Goal: Transaction & Acquisition: Purchase product/service

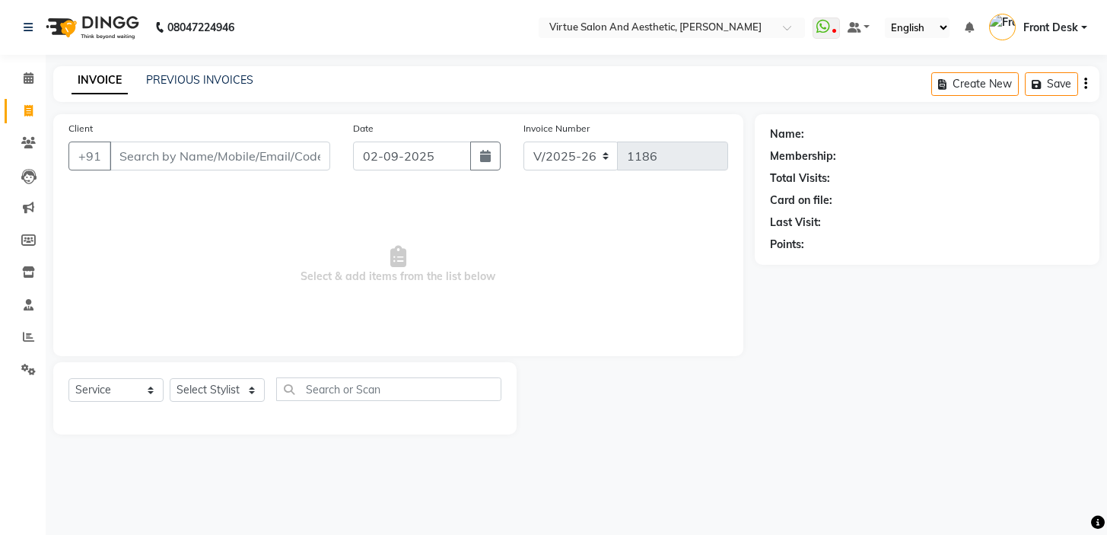
select select "7053"
select select "service"
type input "9653199432"
click at [811, 129] on link "Nafiya" at bounding box center [822, 134] width 31 height 16
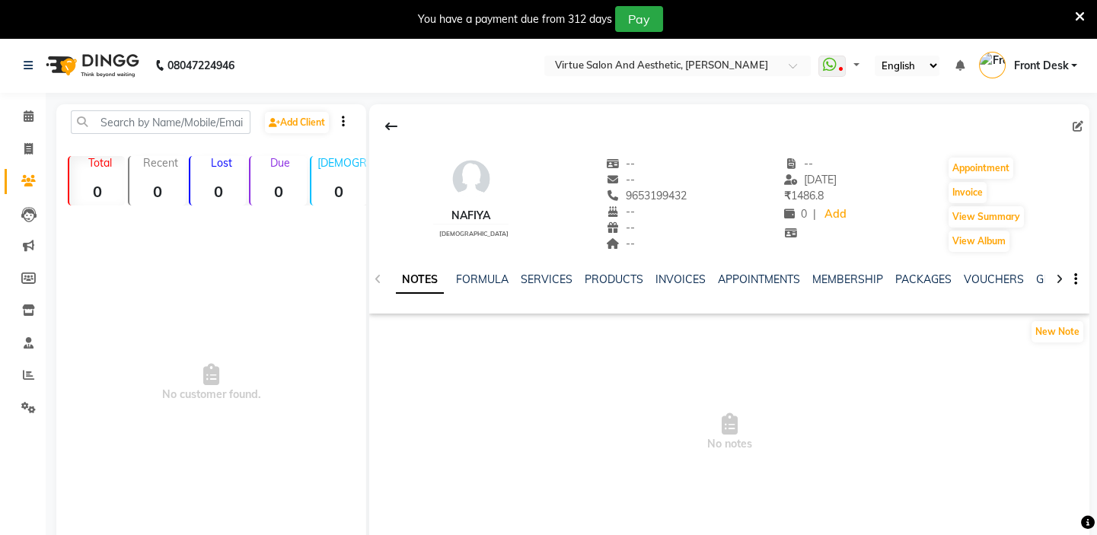
select select "en"
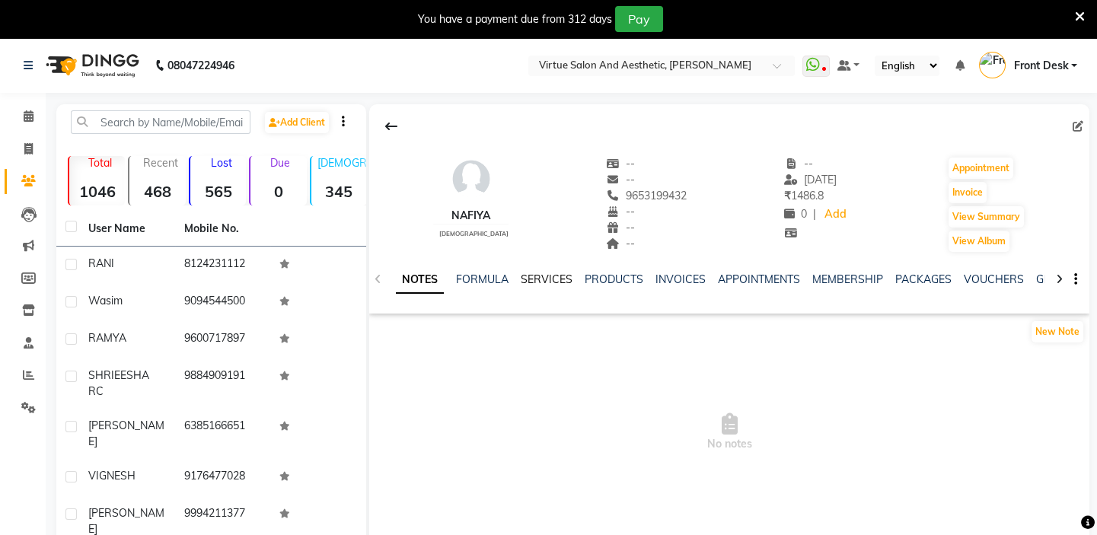
click at [538, 280] on link "SERVICES" at bounding box center [547, 279] width 52 height 14
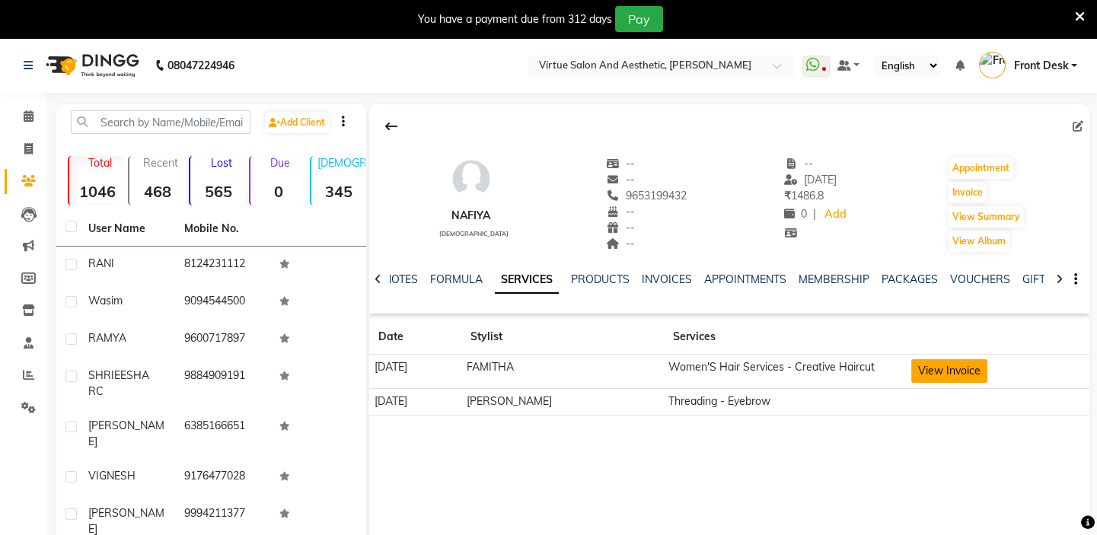
click at [929, 366] on button "View Invoice" at bounding box center [949, 371] width 76 height 24
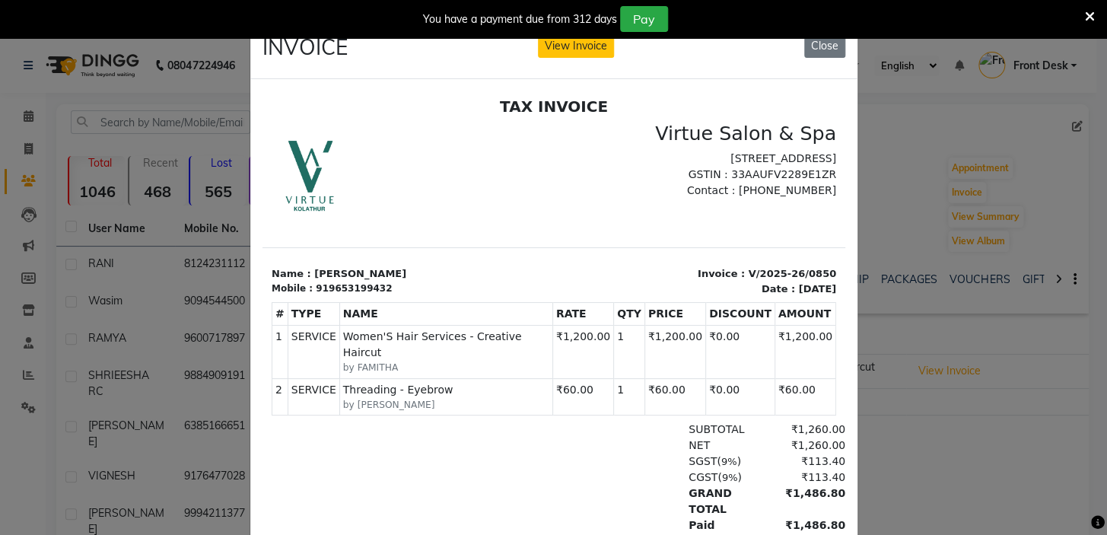
click at [1090, 11] on icon at bounding box center [1090, 17] width 10 height 14
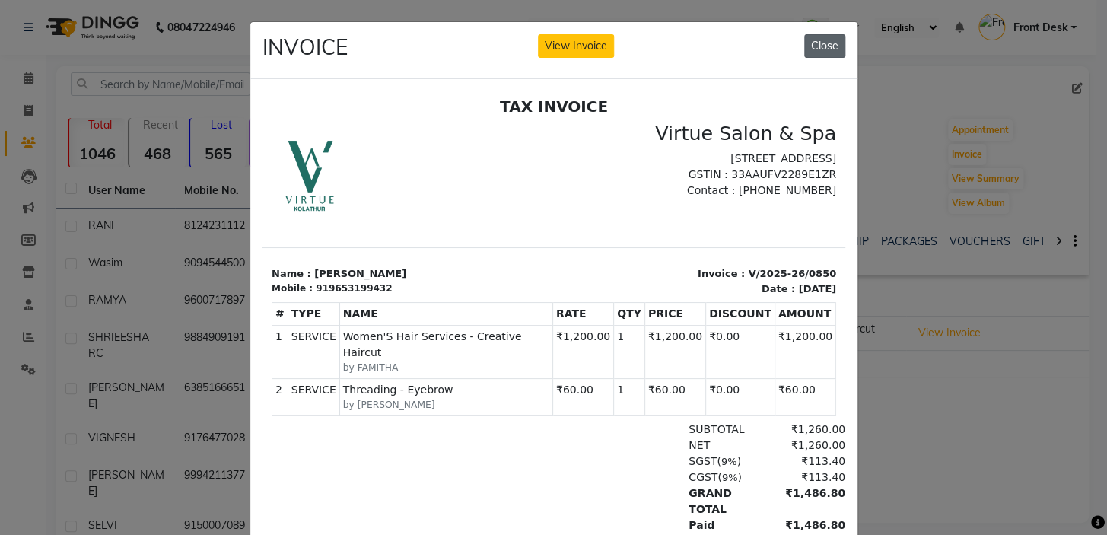
click at [823, 43] on button "Close" at bounding box center [824, 46] width 41 height 24
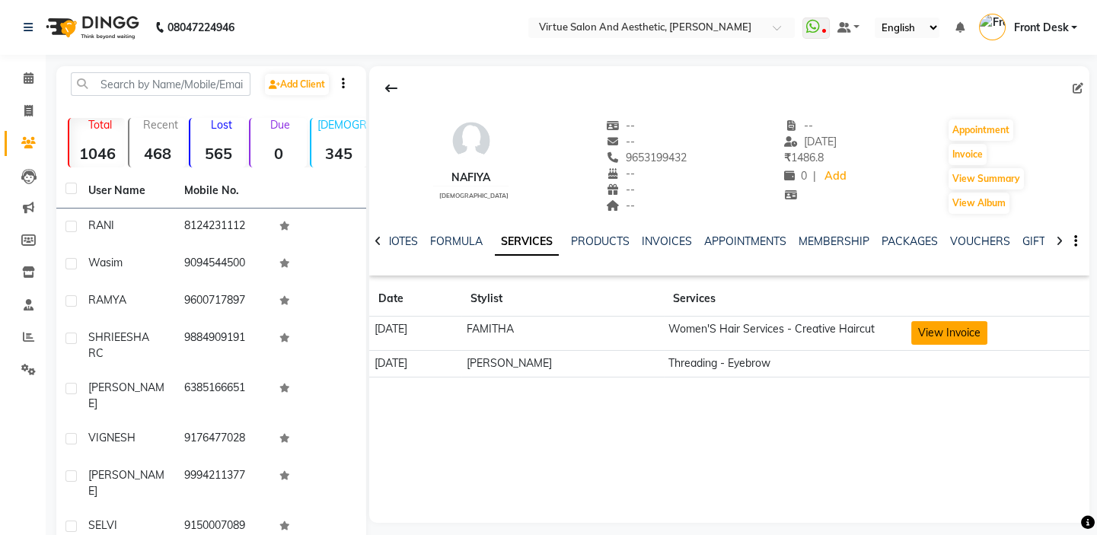
click at [932, 337] on button "View Invoice" at bounding box center [949, 333] width 76 height 24
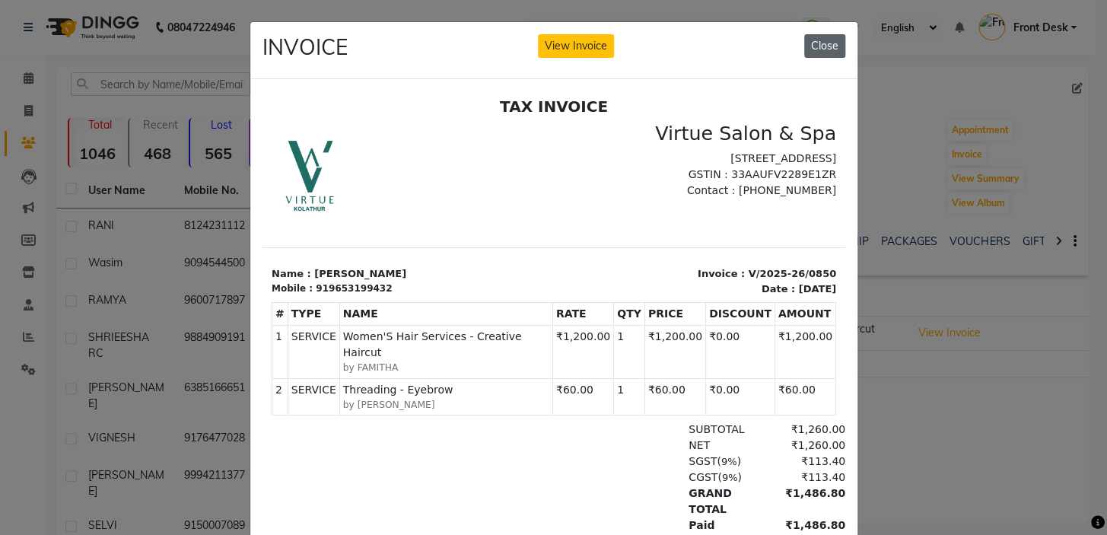
click at [817, 45] on button "Close" at bounding box center [824, 46] width 41 height 24
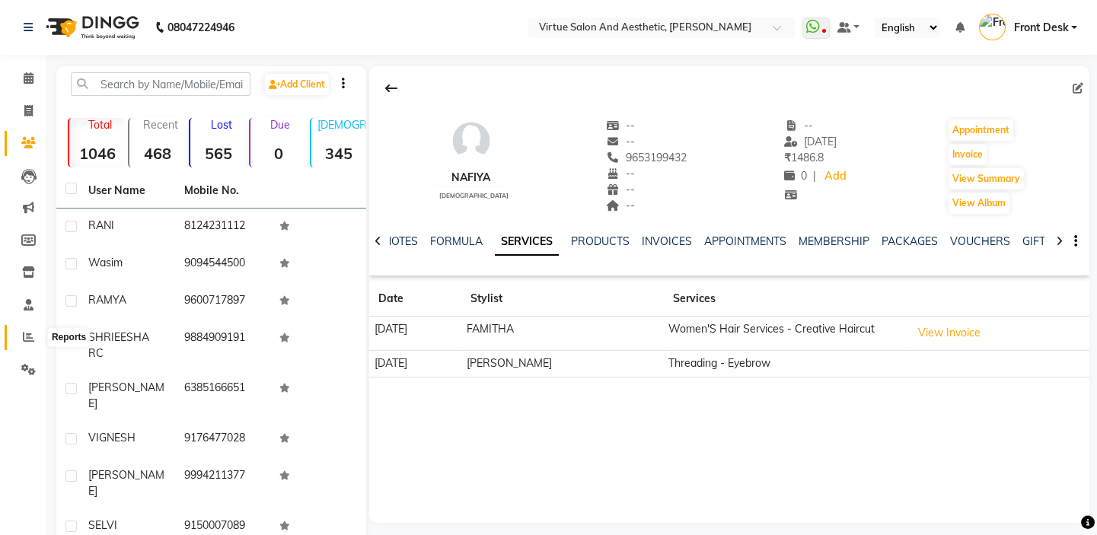
click at [31, 331] on icon at bounding box center [28, 336] width 11 height 11
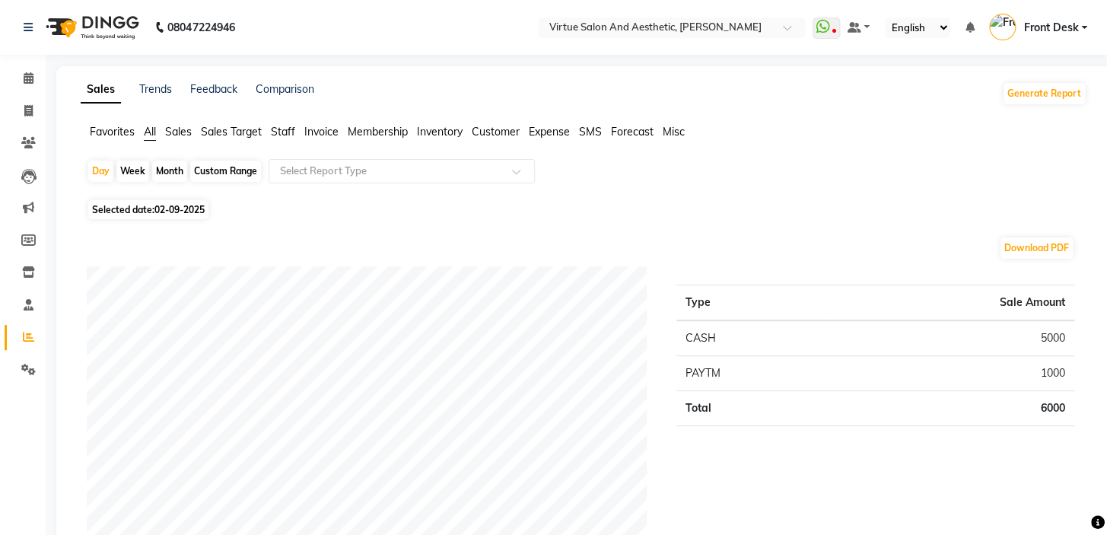
click at [485, 135] on span "Customer" at bounding box center [496, 132] width 48 height 14
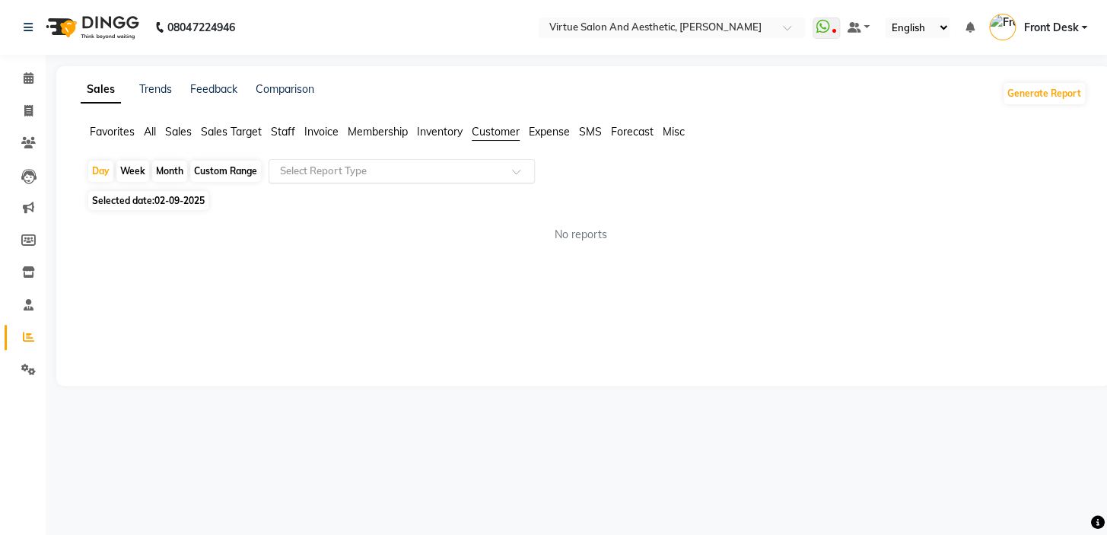
click at [457, 166] on input "text" at bounding box center [386, 171] width 219 height 15
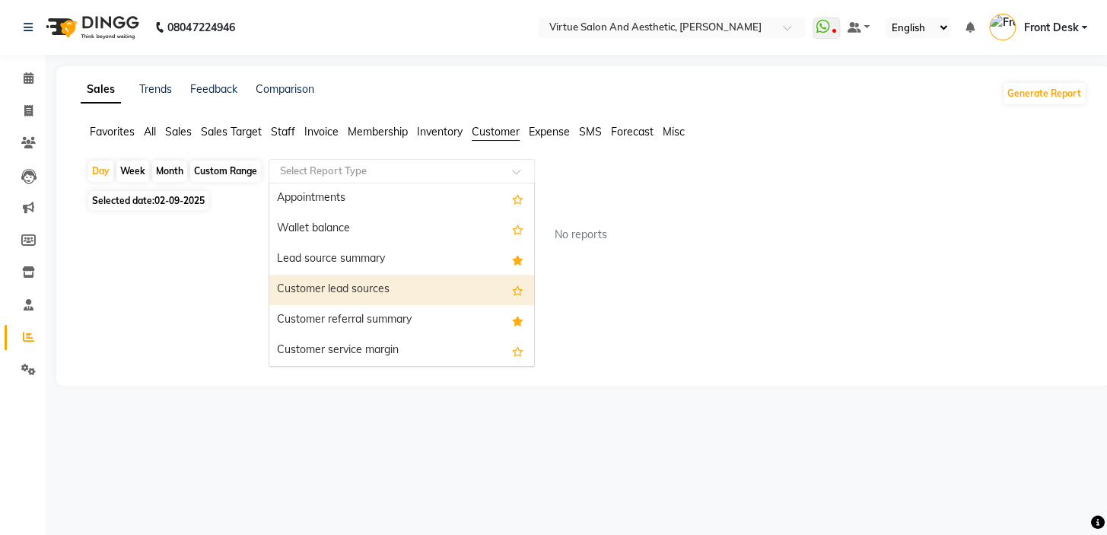
click at [377, 290] on div "Customer lead sources" at bounding box center [401, 290] width 265 height 30
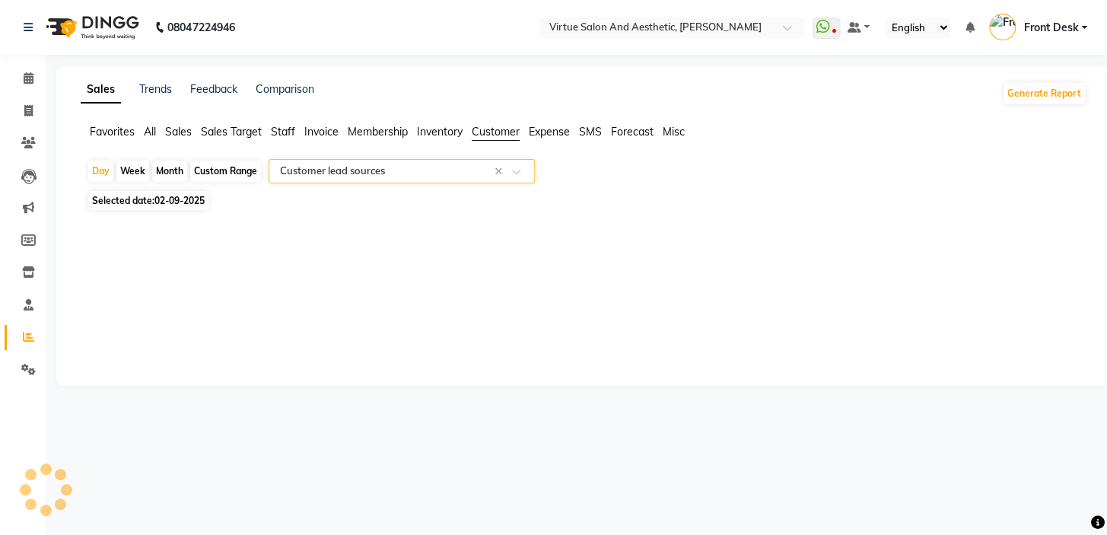
select select "full_report"
select select "csv"
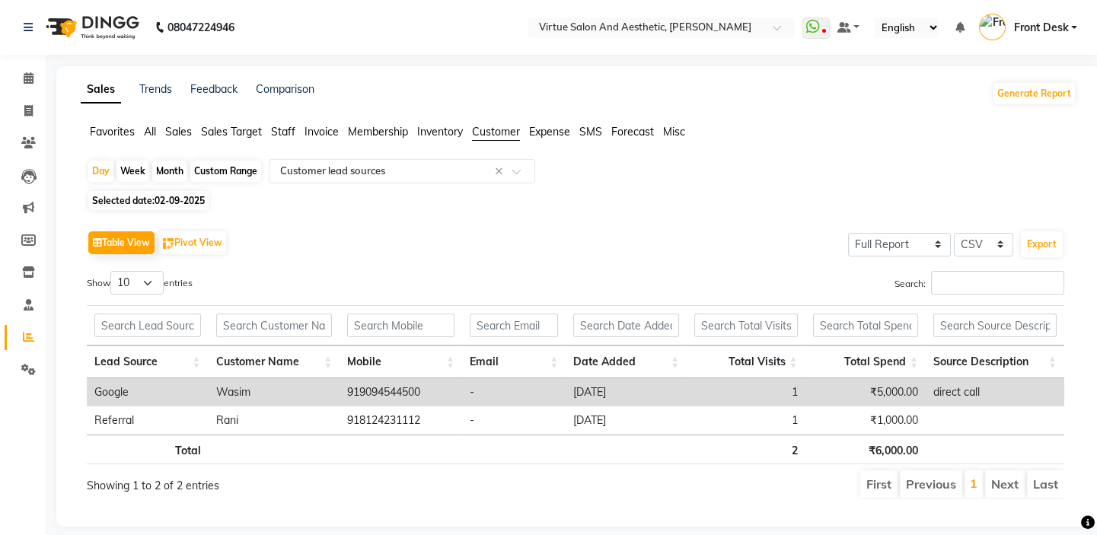
click at [173, 167] on div "Month" at bounding box center [169, 171] width 35 height 21
select select "9"
select select "2025"
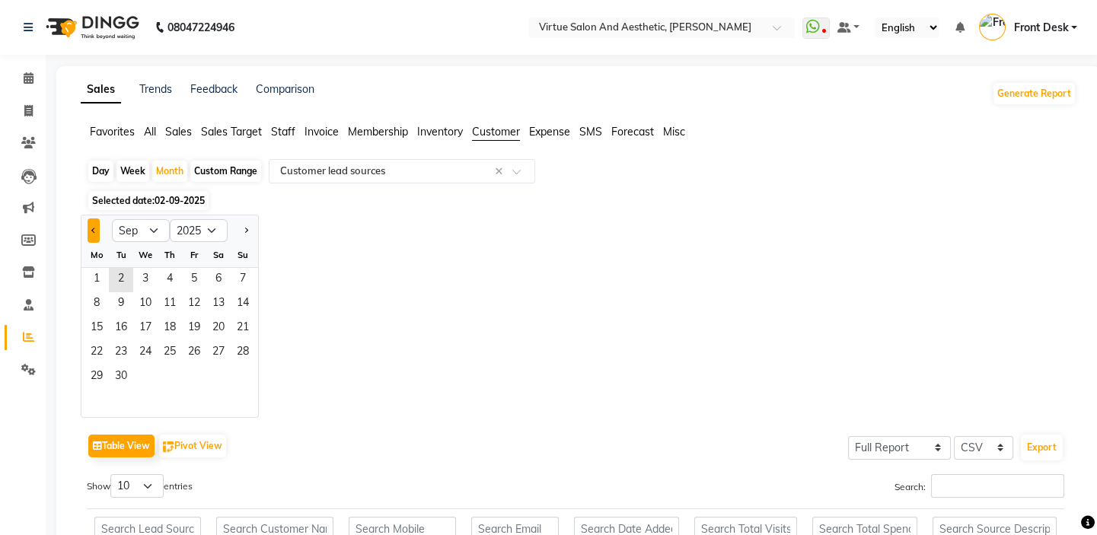
click at [90, 232] on button "Previous month" at bounding box center [94, 230] width 12 height 24
select select "8"
click at [191, 276] on span "1" at bounding box center [194, 280] width 24 height 24
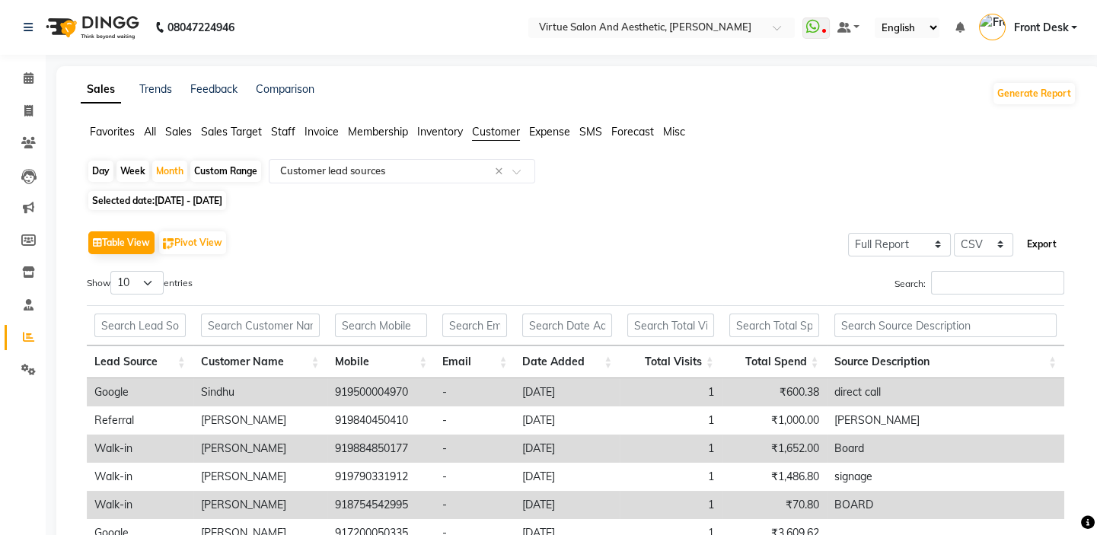
click at [1043, 247] on button "Export" at bounding box center [1042, 244] width 42 height 26
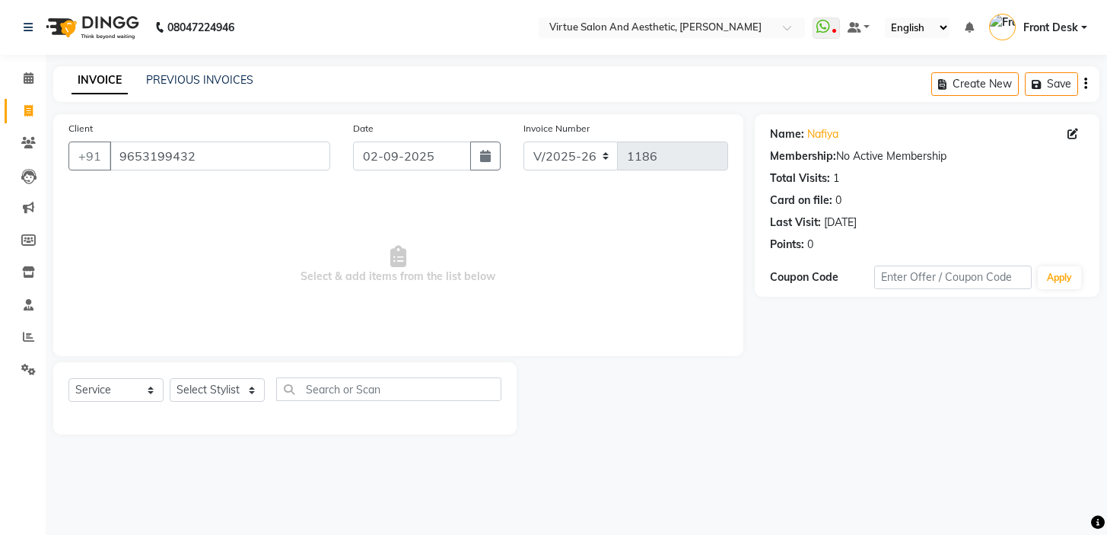
select select "7053"
select select "service"
drag, startPoint x: 0, startPoint y: 0, endPoint x: 227, endPoint y: 392, distance: 452.8
click at [227, 392] on select "Select Stylist BALAJI DIVYA FAMITHA Front Desk [PERSON_NAME] [PERSON_NAME] MILL…" at bounding box center [217, 390] width 95 height 24
select select "62506"
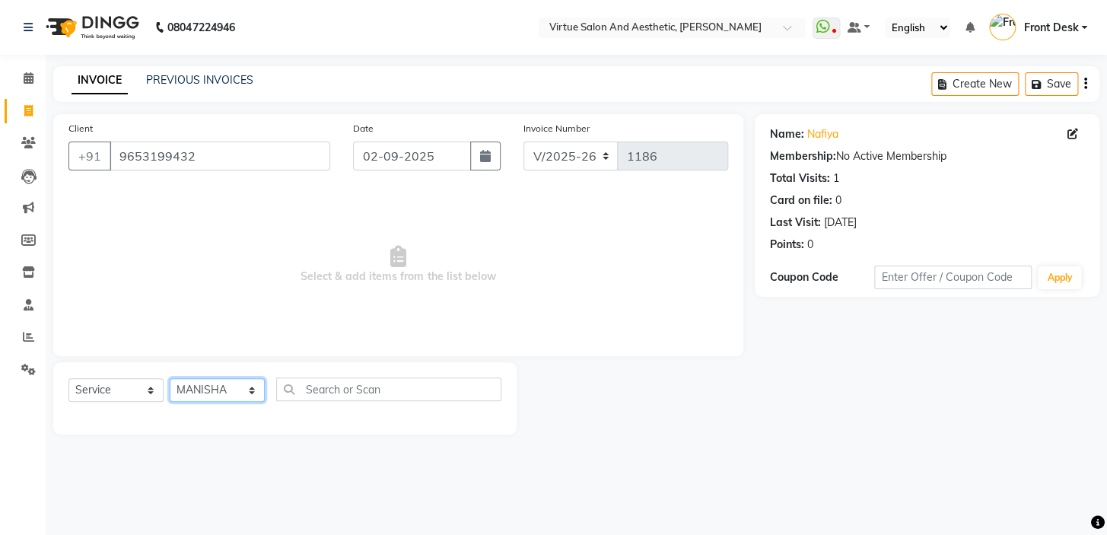
click at [170, 378] on select "Select Stylist BALAJI DIVYA FAMITHA Front Desk [PERSON_NAME] [PERSON_NAME] MILL…" at bounding box center [217, 390] width 95 height 24
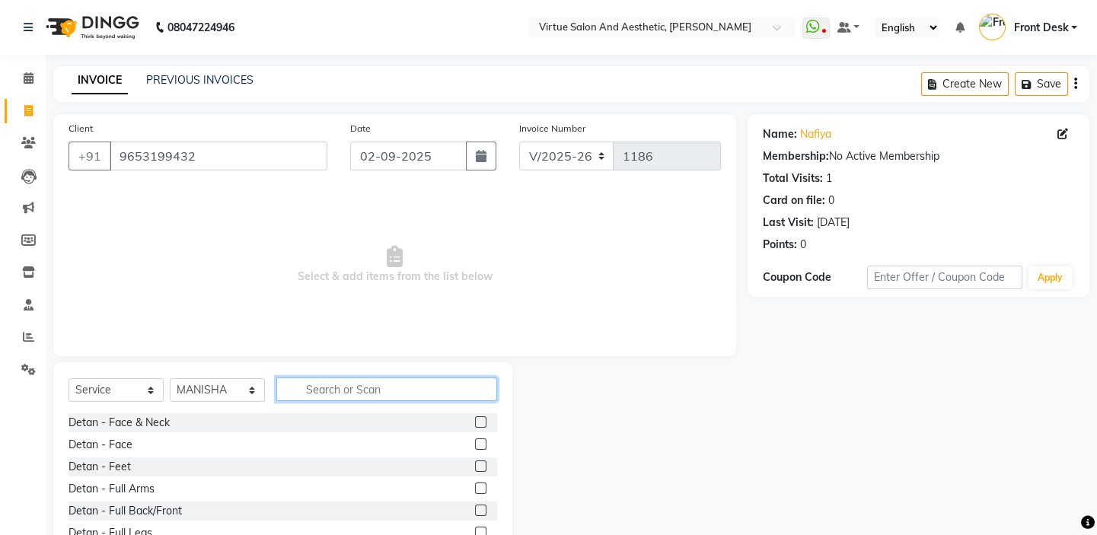
click at [337, 387] on input "text" at bounding box center [386, 389] width 221 height 24
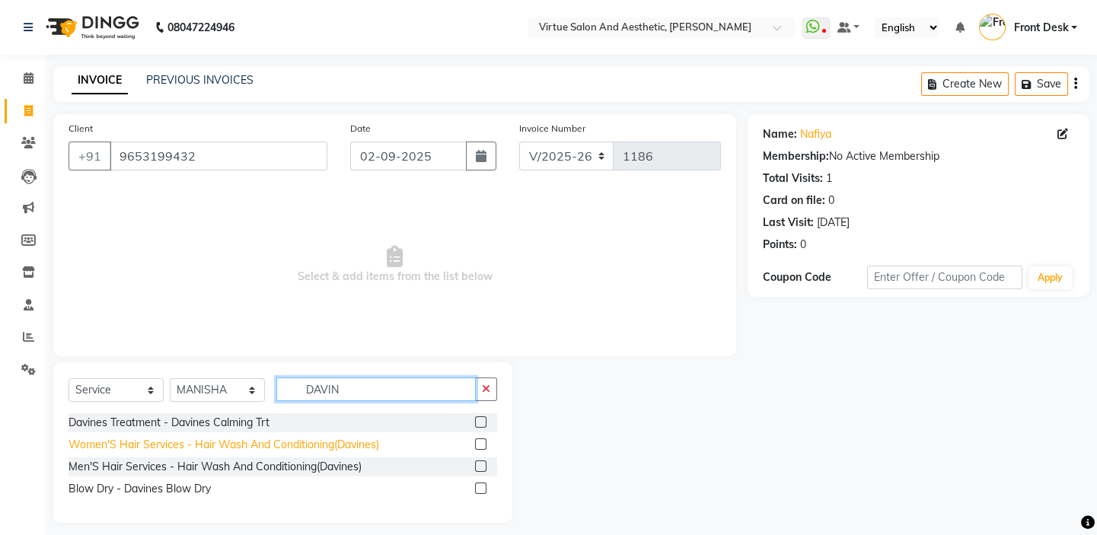
type input "DAVIN"
click at [286, 443] on div "Women'S Hair Services - Hair Wash And Conditioning(Davines)" at bounding box center [223, 445] width 311 height 16
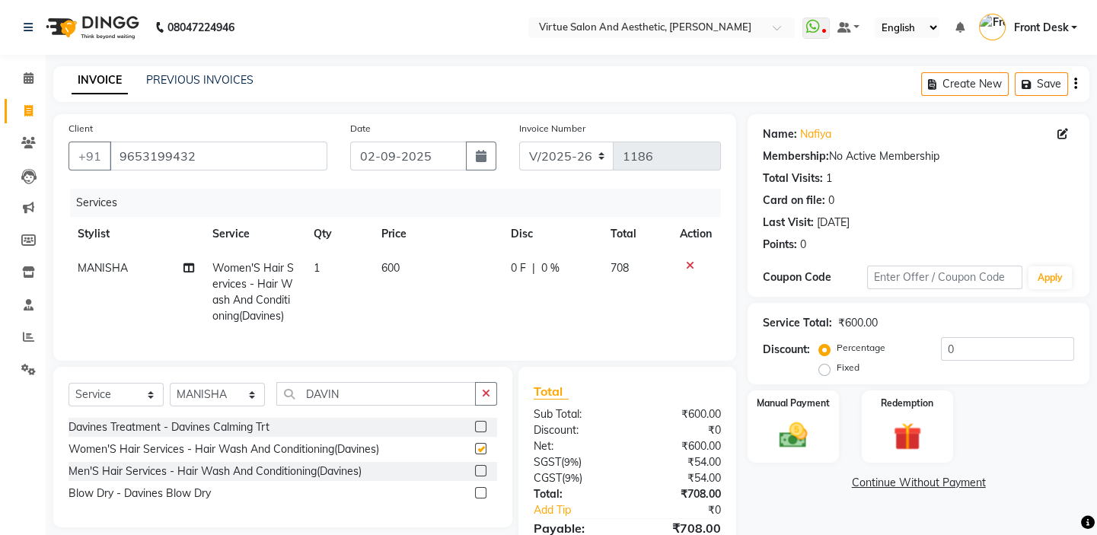
checkbox input "false"
click at [1074, 84] on icon "button" at bounding box center [1075, 84] width 3 height 1
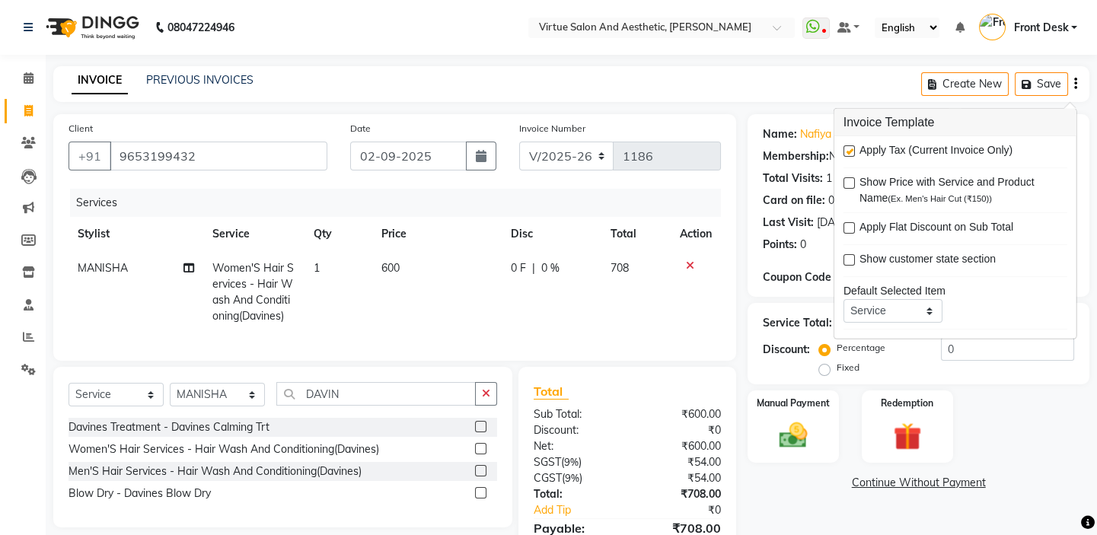
click at [851, 151] on label at bounding box center [848, 150] width 11 height 11
click at [851, 151] on input "checkbox" at bounding box center [848, 152] width 10 height 10
checkbox input "false"
click at [800, 90] on div "INVOICE PREVIOUS INVOICES Create New Save" at bounding box center [571, 84] width 1036 height 36
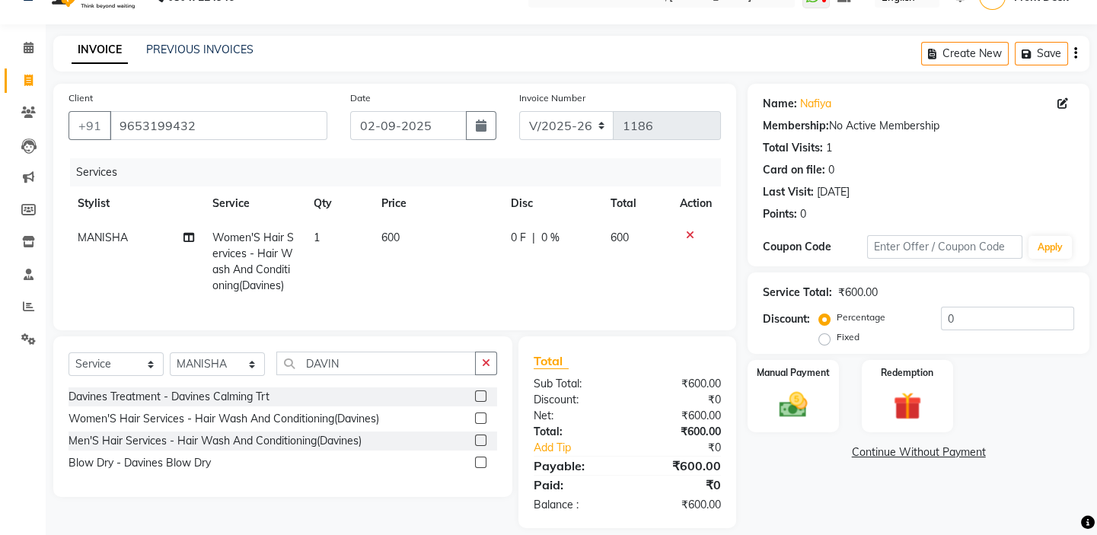
scroll to position [57, 0]
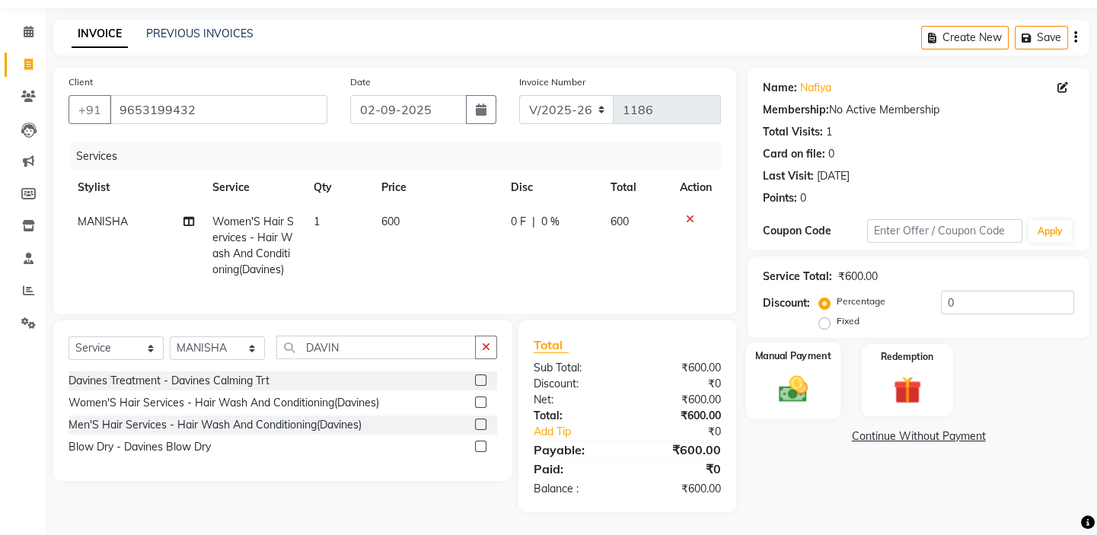
click at [813, 372] on img at bounding box center [792, 388] width 47 height 33
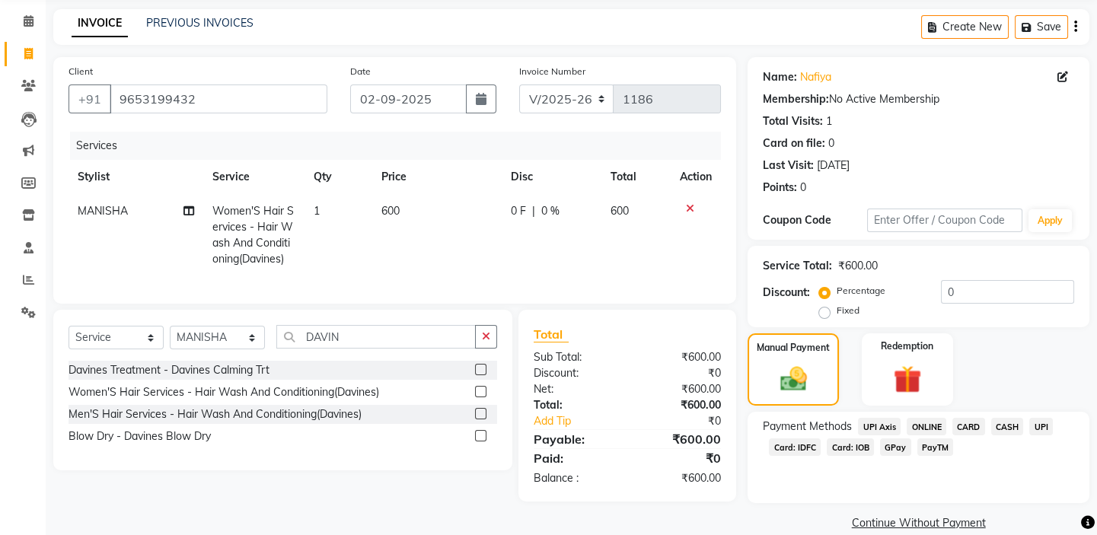
click at [931, 451] on span "PayTM" at bounding box center [935, 447] width 37 height 18
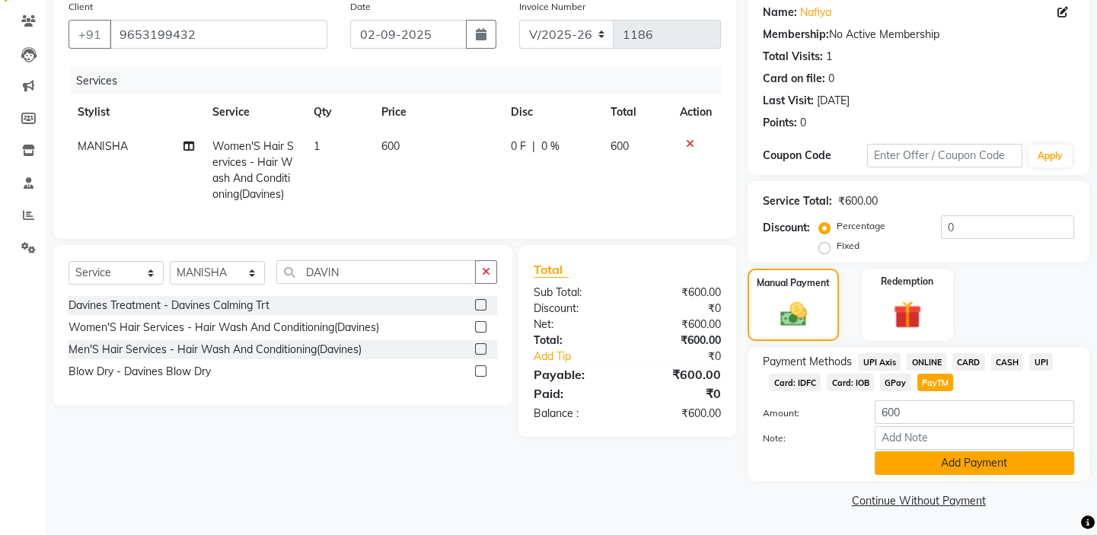
click at [937, 462] on button "Add Payment" at bounding box center [973, 463] width 199 height 24
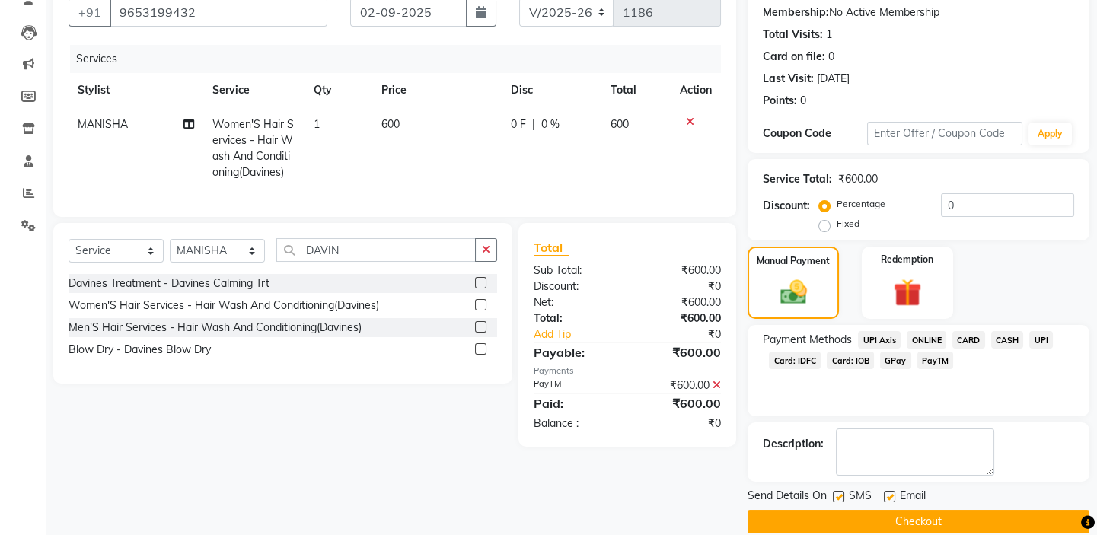
scroll to position [164, 0]
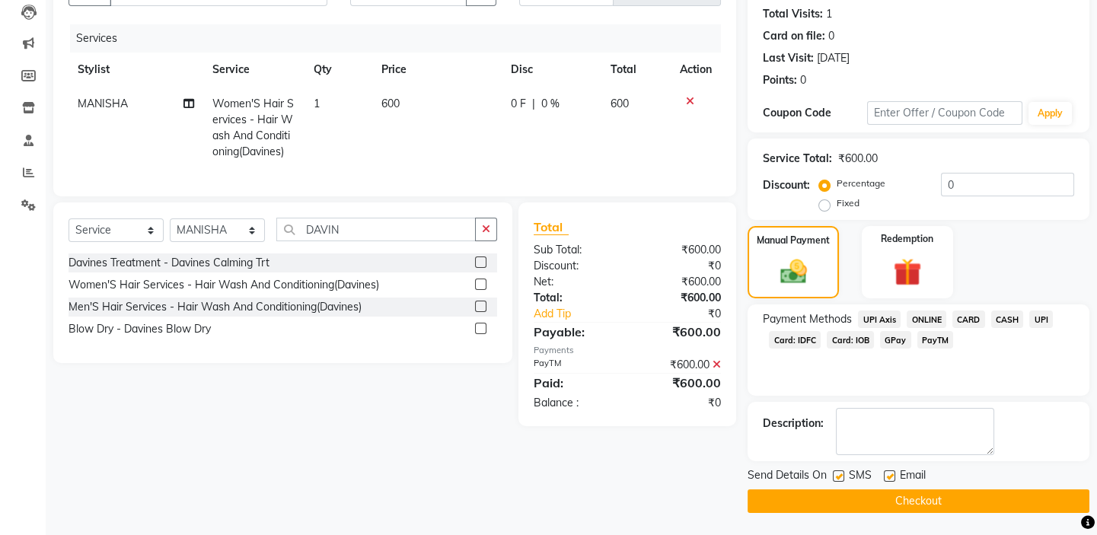
click at [919, 495] on button "Checkout" at bounding box center [918, 501] width 342 height 24
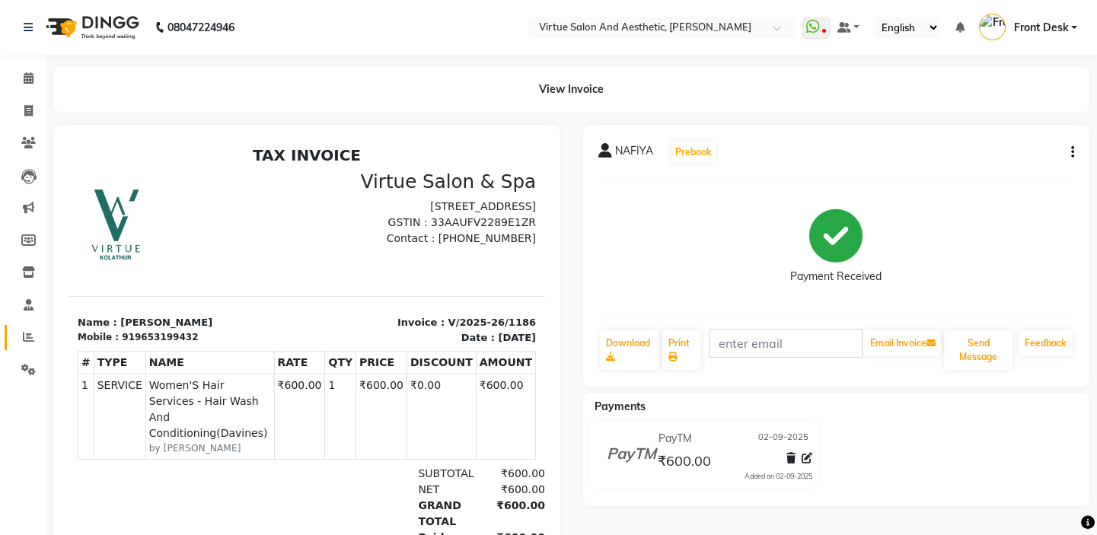
click at [27, 325] on link "Reports" at bounding box center [23, 337] width 37 height 25
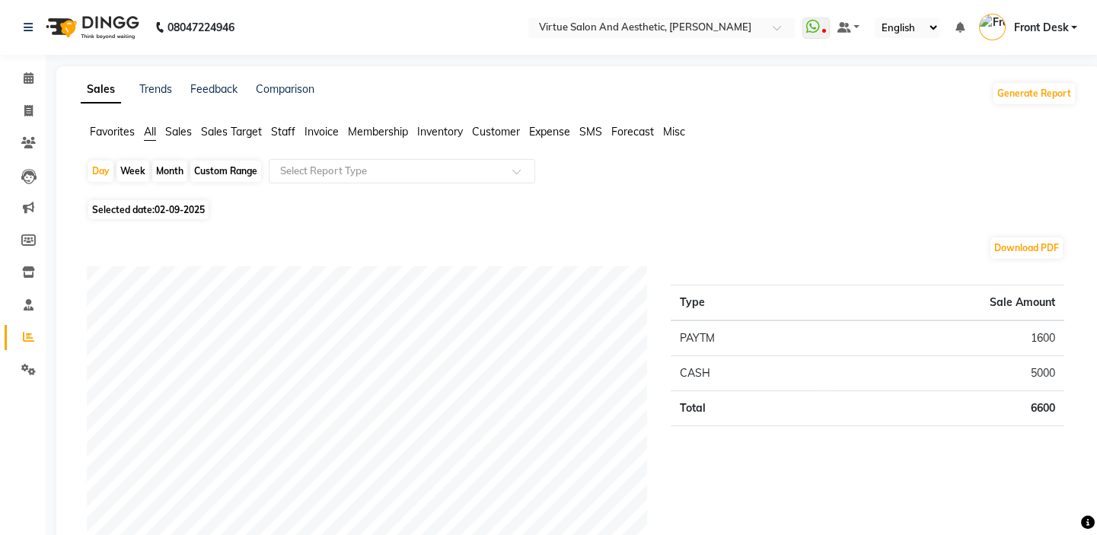
click at [178, 207] on span "02-09-2025" at bounding box center [179, 209] width 50 height 11
select select "9"
select select "2025"
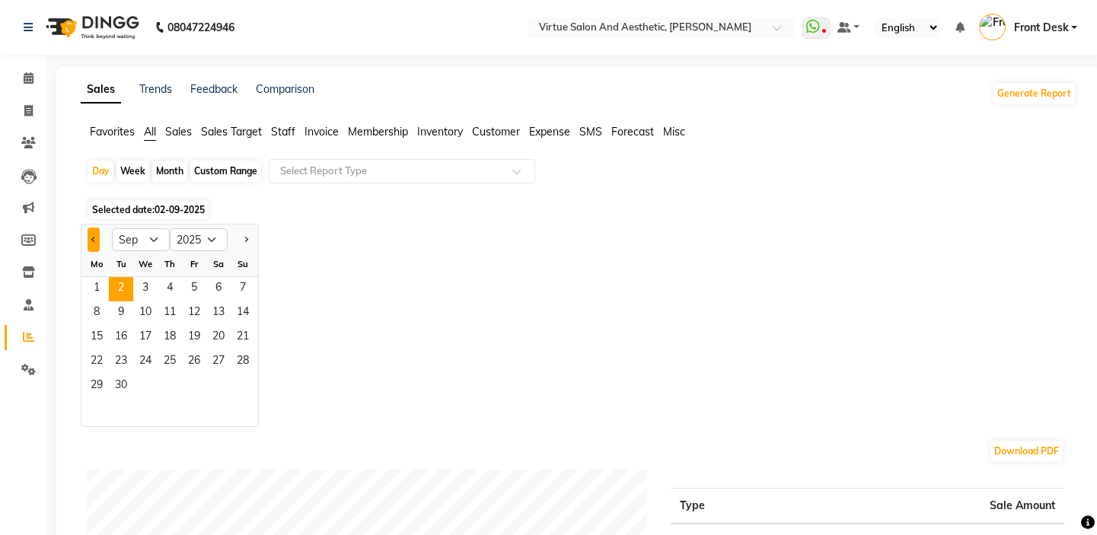
click at [96, 238] on span "Previous month" at bounding box center [93, 238] width 5 height 5
select select "8"
click at [150, 380] on span "27" at bounding box center [145, 386] width 24 height 24
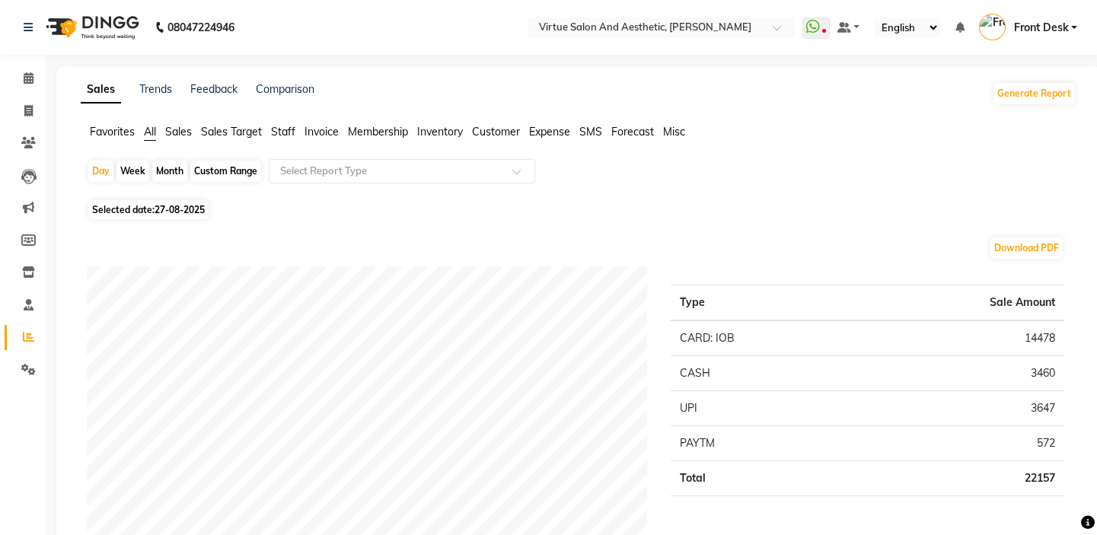
click at [500, 132] on span "Customer" at bounding box center [496, 132] width 48 height 14
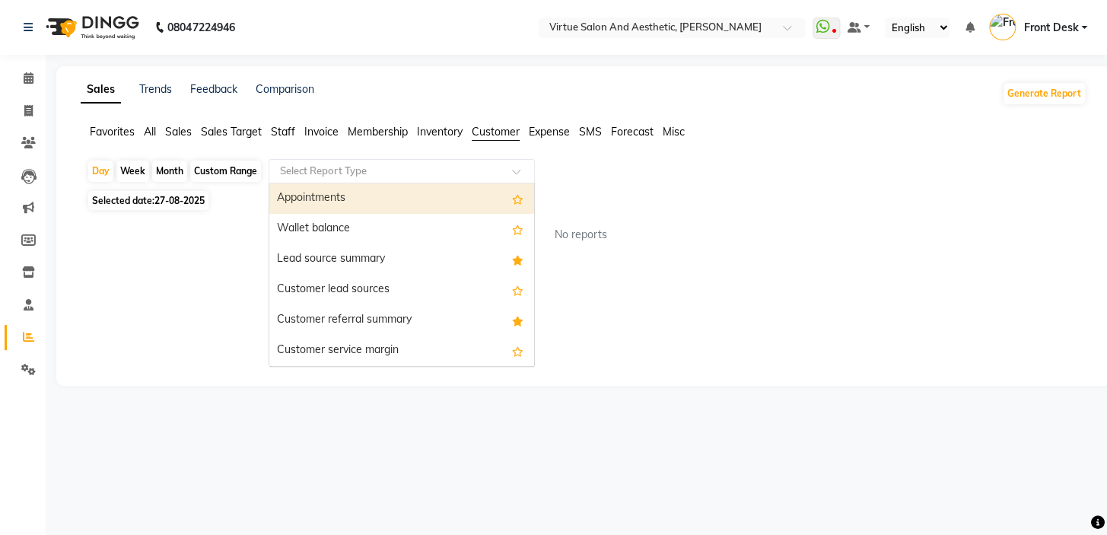
click at [459, 174] on input "text" at bounding box center [386, 171] width 219 height 15
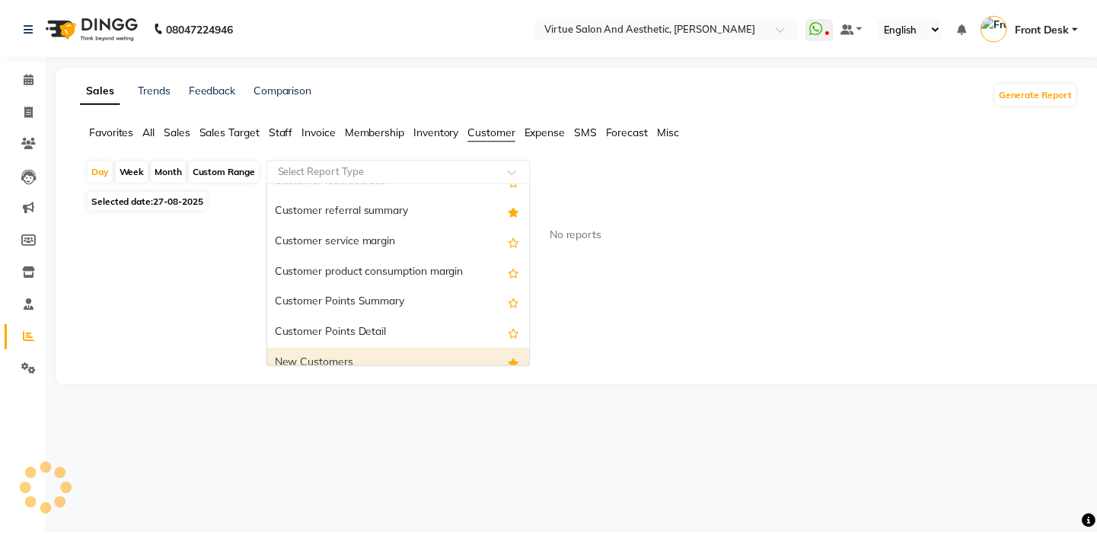
scroll to position [183, 0]
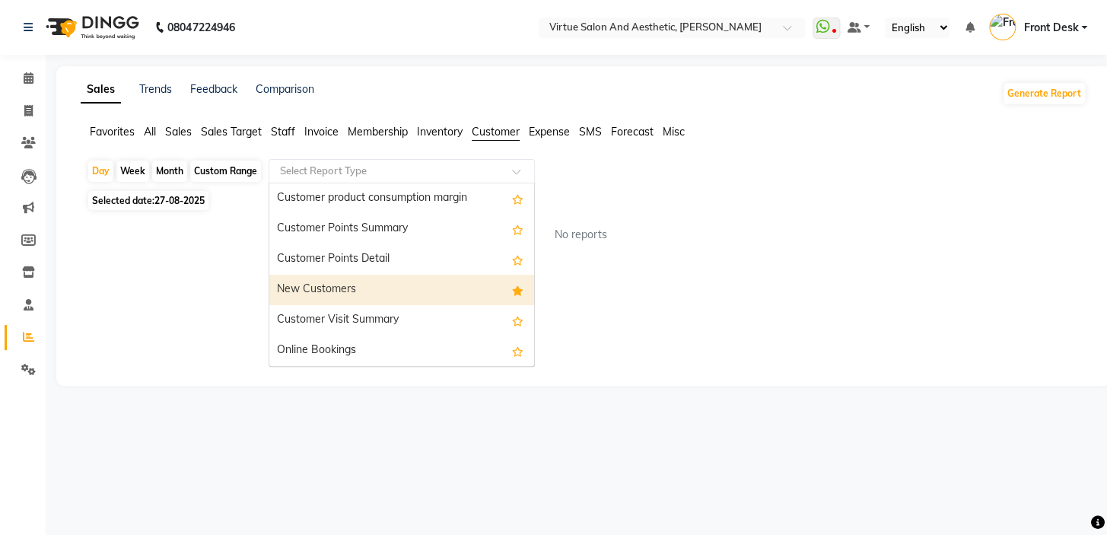
click at [360, 283] on div "New Customers" at bounding box center [401, 290] width 265 height 30
select select "full_report"
select select "csv"
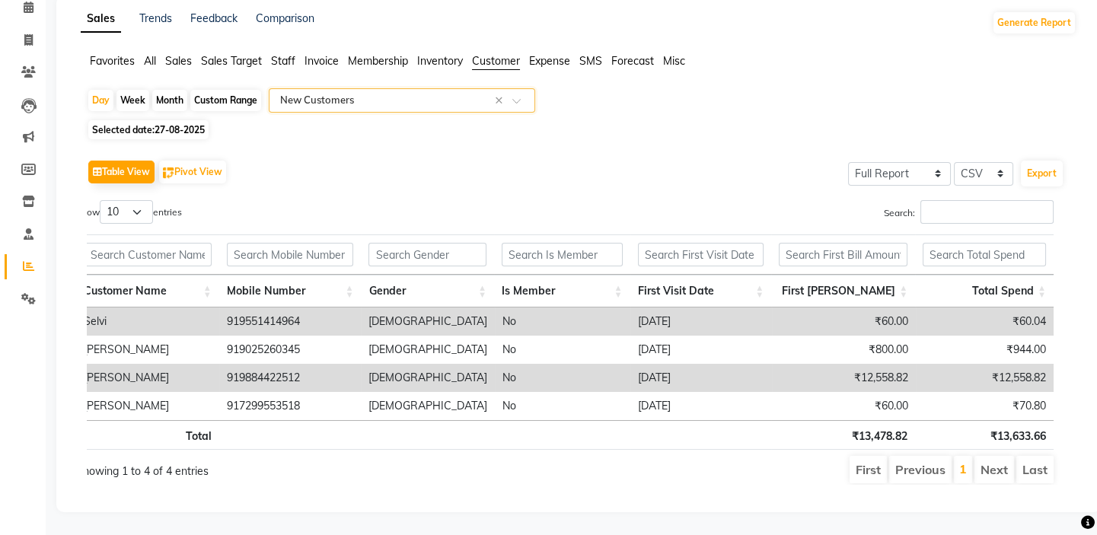
scroll to position [0, 0]
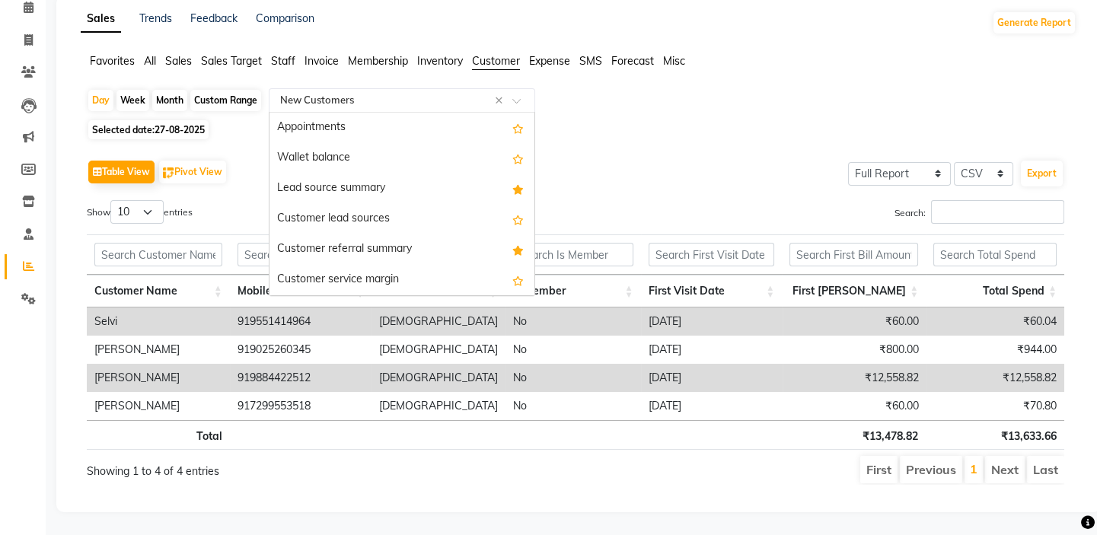
click at [359, 94] on input "text" at bounding box center [386, 100] width 219 height 15
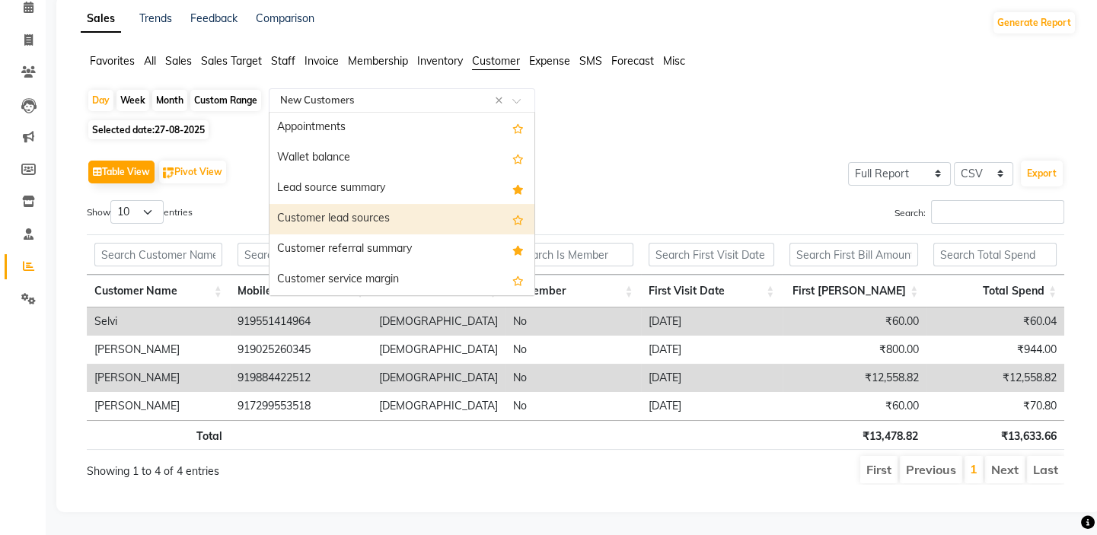
click at [345, 205] on div "Customer lead sources" at bounding box center [401, 219] width 265 height 30
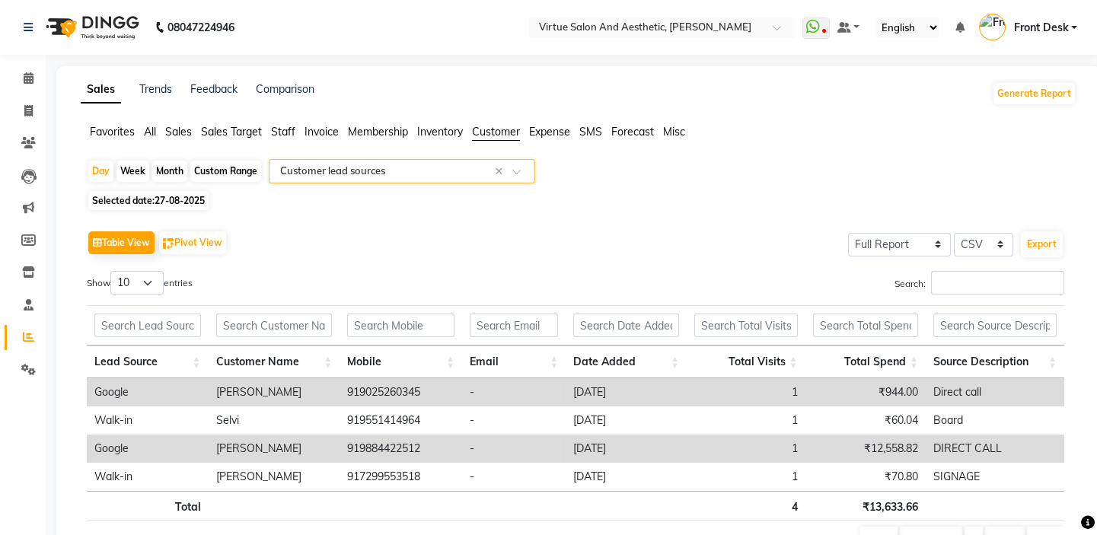
scroll to position [80, 0]
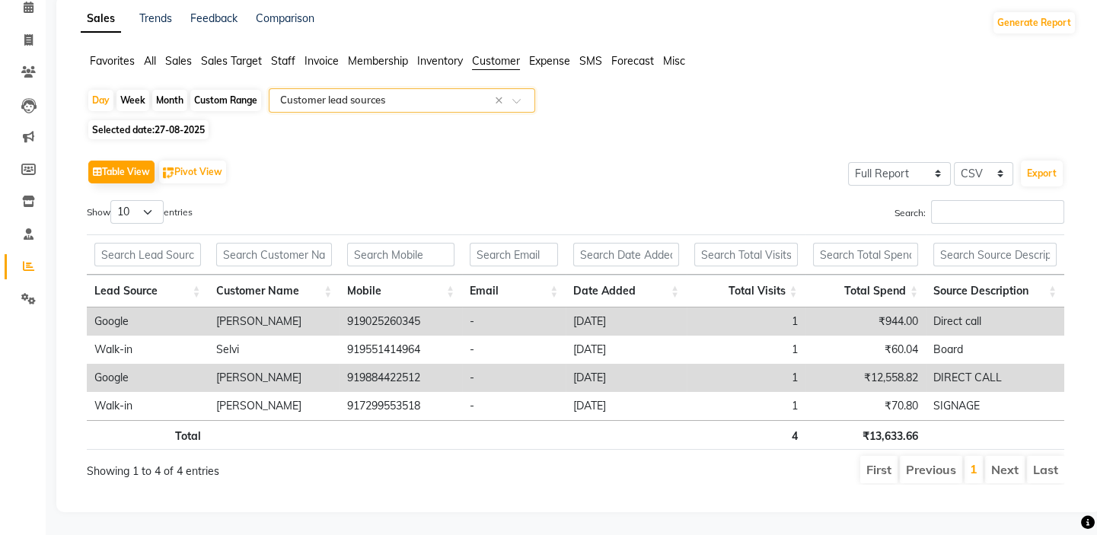
click at [174, 110] on div "Day Week Month Custom Range Select Report Type × Customer lead sources × Select…" at bounding box center [578, 292] width 995 height 409
click at [173, 120] on span "Selected date: [DATE]" at bounding box center [148, 129] width 120 height 19
select select "8"
select select "2025"
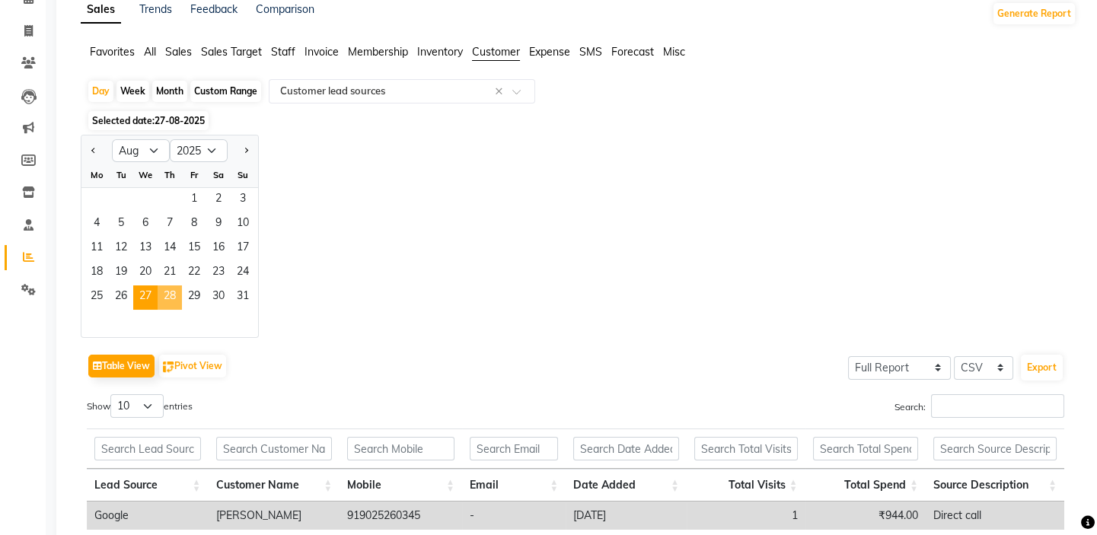
click at [175, 294] on span "28" at bounding box center [170, 297] width 24 height 24
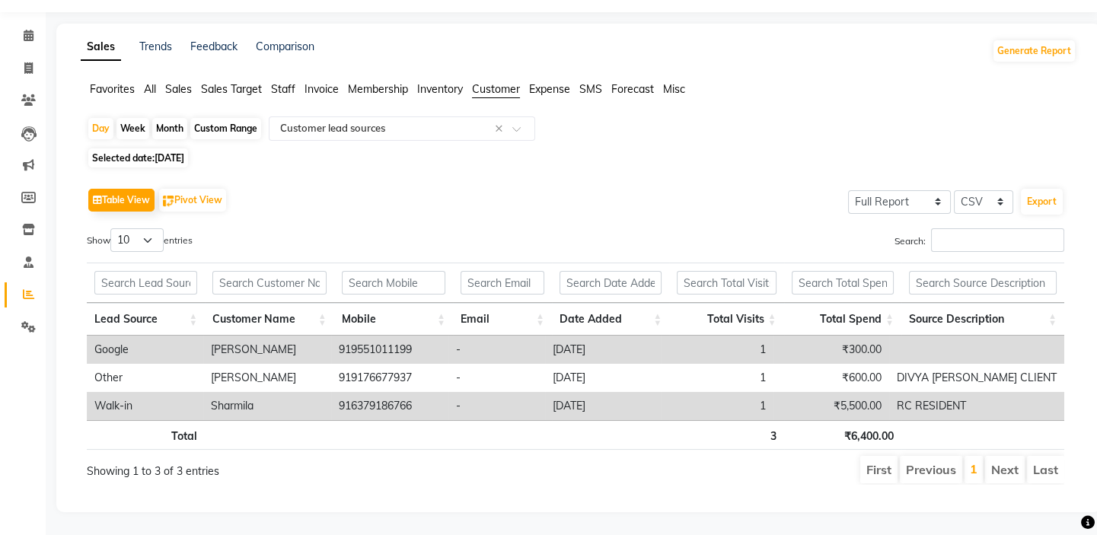
scroll to position [0, 0]
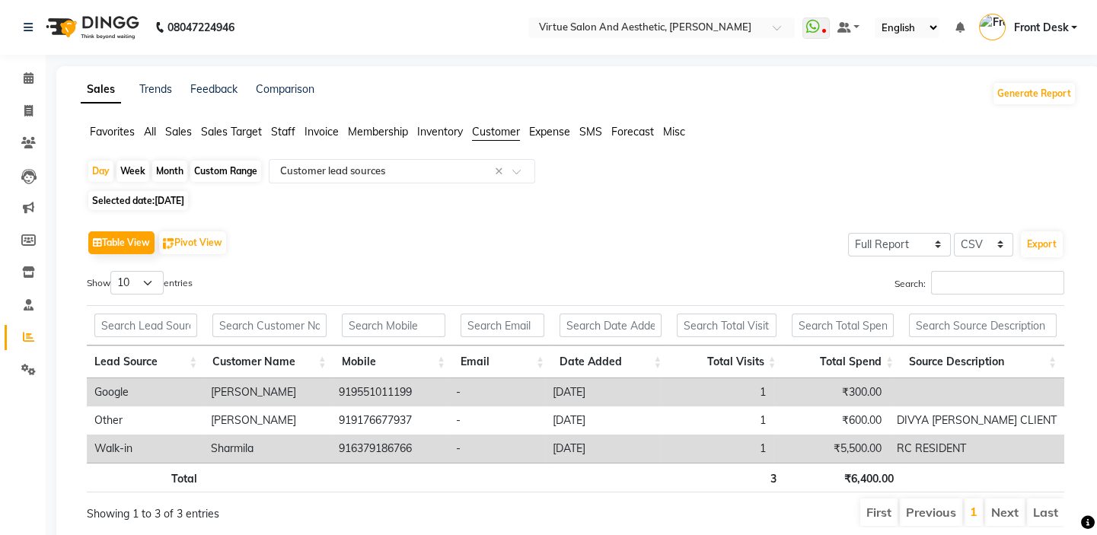
click at [173, 201] on span "[DATE]" at bounding box center [169, 200] width 30 height 11
select select "8"
select select "2025"
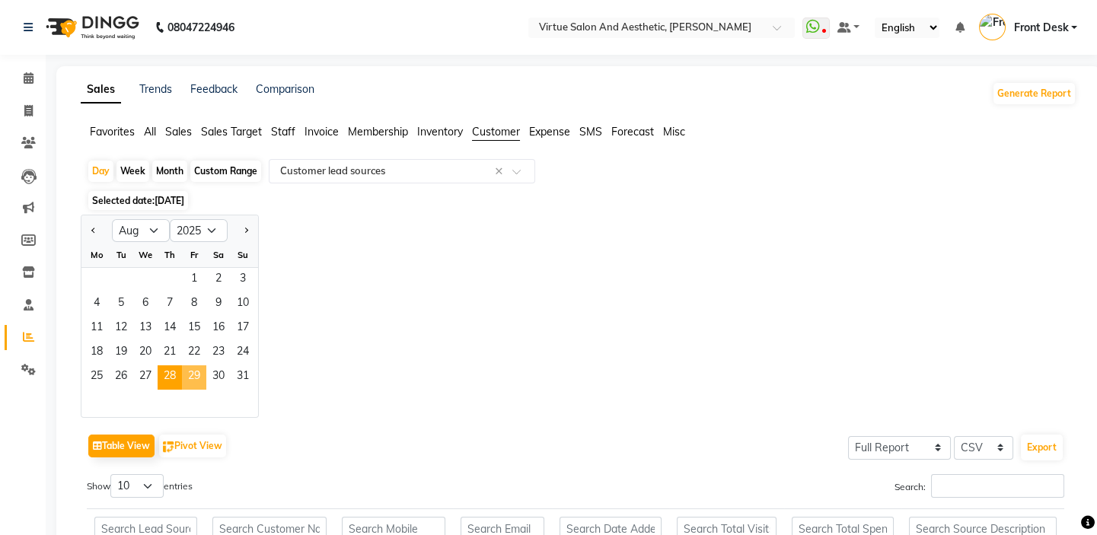
click at [202, 378] on span "29" at bounding box center [194, 377] width 24 height 24
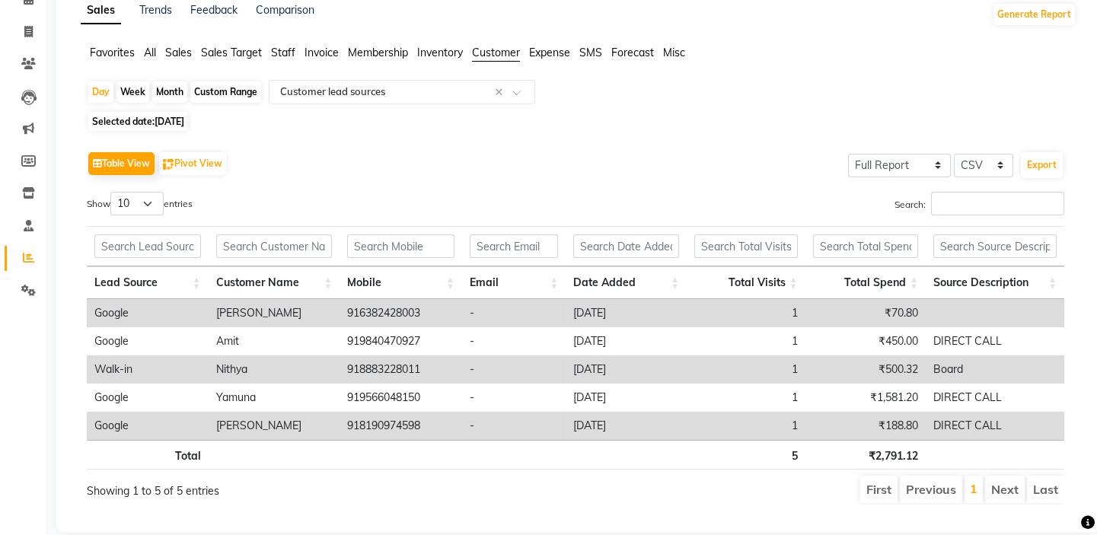
scroll to position [108, 0]
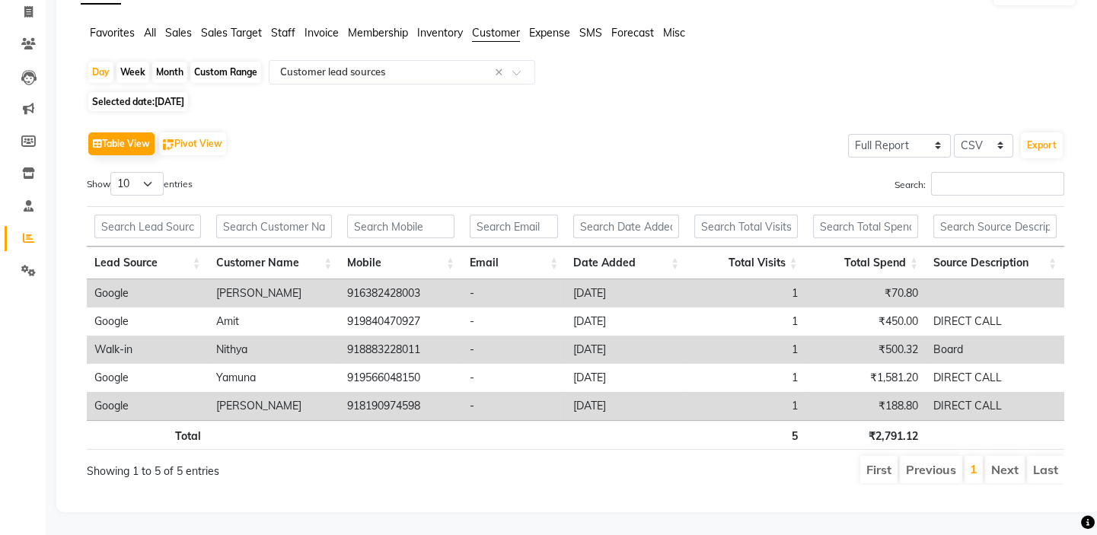
click at [135, 252] on th "Lead Source" at bounding box center [148, 263] width 122 height 33
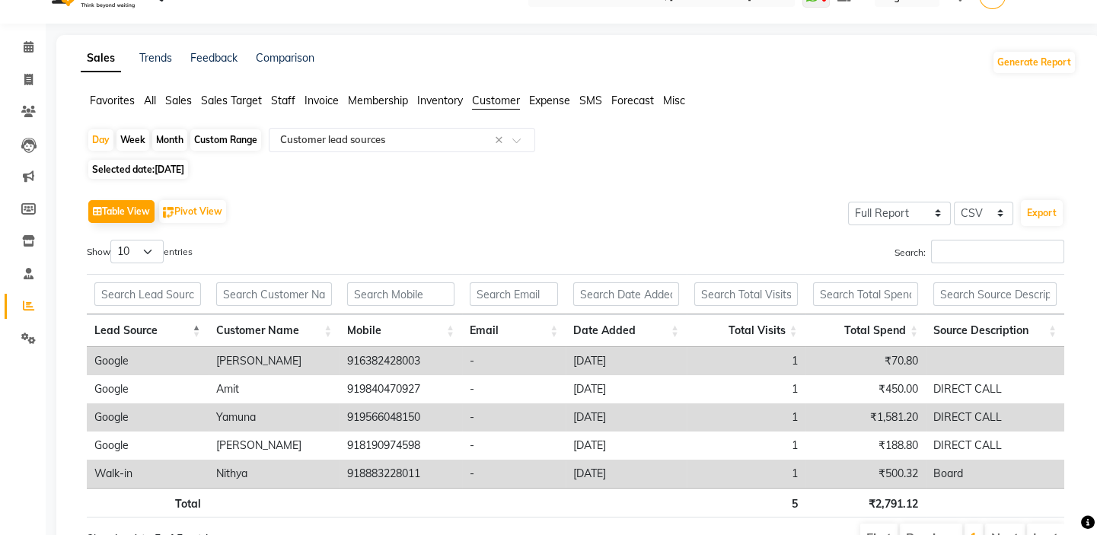
scroll to position [0, 0]
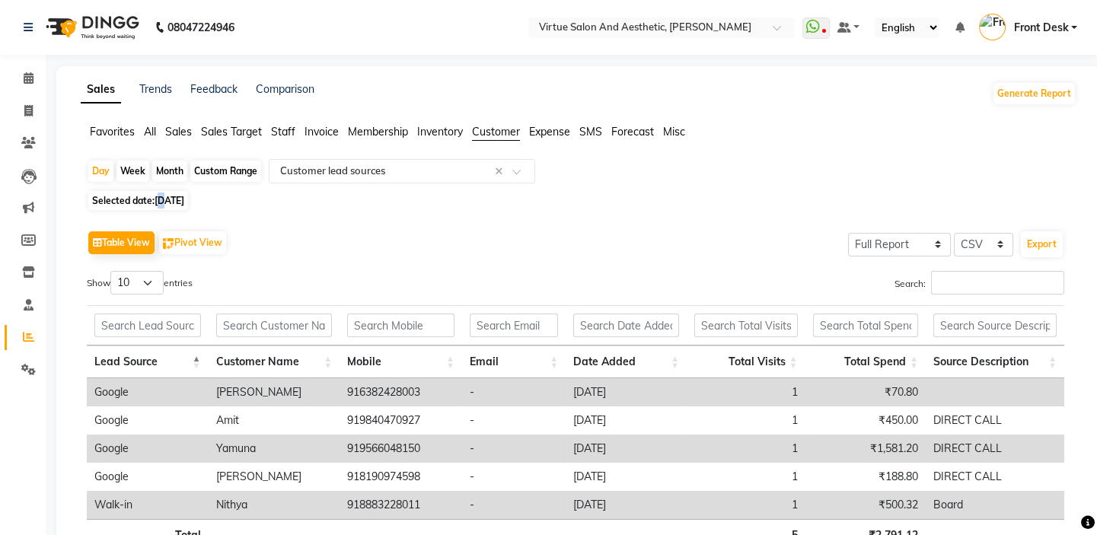
click at [164, 199] on span "[DATE]" at bounding box center [169, 200] width 30 height 11
select select "8"
select select "2025"
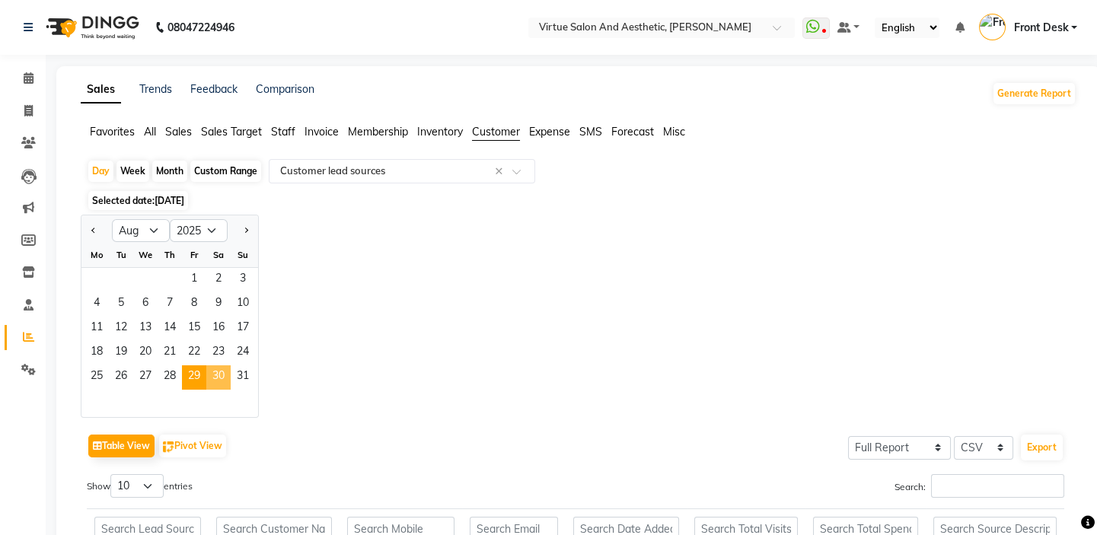
click at [223, 387] on span "30" at bounding box center [218, 377] width 24 height 24
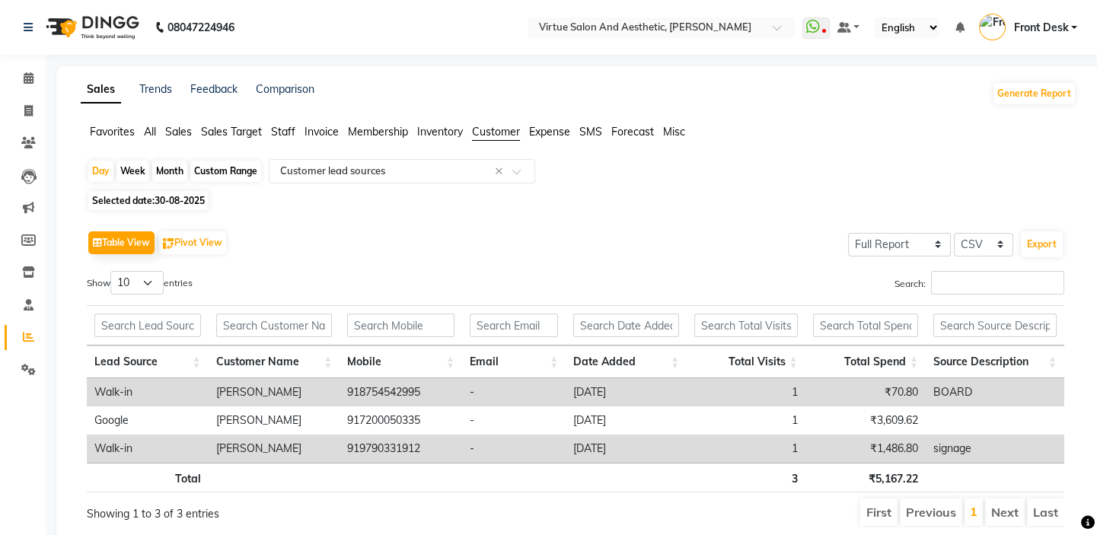
click at [182, 202] on span "30-08-2025" at bounding box center [179, 200] width 50 height 11
select select "8"
select select "2025"
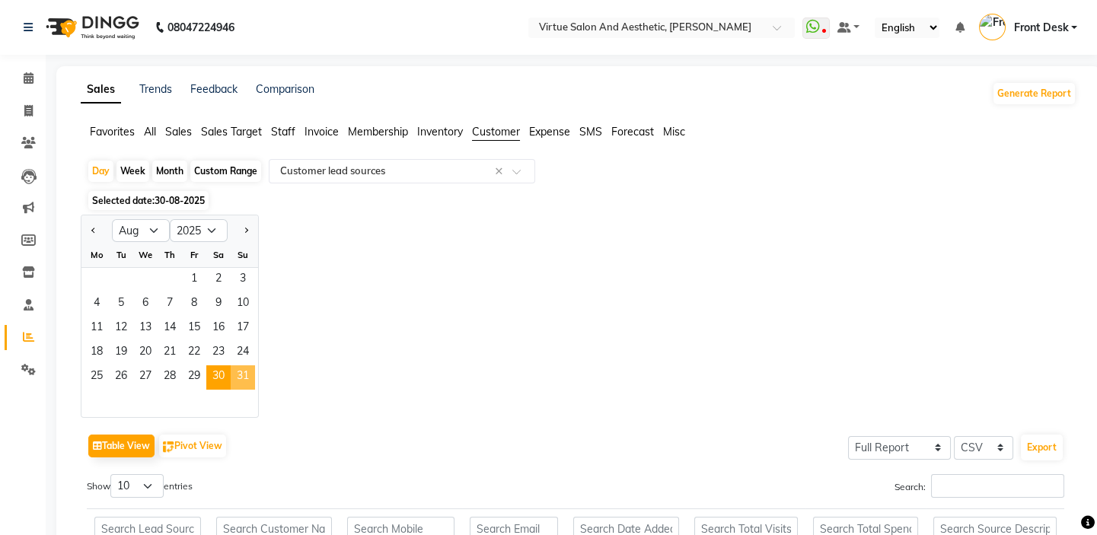
click at [237, 381] on span "31" at bounding box center [243, 377] width 24 height 24
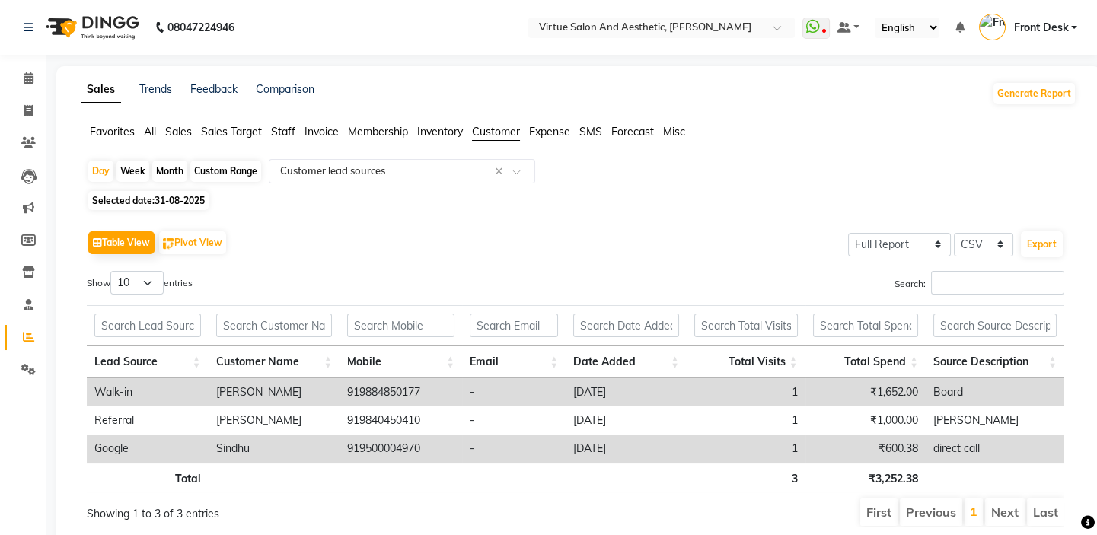
scroll to position [53, 0]
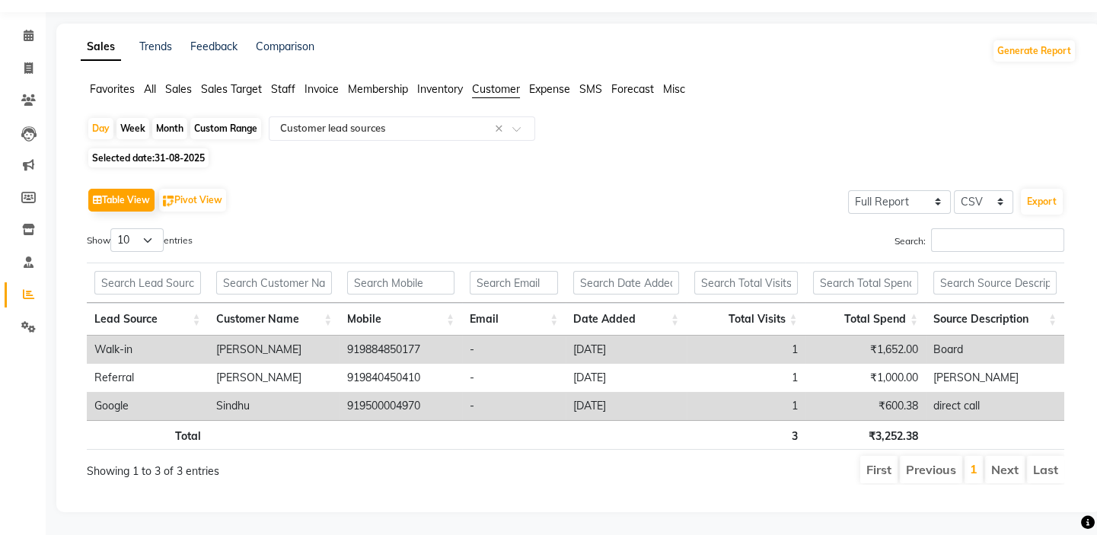
click at [139, 311] on th "Lead Source" at bounding box center [148, 319] width 122 height 33
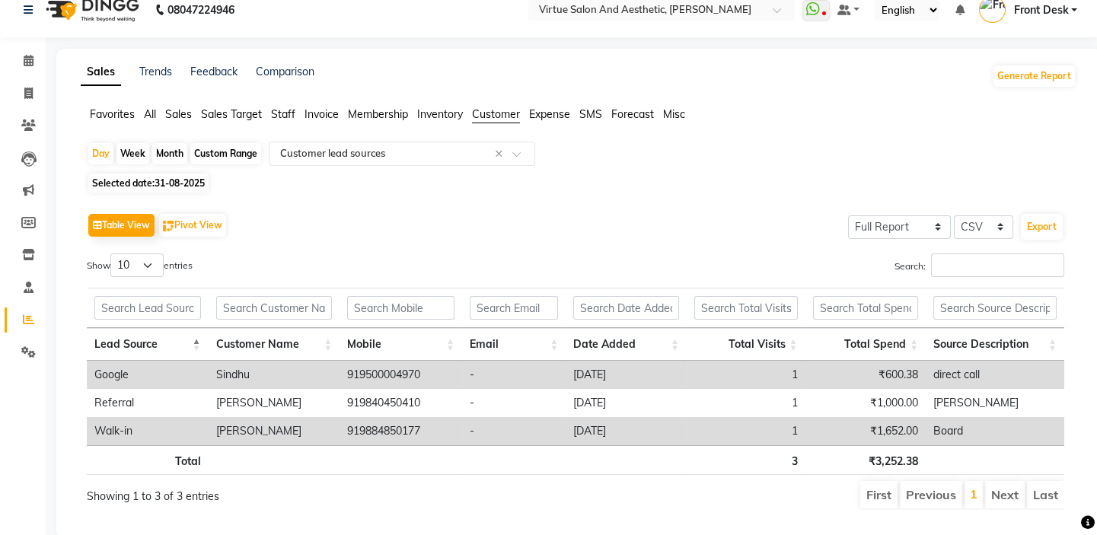
scroll to position [0, 0]
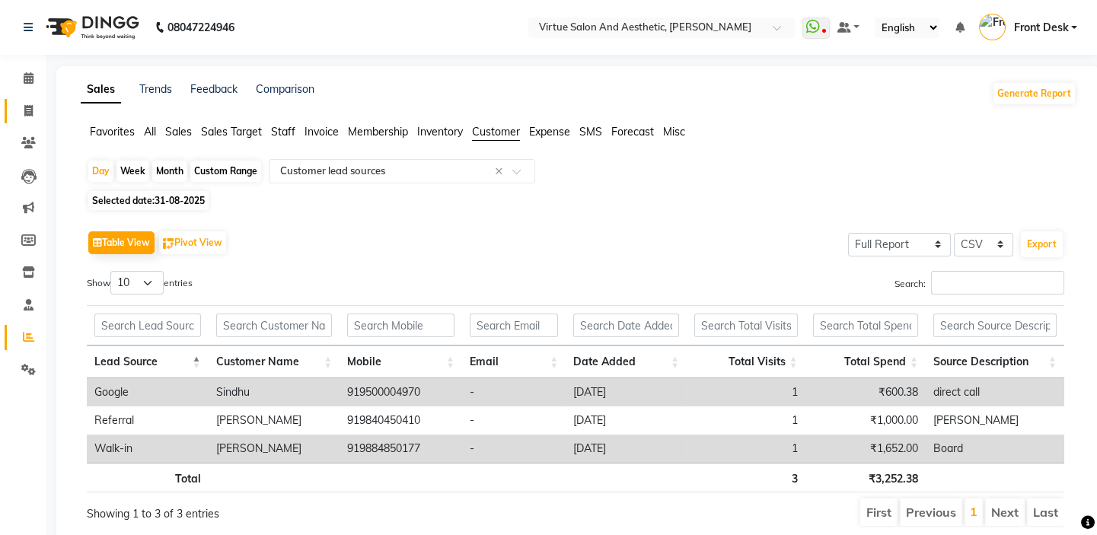
click at [22, 107] on span at bounding box center [28, 112] width 27 height 18
select select "service"
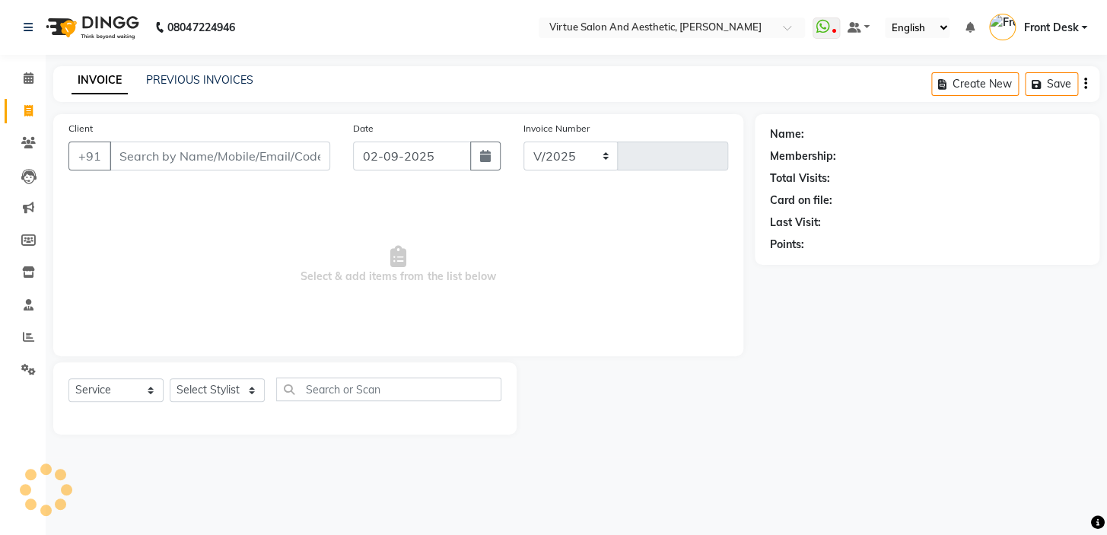
select select "7053"
type input "1187"
click at [260, 251] on span "Select & add items from the list below" at bounding box center [398, 265] width 660 height 152
drag, startPoint x: 294, startPoint y: 282, endPoint x: 660, endPoint y: 269, distance: 366.3
click at [638, 269] on span "Select & add items from the list below" at bounding box center [398, 265] width 660 height 152
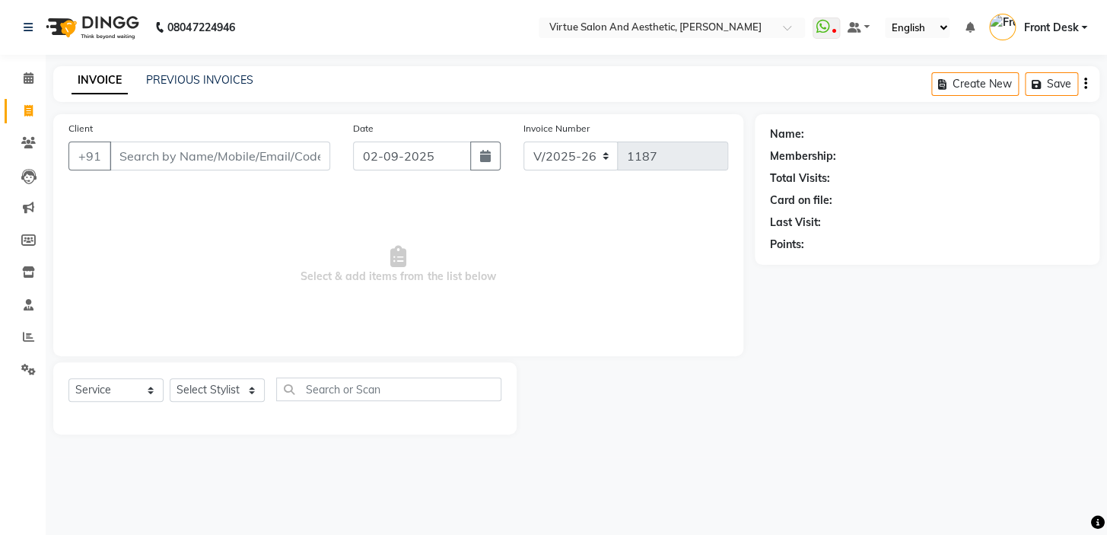
click at [553, 265] on span "Select & add items from the list below" at bounding box center [398, 265] width 660 height 152
drag, startPoint x: 549, startPoint y: 284, endPoint x: 183, endPoint y: 279, distance: 366.1
click at [196, 282] on span "Select & add items from the list below" at bounding box center [398, 265] width 660 height 152
click at [237, 248] on span "Select & add items from the list below" at bounding box center [398, 265] width 660 height 152
drag, startPoint x: 244, startPoint y: 302, endPoint x: 556, endPoint y: 297, distance: 312.8
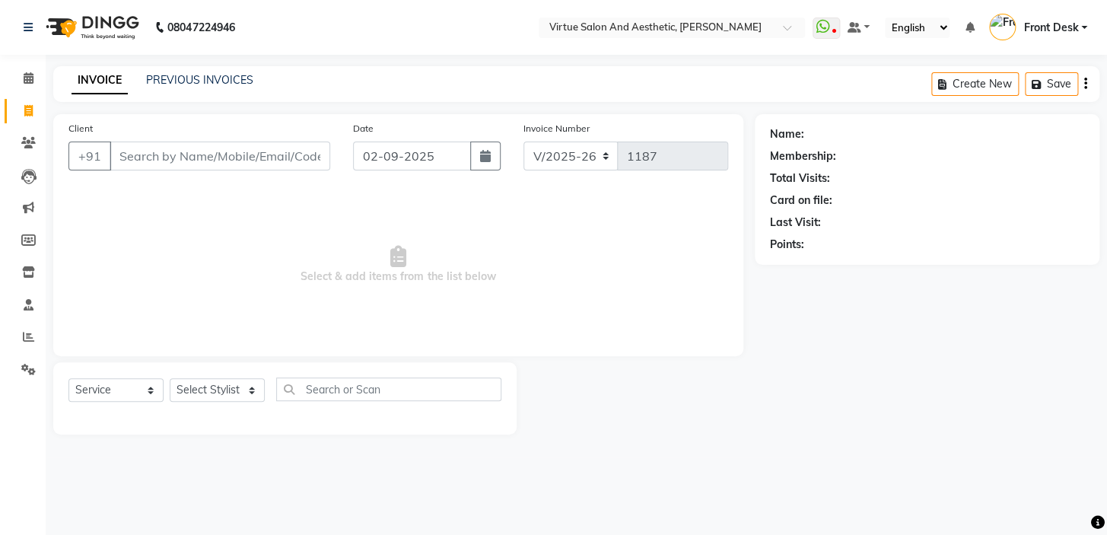
click at [552, 298] on span "Select & add items from the list below" at bounding box center [398, 265] width 660 height 152
click at [543, 274] on span "Select & add items from the list below" at bounding box center [398, 265] width 660 height 152
drag, startPoint x: 540, startPoint y: 284, endPoint x: 227, endPoint y: 265, distance: 314.1
click at [241, 269] on span "Select & add items from the list below" at bounding box center [398, 265] width 660 height 152
click at [240, 250] on span "Select & add items from the list below" at bounding box center [398, 265] width 660 height 152
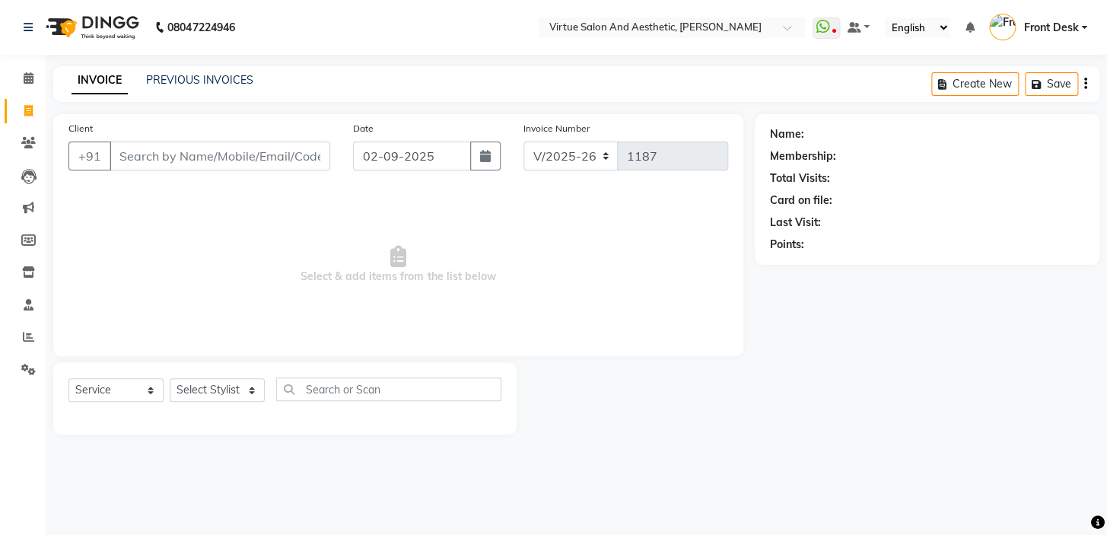
drag, startPoint x: 342, startPoint y: 256, endPoint x: 508, endPoint y: 270, distance: 167.3
click at [486, 270] on span "Select & add items from the list below" at bounding box center [398, 265] width 660 height 152
click at [525, 270] on span "Select & add items from the list below" at bounding box center [398, 265] width 660 height 152
drag, startPoint x: 514, startPoint y: 288, endPoint x: 444, endPoint y: 259, distance: 75.8
click at [452, 259] on span "Select & add items from the list below" at bounding box center [398, 265] width 660 height 152
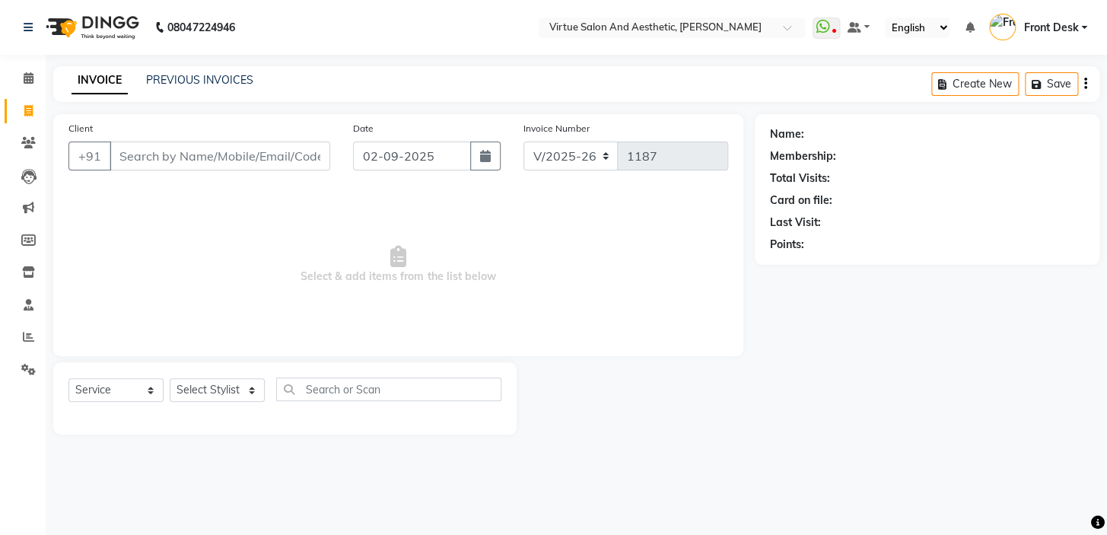
click at [492, 255] on span "Select & add items from the list below" at bounding box center [398, 265] width 660 height 152
click at [204, 154] on input "Client" at bounding box center [220, 156] width 221 height 29
type input "9445611567"
select select "1: Object"
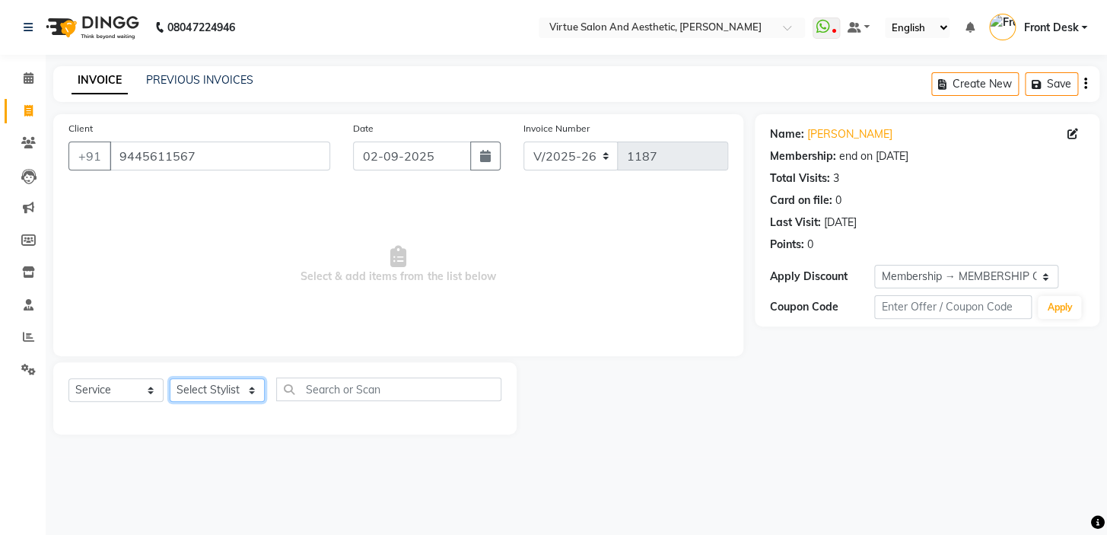
click at [250, 387] on select "Select Stylist BALAJI DIVYA FAMITHA Front Desk [PERSON_NAME] [PERSON_NAME] MILL…" at bounding box center [217, 390] width 95 height 24
select select "59064"
click at [170, 378] on select "Select Stylist BALAJI DIVYA FAMITHA Front Desk [PERSON_NAME] [PERSON_NAME] MILL…" at bounding box center [217, 390] width 95 height 24
click at [374, 387] on input "text" at bounding box center [388, 389] width 225 height 24
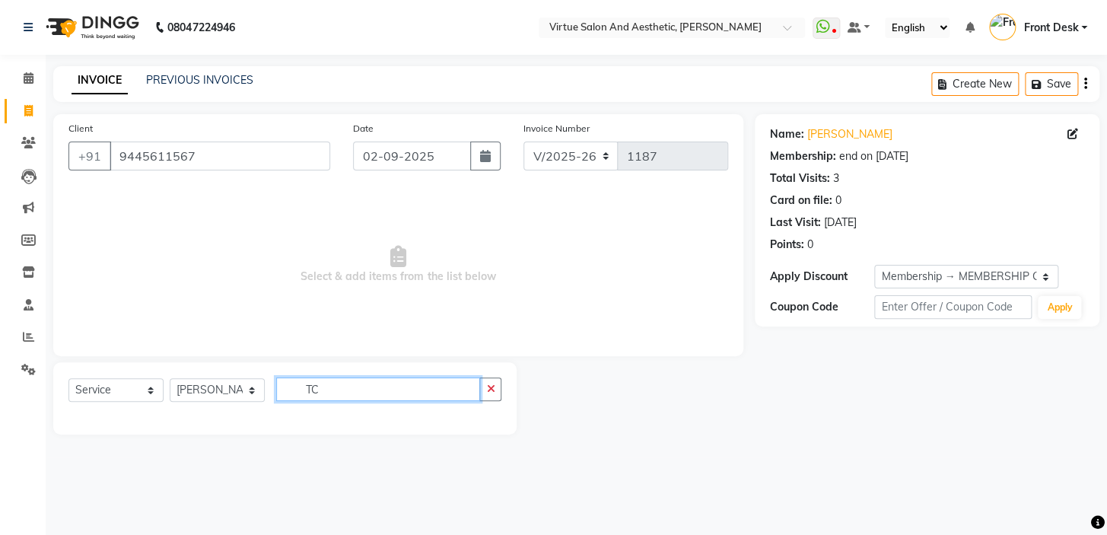
type input "T"
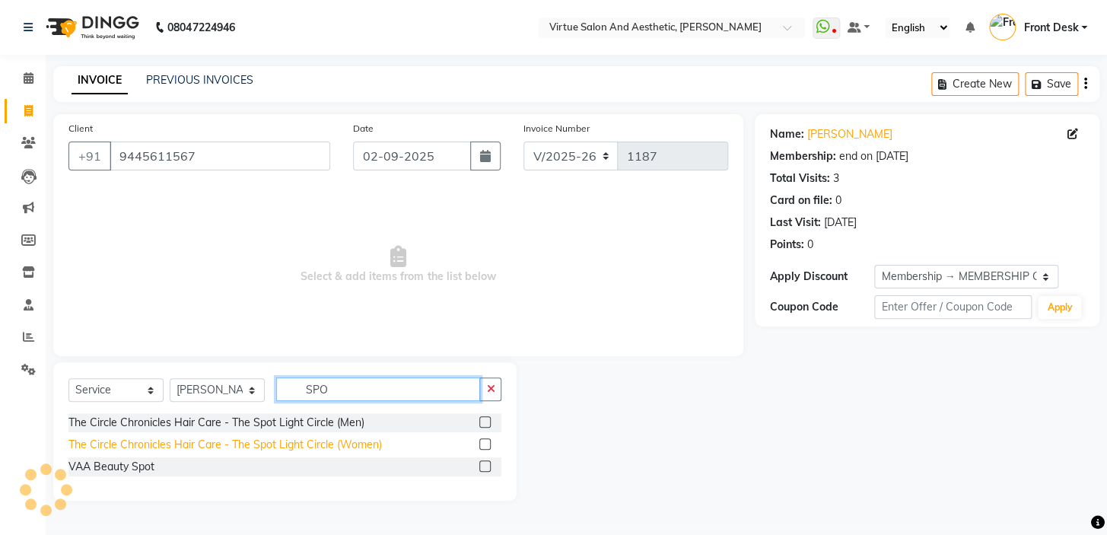
type input "SPO"
click at [340, 444] on div "The Circle Chronicles Hair Care - The Spot Light Circle (Women)" at bounding box center [225, 445] width 314 height 16
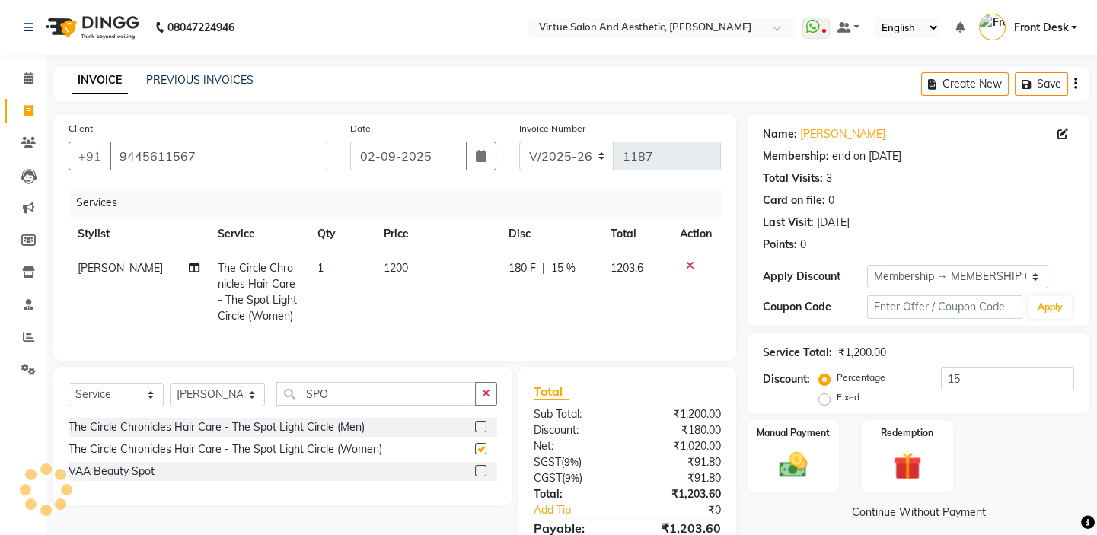
checkbox input "false"
click at [448, 266] on td "1200" at bounding box center [436, 292] width 125 height 82
select select "59064"
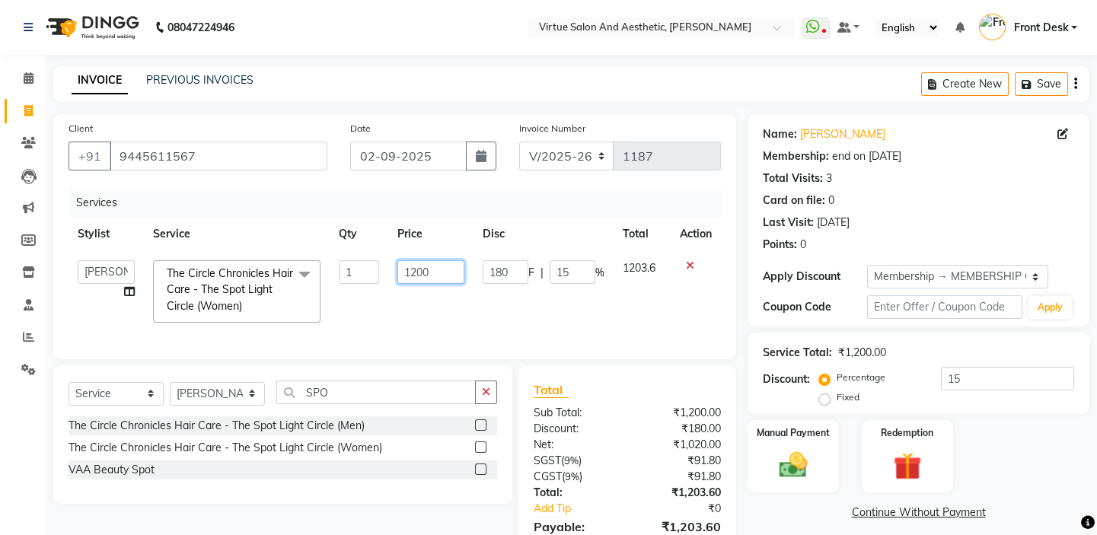
drag, startPoint x: 447, startPoint y: 270, endPoint x: 386, endPoint y: 244, distance: 66.5
click at [386, 245] on table "Stylist Service Qty Price Disc Total Action BALAJI DIVYA FAMITHA Front Desk [PE…" at bounding box center [394, 274] width 652 height 115
type input "1300"
click at [381, 199] on div "Services" at bounding box center [401, 203] width 662 height 28
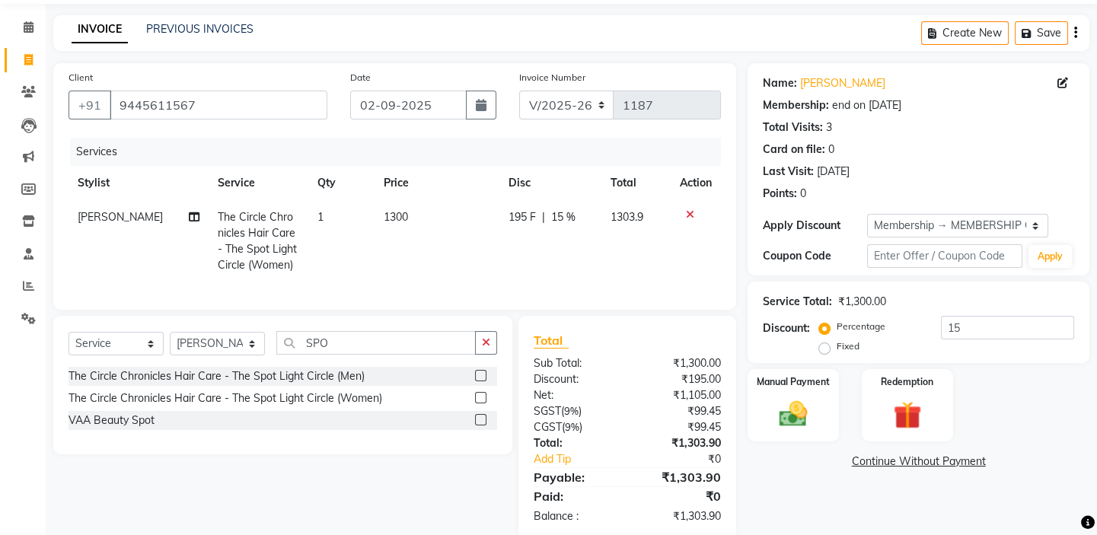
scroll to position [90, 0]
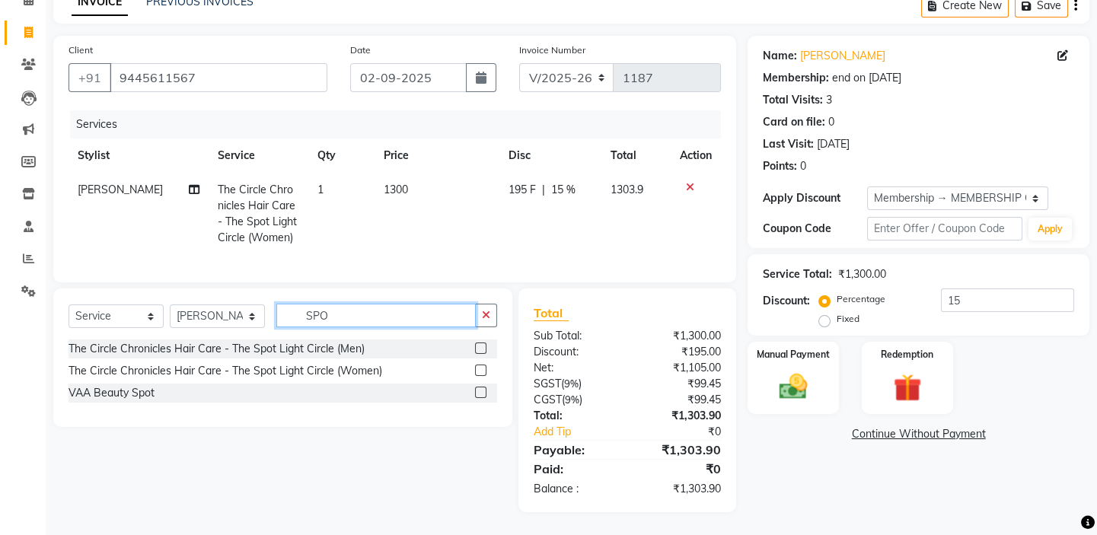
drag, startPoint x: 332, startPoint y: 313, endPoint x: 276, endPoint y: 300, distance: 57.8
click at [282, 304] on input "SPO" at bounding box center [375, 316] width 199 height 24
drag, startPoint x: 218, startPoint y: 312, endPoint x: 211, endPoint y: 315, distance: 8.2
click at [218, 312] on select "Select Stylist BALAJI DIVYA FAMITHA Front Desk [PERSON_NAME] [PERSON_NAME] MILL…" at bounding box center [217, 316] width 95 height 24
select select "62507"
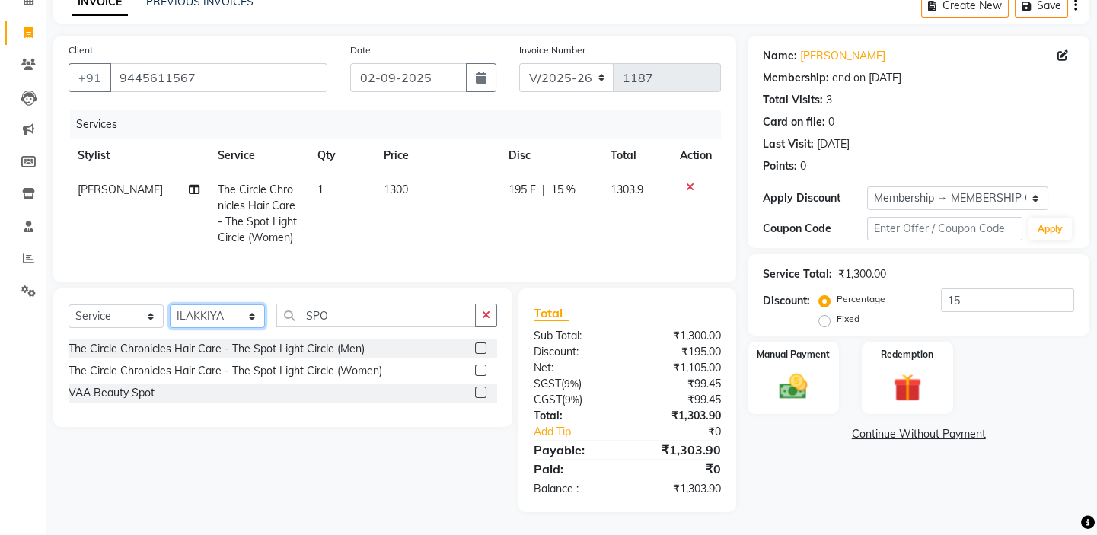
click at [170, 304] on select "Select Stylist BALAJI DIVYA FAMITHA Front Desk [PERSON_NAME] [PERSON_NAME] MILL…" at bounding box center [217, 316] width 95 height 24
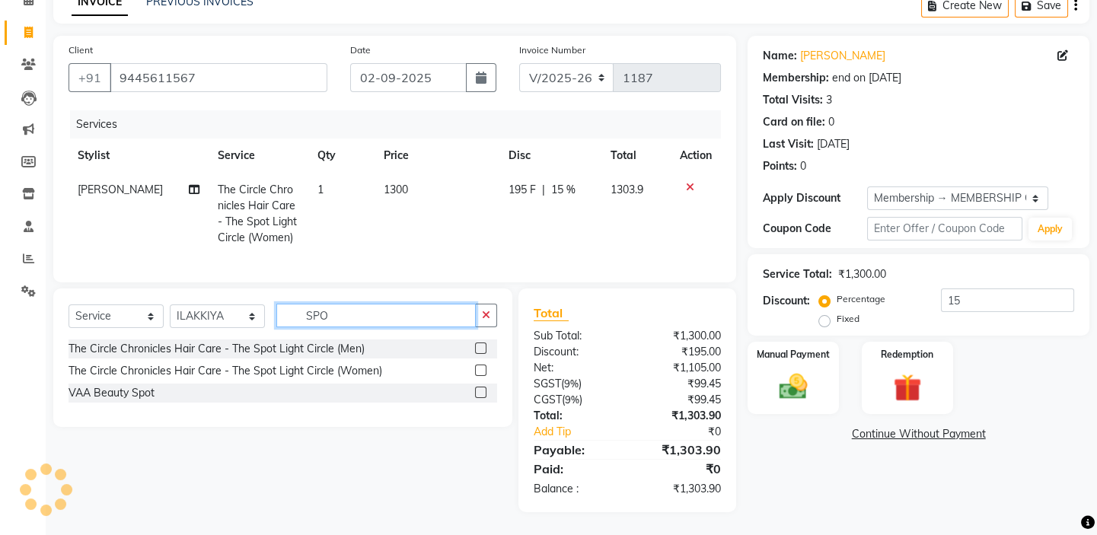
click at [335, 320] on input "SPO" at bounding box center [375, 316] width 199 height 24
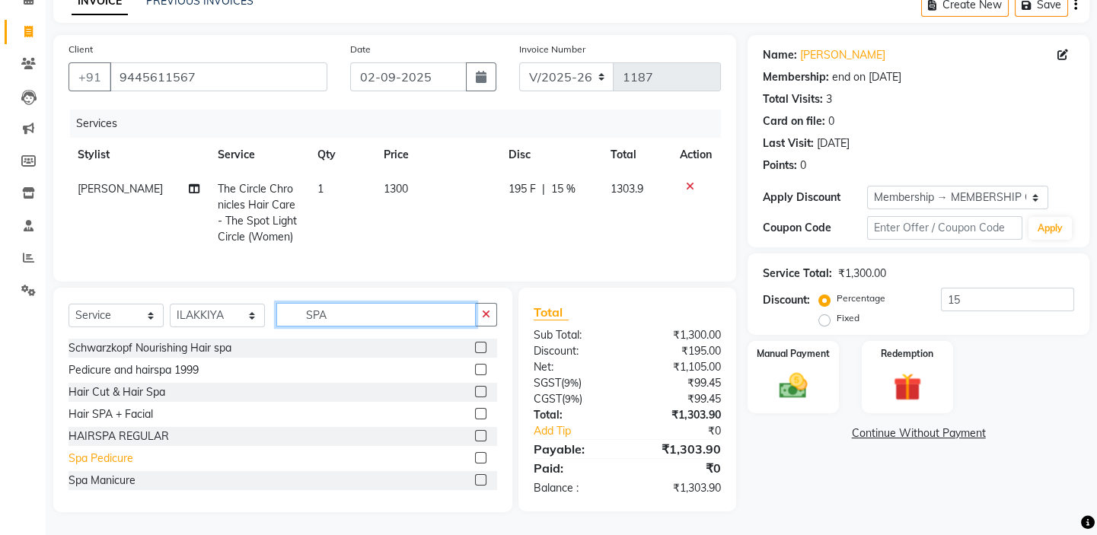
type input "SPA"
click at [94, 454] on div "Spa Pedicure" at bounding box center [100, 459] width 65 height 16
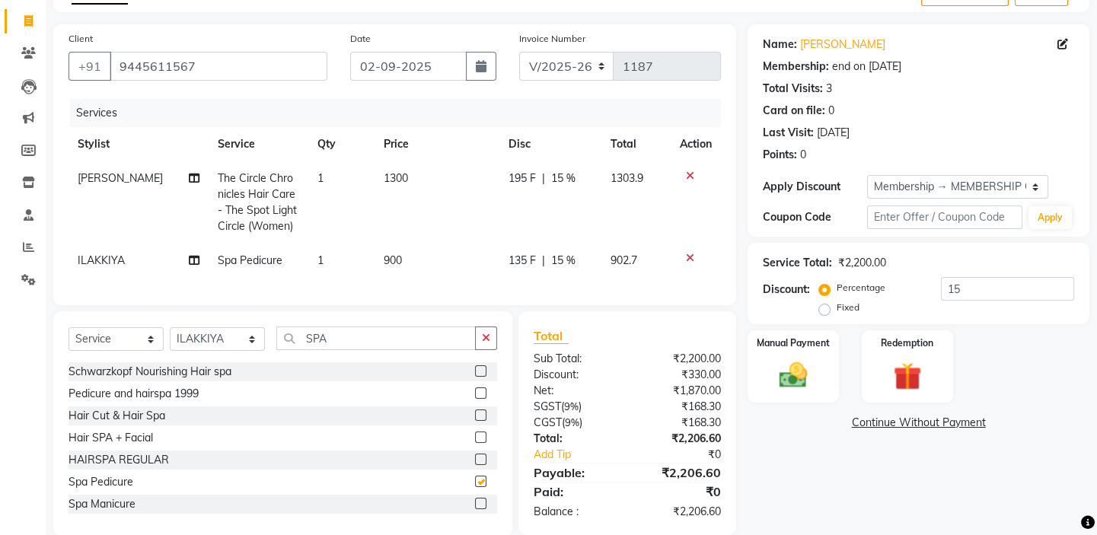
checkbox input "false"
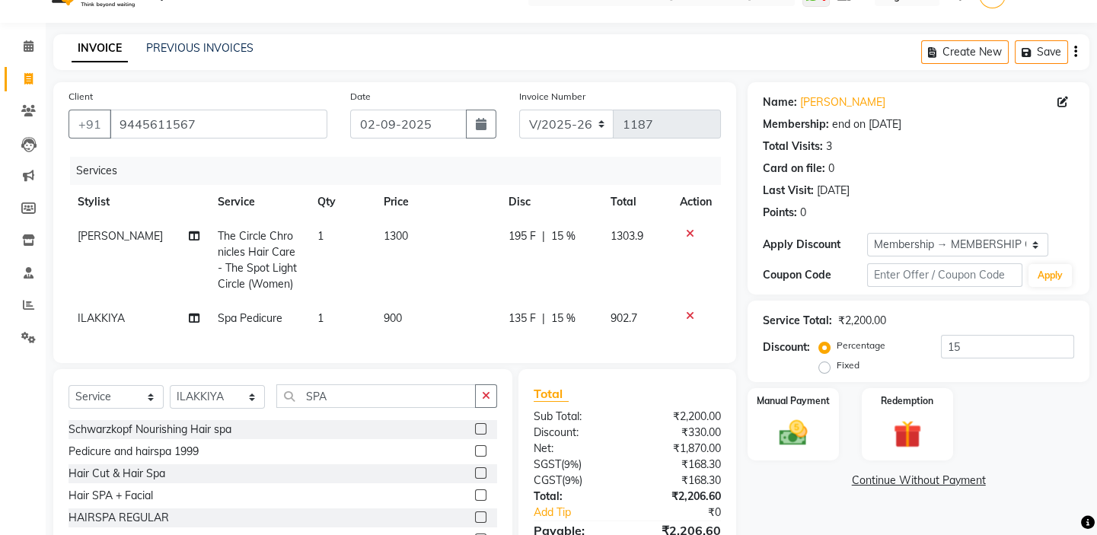
scroll to position [0, 0]
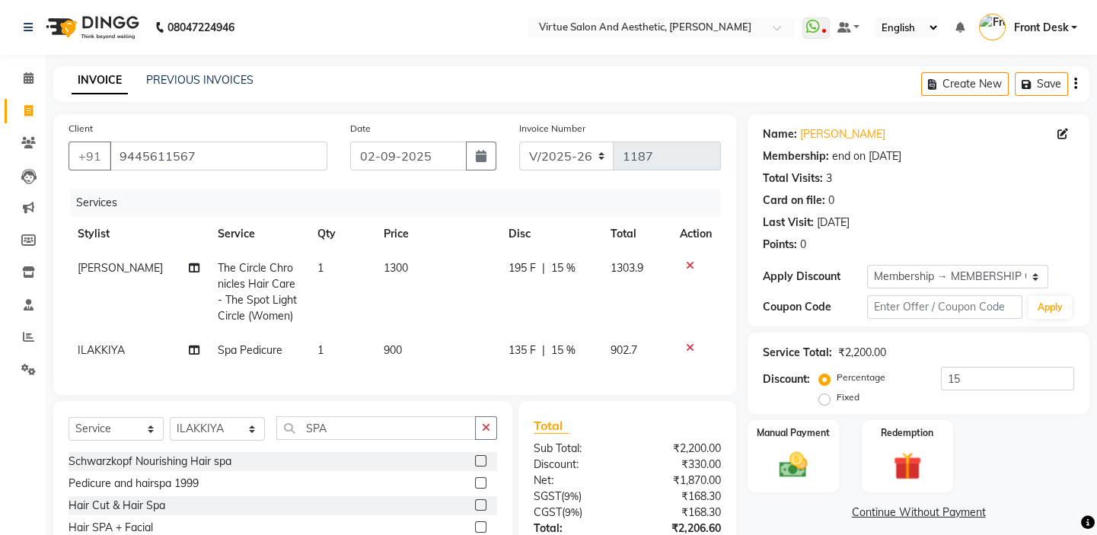
click at [1074, 84] on icon "button" at bounding box center [1075, 84] width 3 height 1
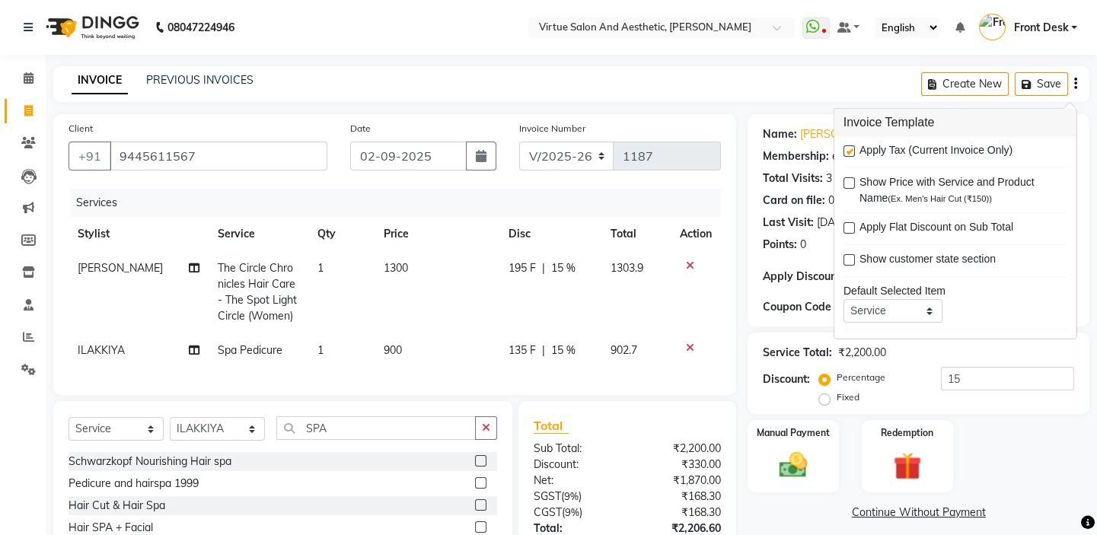
click at [795, 91] on div "INVOICE PREVIOUS INVOICES Create New Save" at bounding box center [571, 84] width 1036 height 36
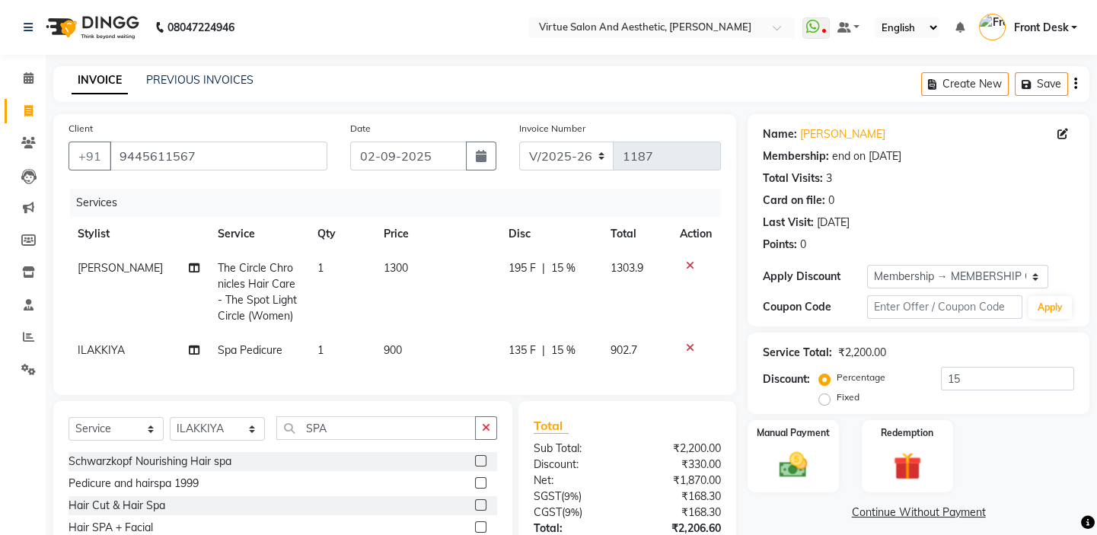
scroll to position [124, 0]
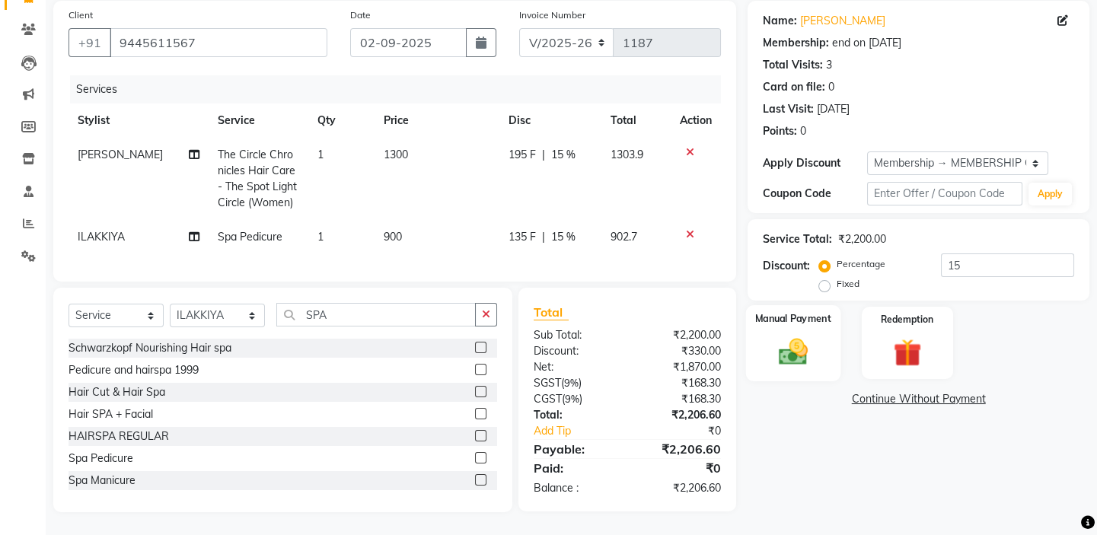
click at [782, 335] on img at bounding box center [792, 351] width 47 height 33
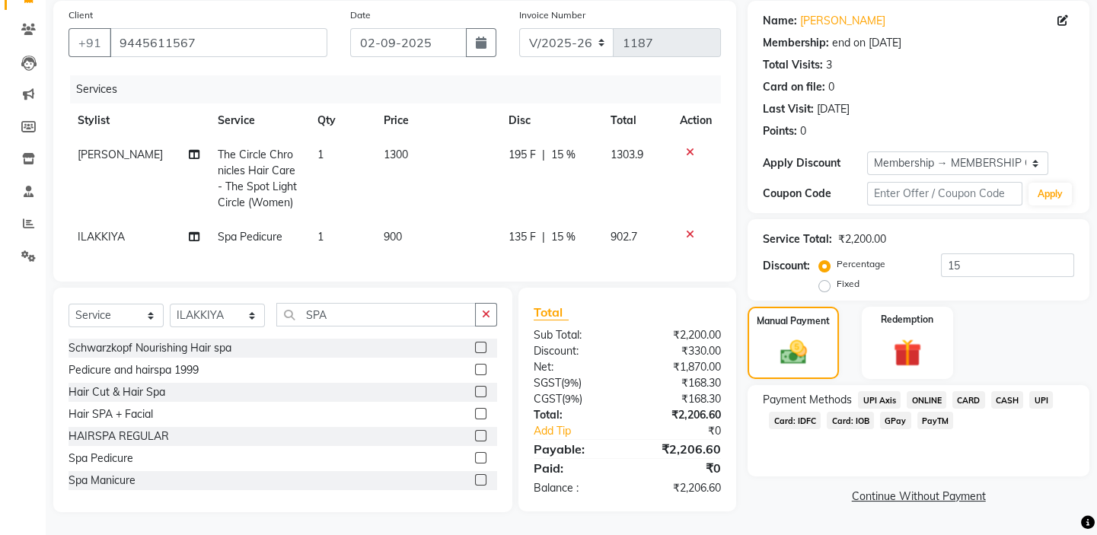
click at [1034, 391] on span "UPI" at bounding box center [1041, 400] width 24 height 18
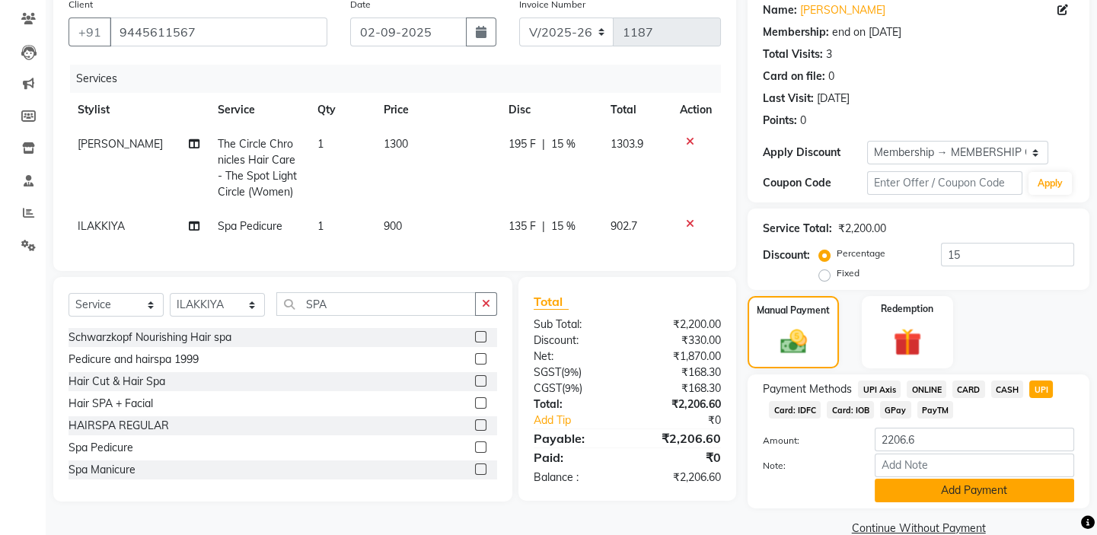
click at [989, 483] on button "Add Payment" at bounding box center [973, 491] width 199 height 24
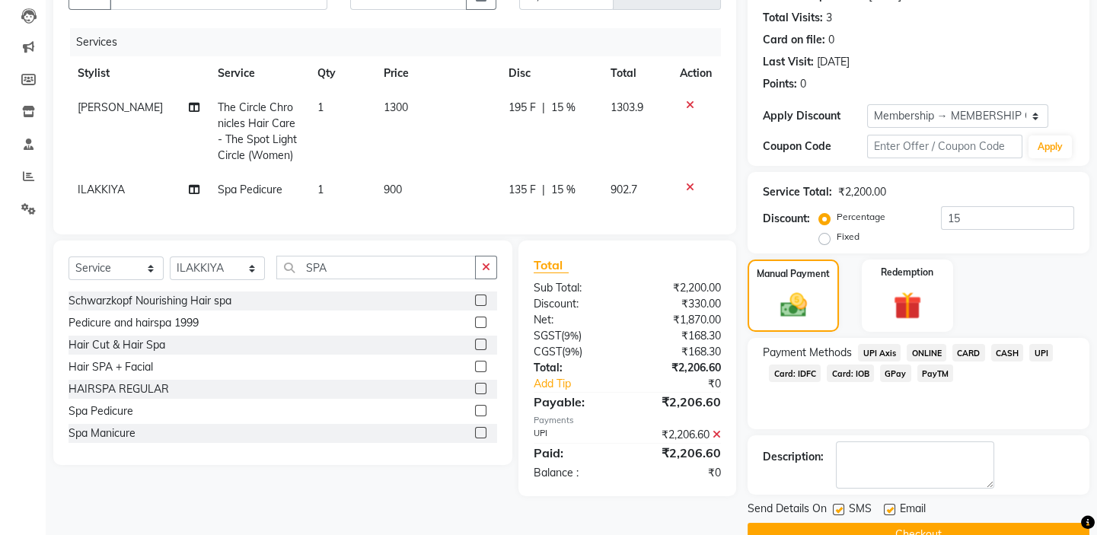
scroll to position [194, 0]
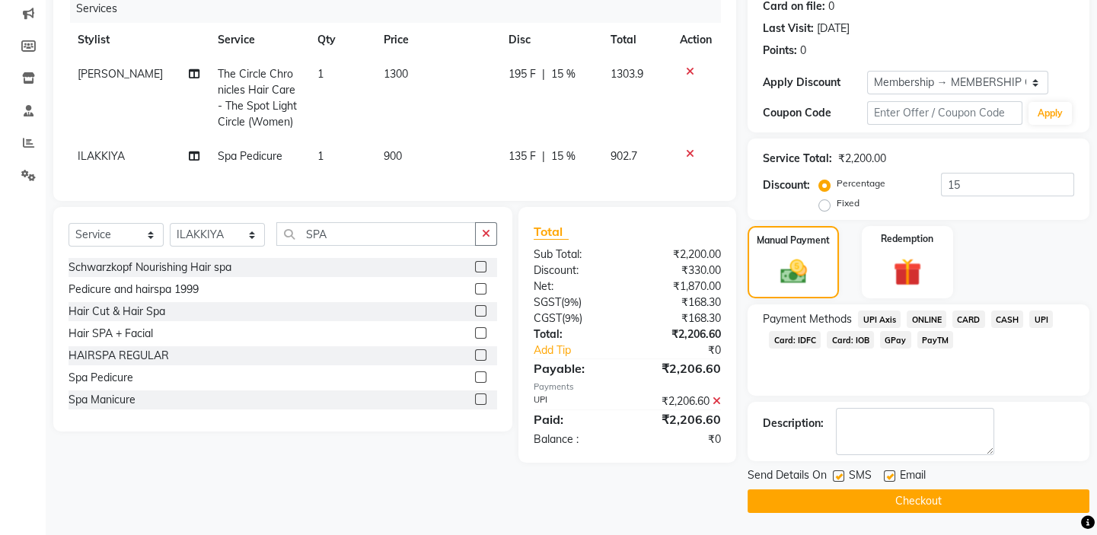
click at [881, 494] on button "Checkout" at bounding box center [918, 501] width 342 height 24
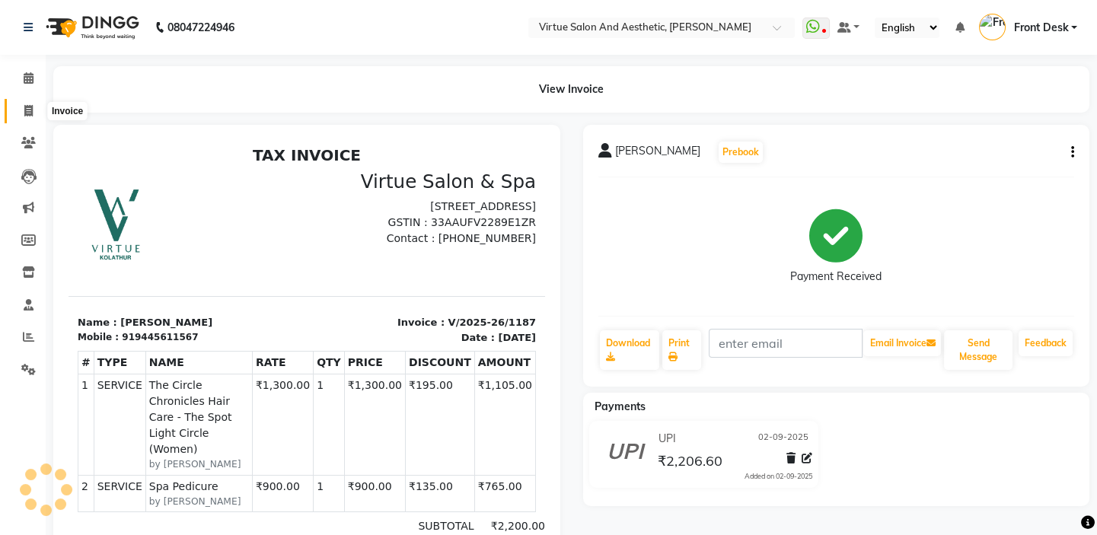
click at [33, 106] on span at bounding box center [28, 112] width 27 height 18
select select "7053"
select select "service"
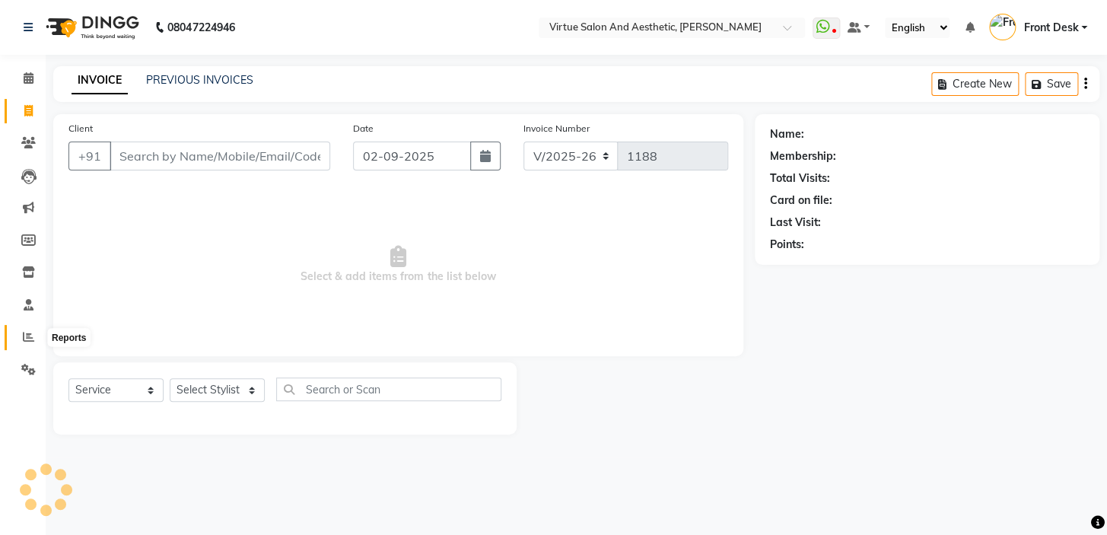
click at [24, 337] on icon at bounding box center [28, 336] width 11 height 11
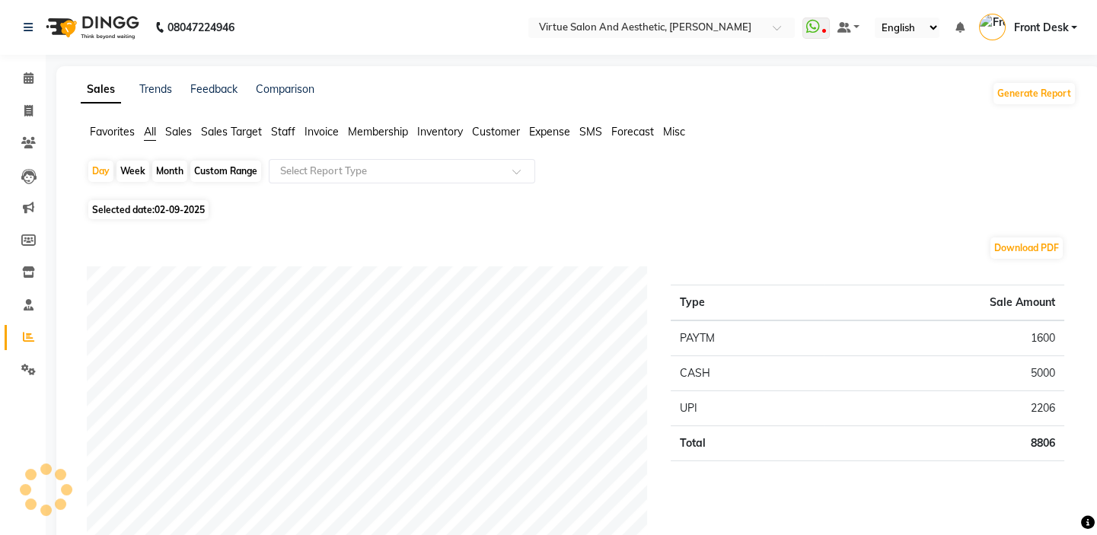
click at [495, 129] on span "Customer" at bounding box center [496, 132] width 48 height 14
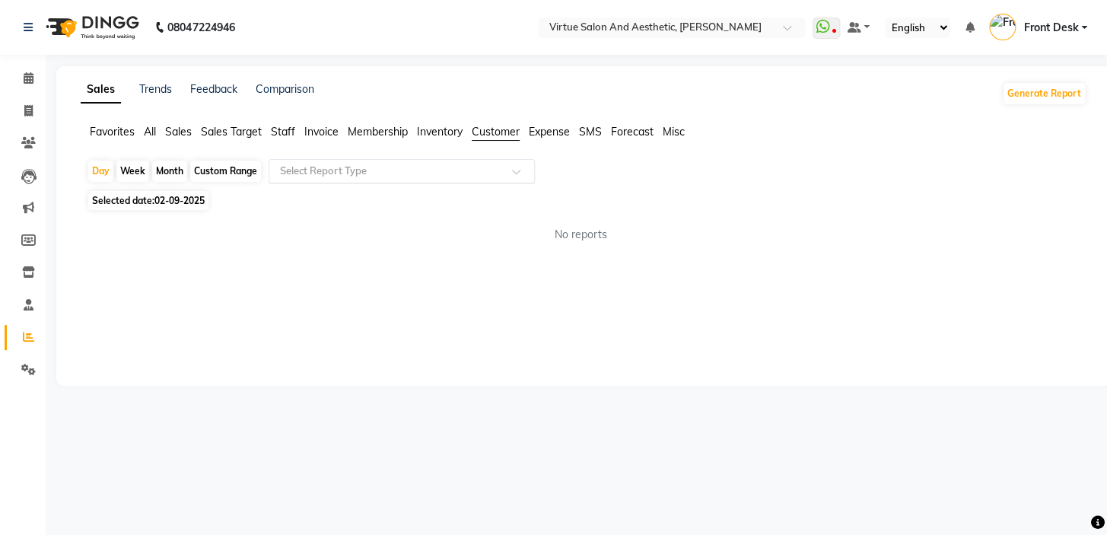
click at [436, 168] on input "text" at bounding box center [386, 171] width 219 height 15
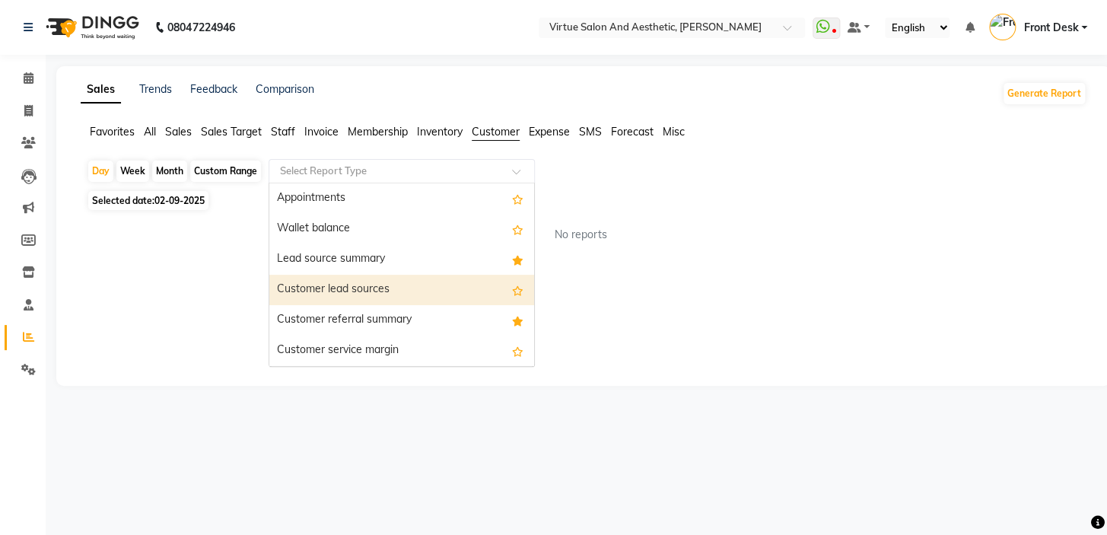
click at [368, 288] on div "Customer lead sources" at bounding box center [401, 290] width 265 height 30
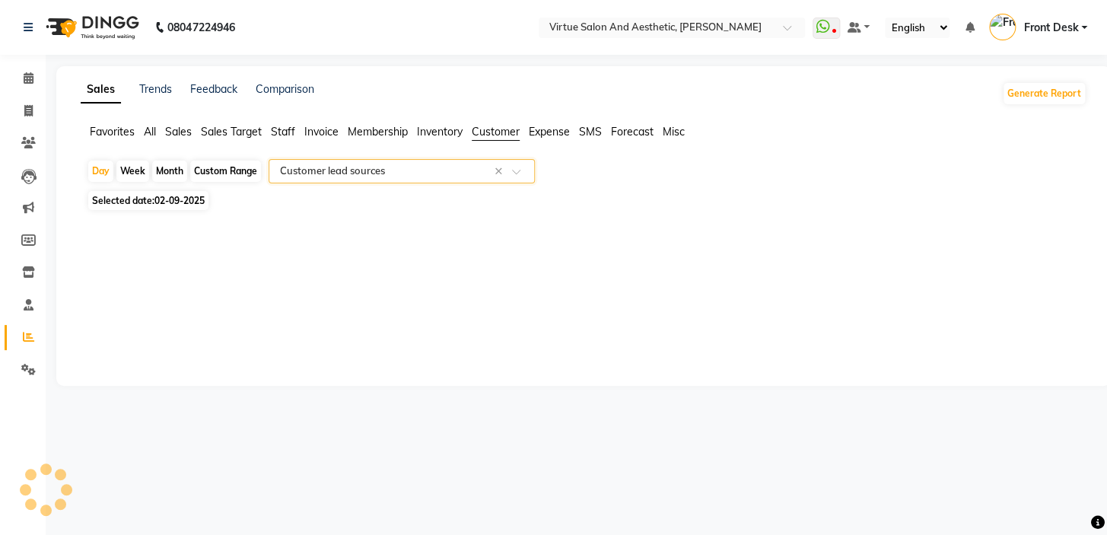
select select "full_report"
select select "csv"
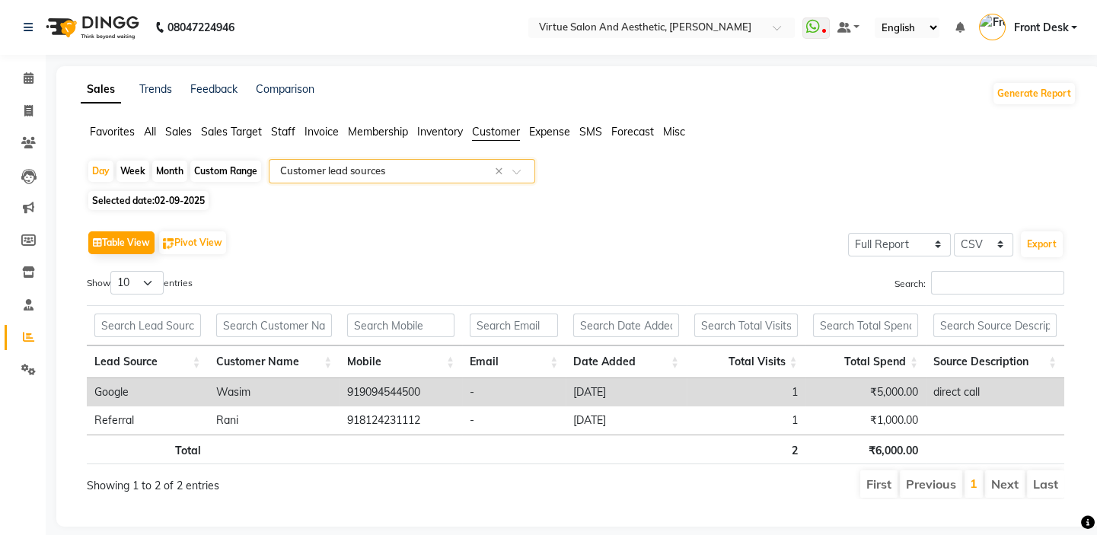
click at [192, 196] on span "02-09-2025" at bounding box center [179, 200] width 50 height 11
select select "9"
select select "2025"
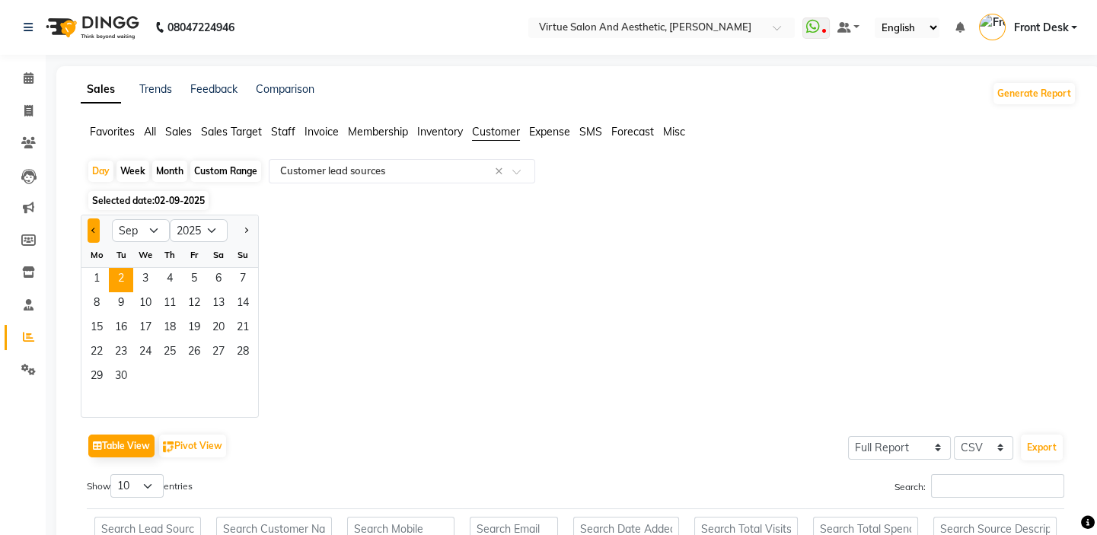
click at [94, 231] on button "Previous month" at bounding box center [94, 230] width 12 height 24
select select "8"
click at [197, 271] on span "1" at bounding box center [194, 280] width 24 height 24
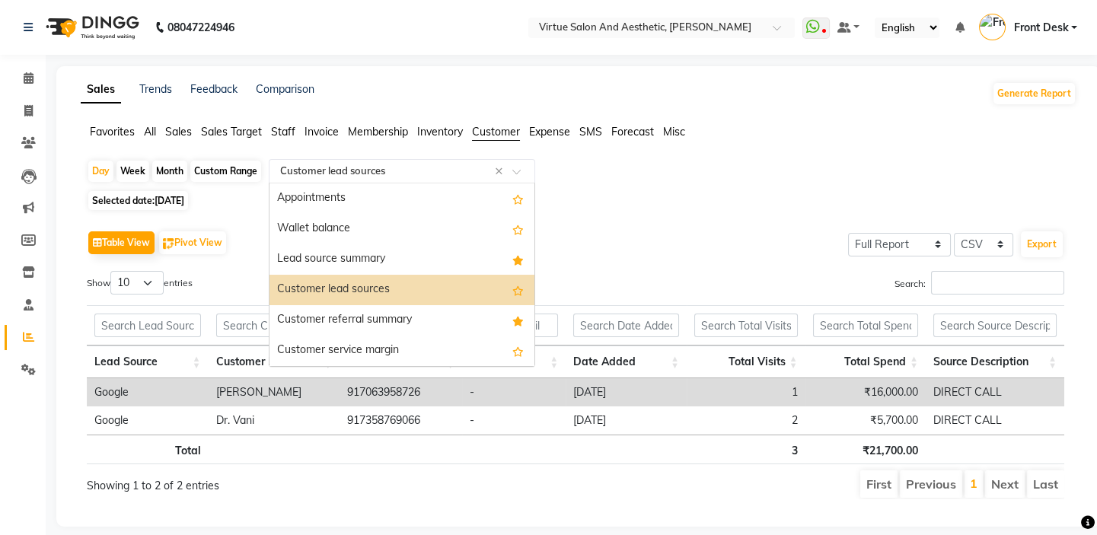
click at [361, 174] on input "text" at bounding box center [386, 171] width 219 height 15
click at [155, 200] on span "Selected date: [DATE]" at bounding box center [138, 200] width 100 height 19
select select "8"
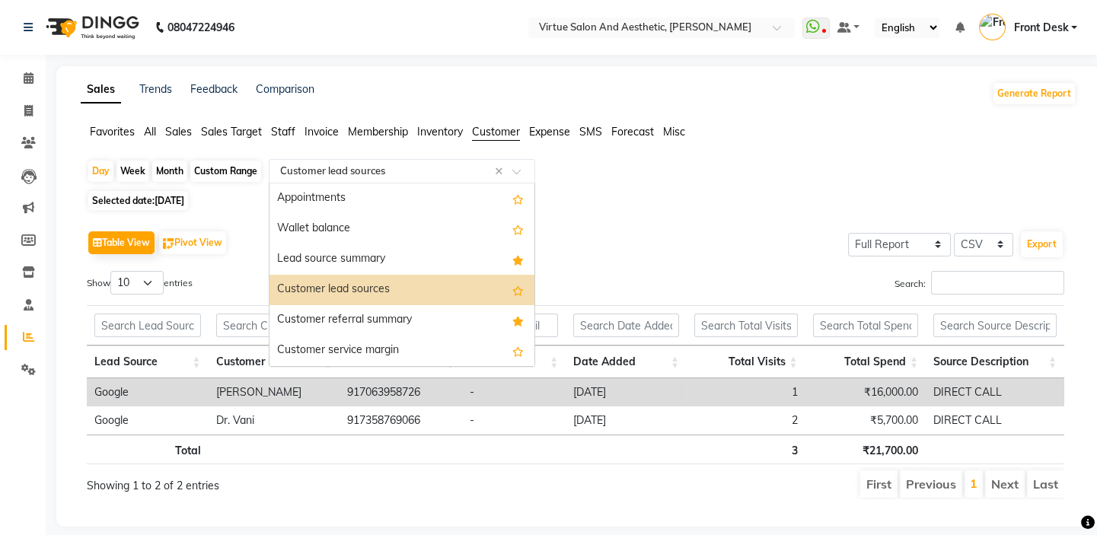
select select "2025"
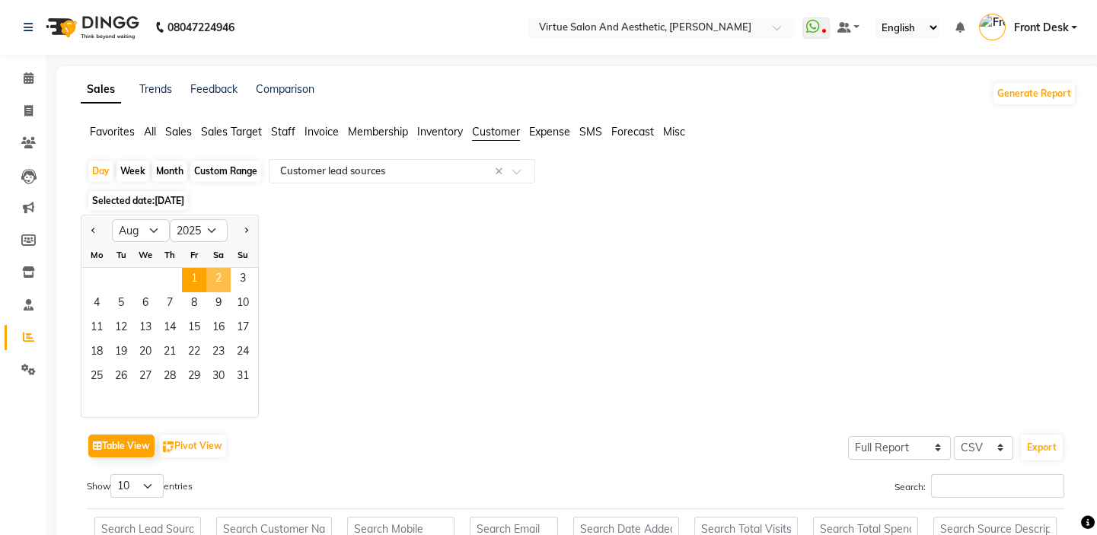
click at [210, 269] on span "2" at bounding box center [218, 280] width 24 height 24
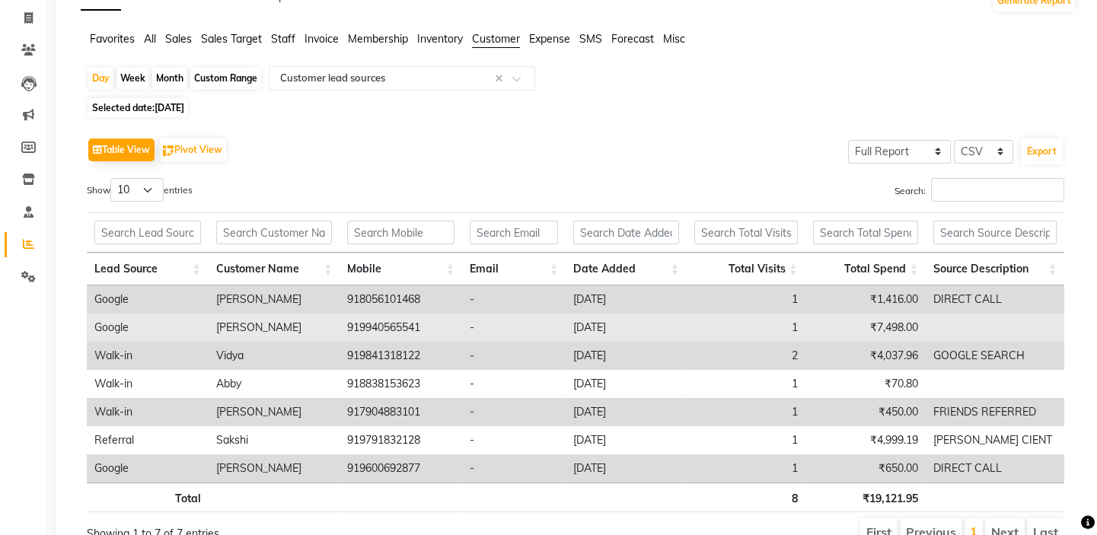
scroll to position [138, 0]
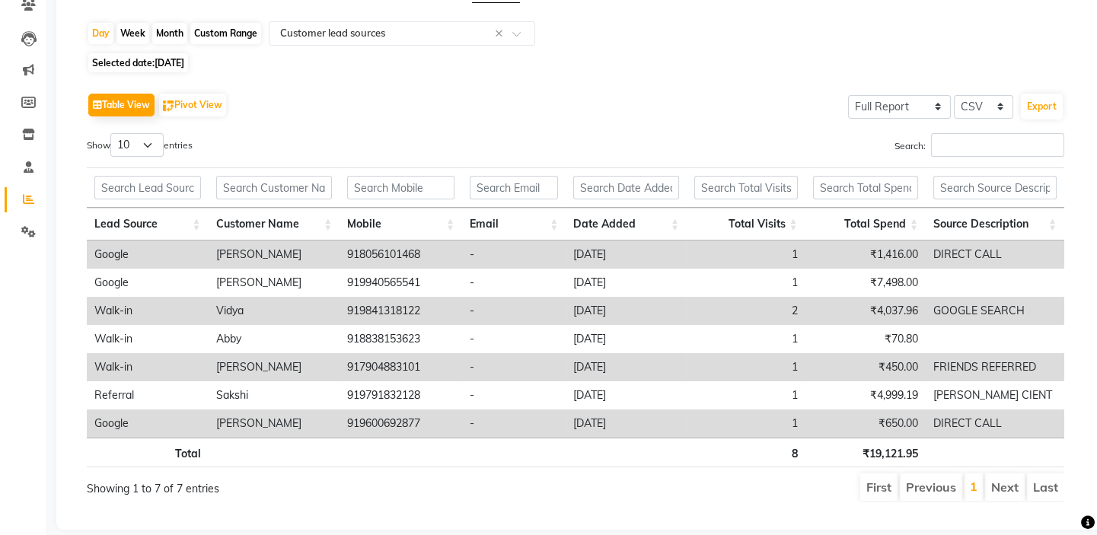
click at [151, 216] on th "Lead Source" at bounding box center [148, 224] width 122 height 33
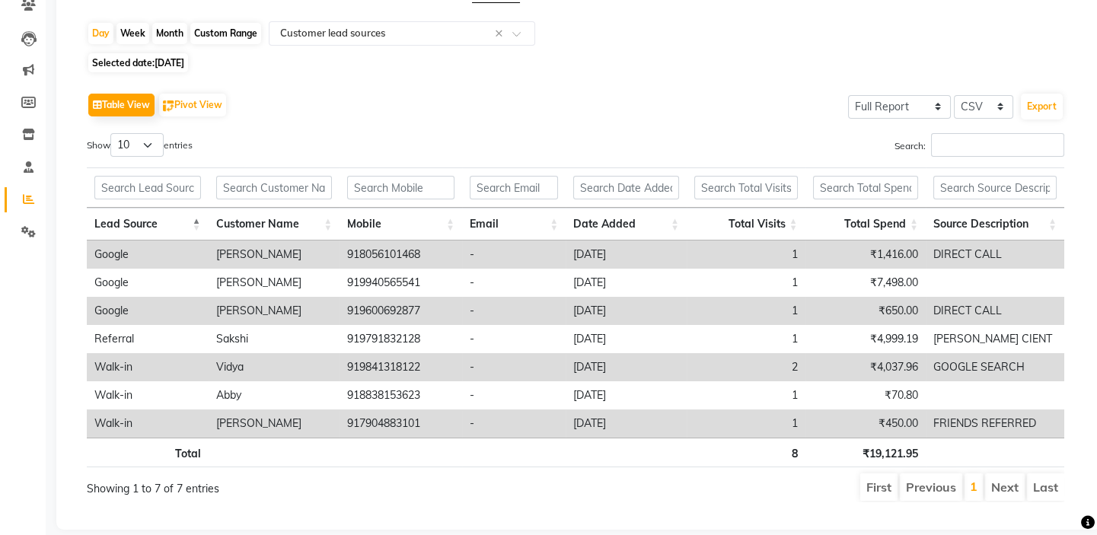
click at [155, 60] on span "Selected date: [DATE]" at bounding box center [138, 62] width 100 height 19
select select "8"
select select "2025"
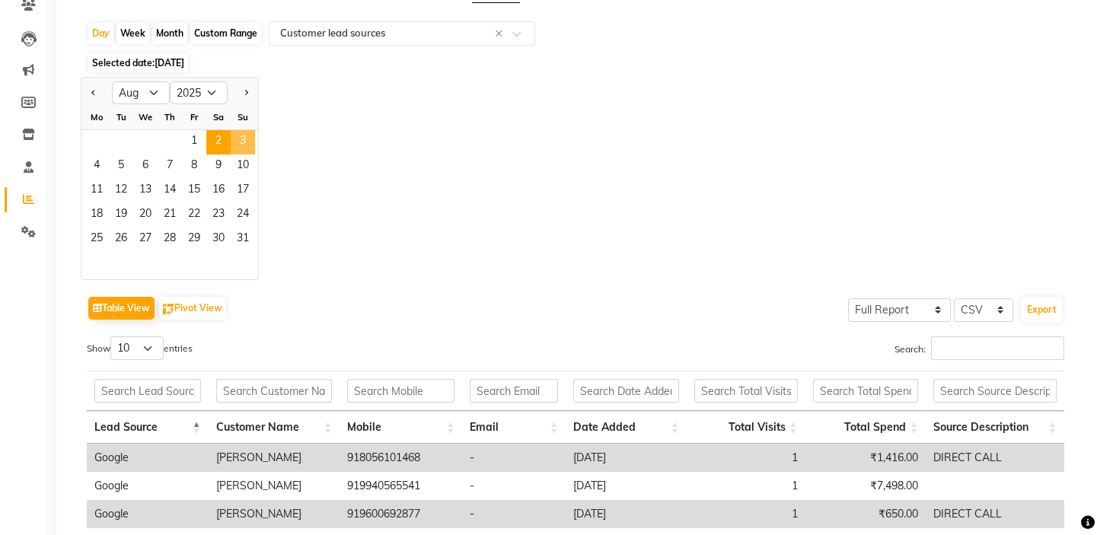
click at [244, 137] on span "3" at bounding box center [243, 142] width 24 height 24
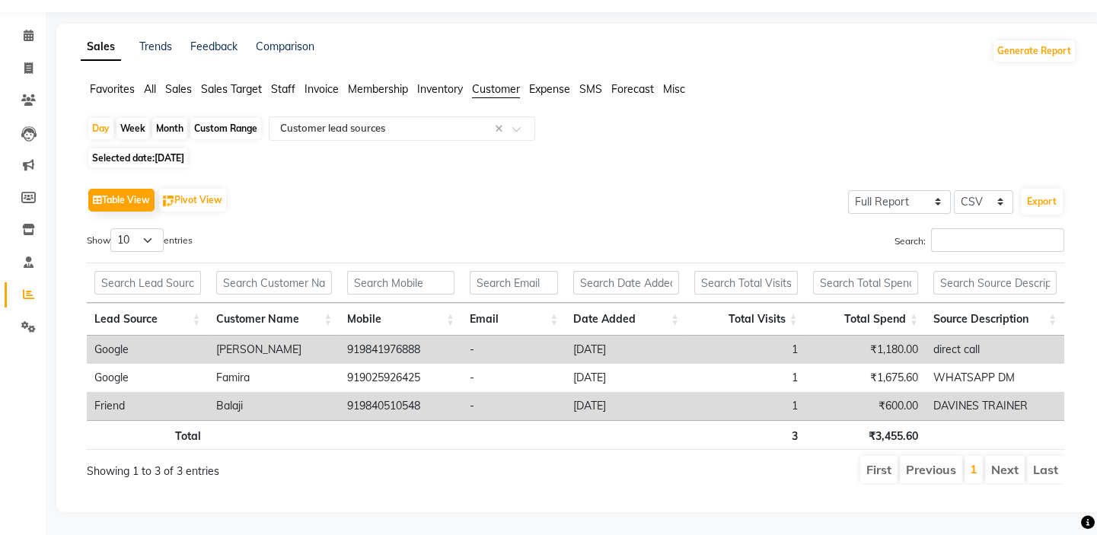
scroll to position [0, 0]
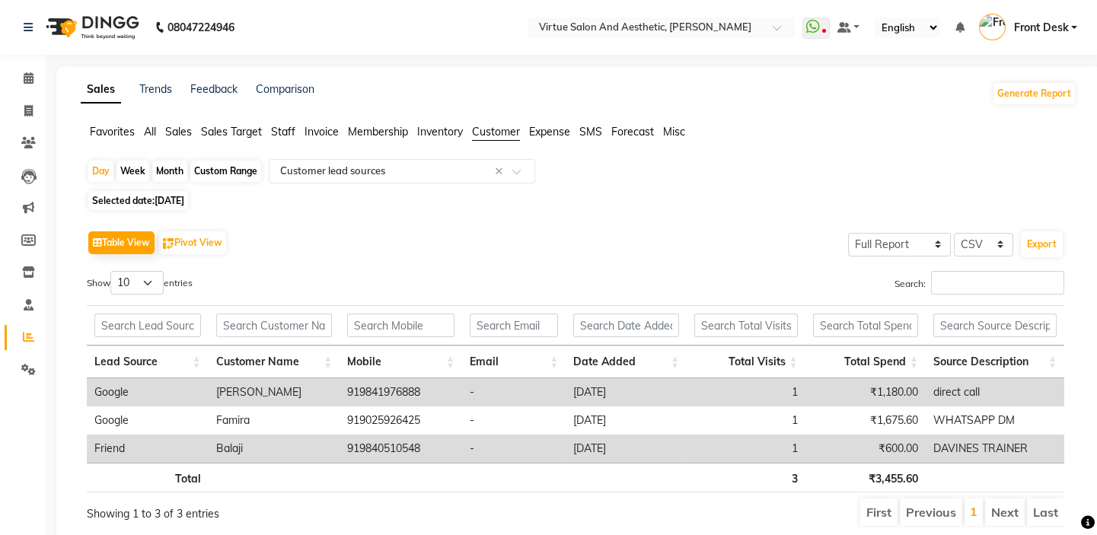
click at [169, 196] on span "[DATE]" at bounding box center [169, 200] width 30 height 11
select select "8"
select select "2025"
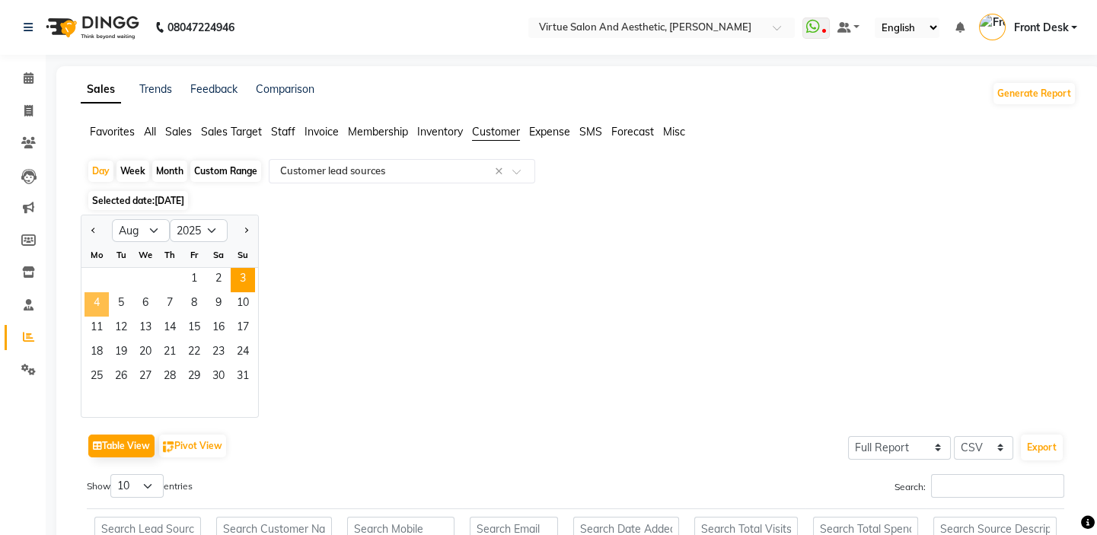
click at [92, 311] on span "4" at bounding box center [96, 304] width 24 height 24
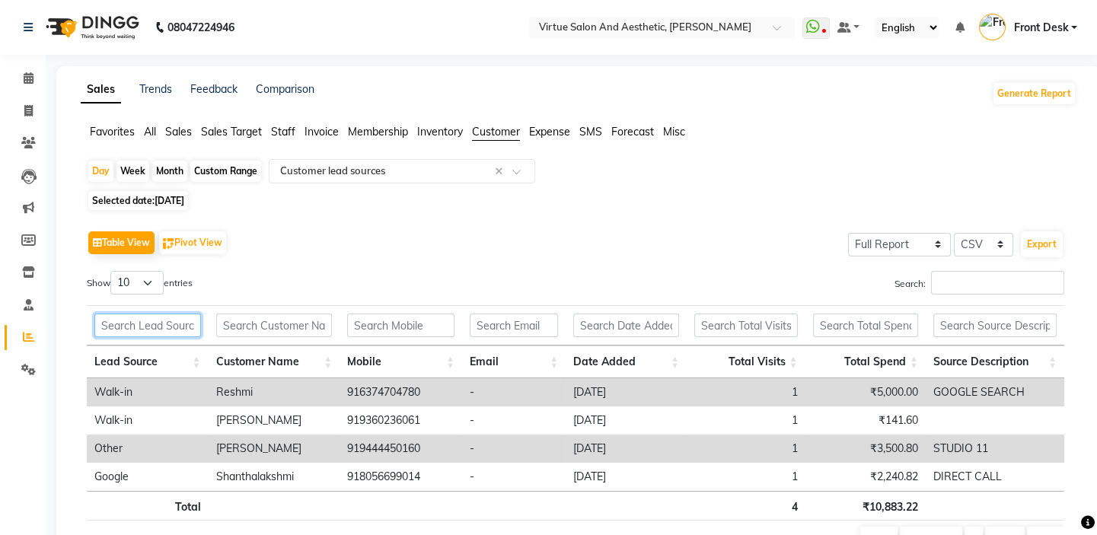
drag, startPoint x: 158, startPoint y: 334, endPoint x: 125, endPoint y: 357, distance: 39.9
click at [153, 337] on th at bounding box center [148, 325] width 122 height 40
click at [125, 357] on th "Lead Source" at bounding box center [148, 362] width 122 height 33
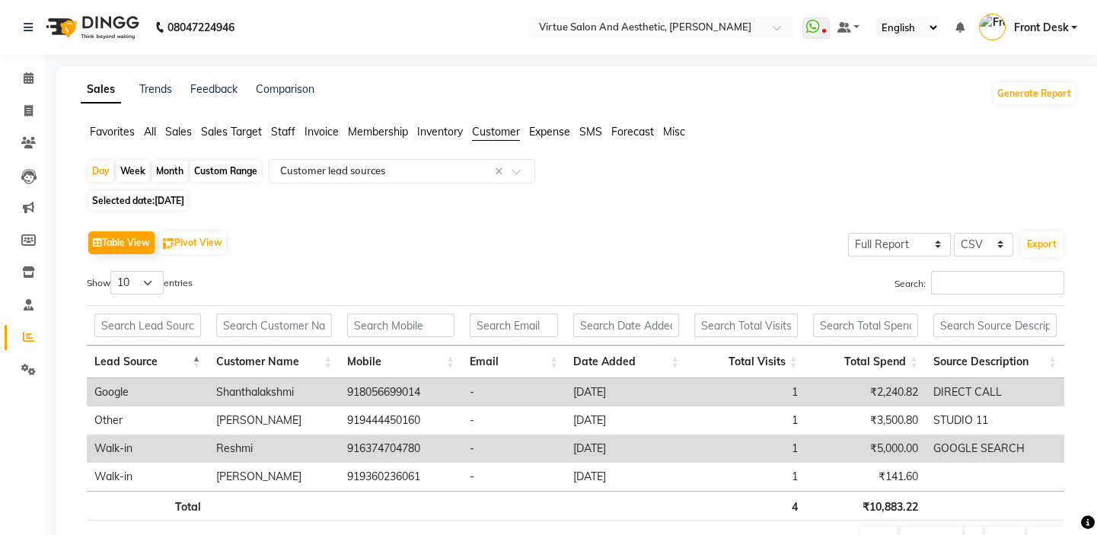
click at [166, 198] on span "[DATE]" at bounding box center [169, 200] width 30 height 11
select select "8"
select select "2025"
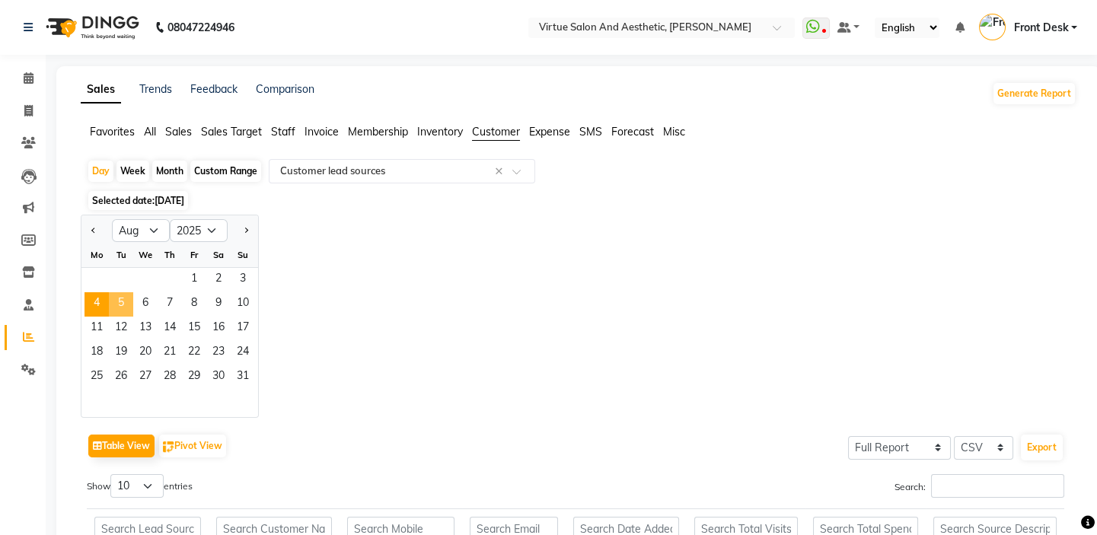
click at [131, 302] on span "5" at bounding box center [121, 304] width 24 height 24
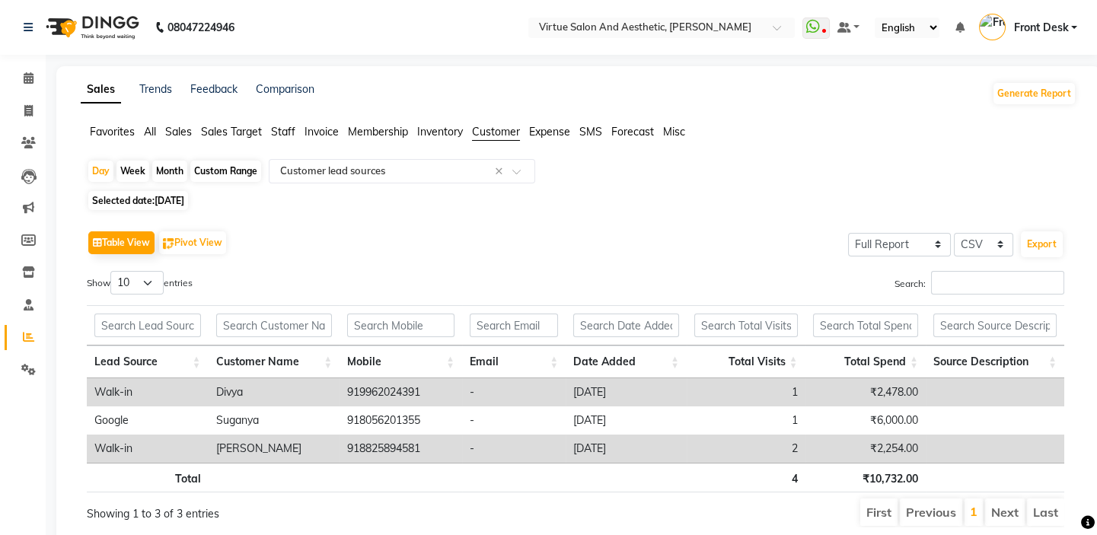
click at [139, 358] on th "Lead Source" at bounding box center [148, 362] width 122 height 33
click at [176, 199] on span "[DATE]" at bounding box center [169, 200] width 30 height 11
select select "8"
select select "2025"
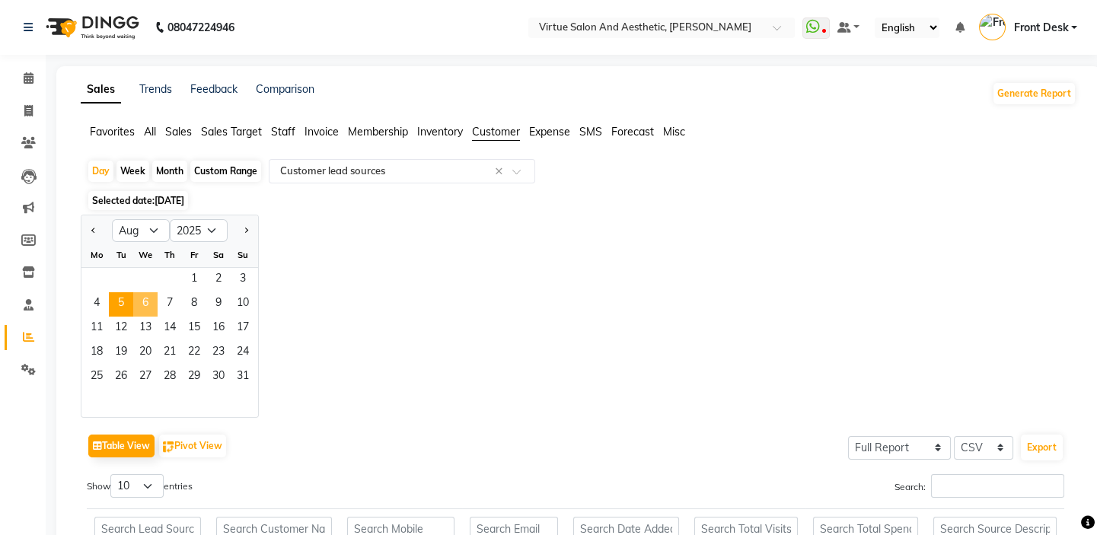
click at [143, 299] on span "6" at bounding box center [145, 304] width 24 height 24
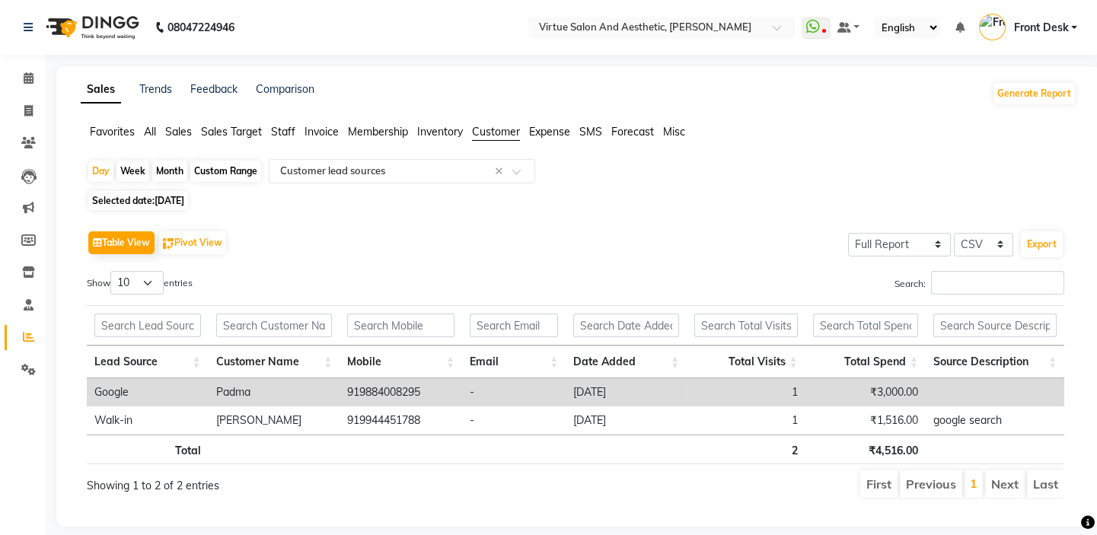
click at [160, 193] on span "Selected date: [DATE]" at bounding box center [138, 200] width 100 height 19
select select "8"
select select "2025"
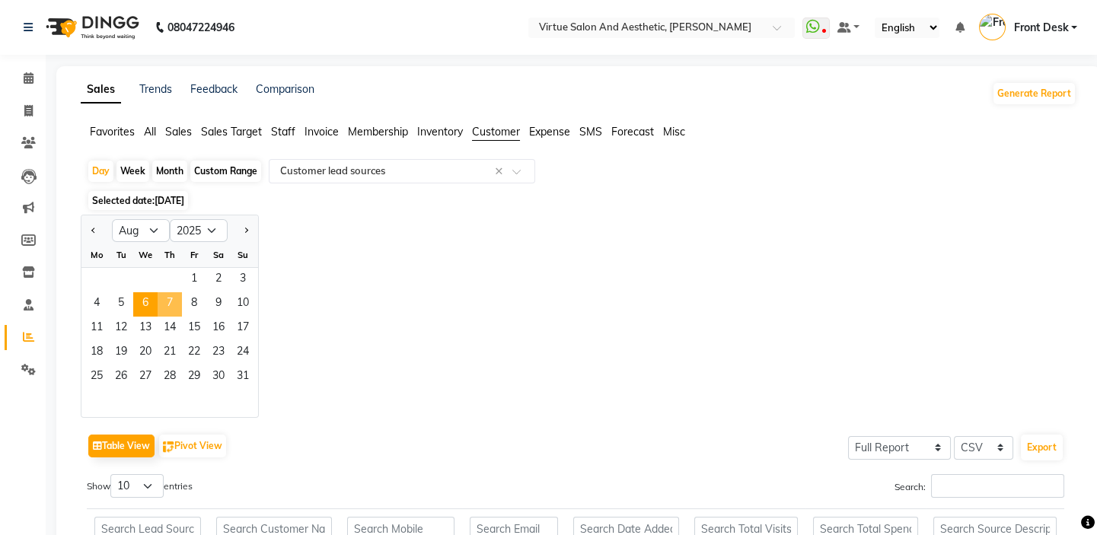
click at [167, 303] on span "7" at bounding box center [170, 304] width 24 height 24
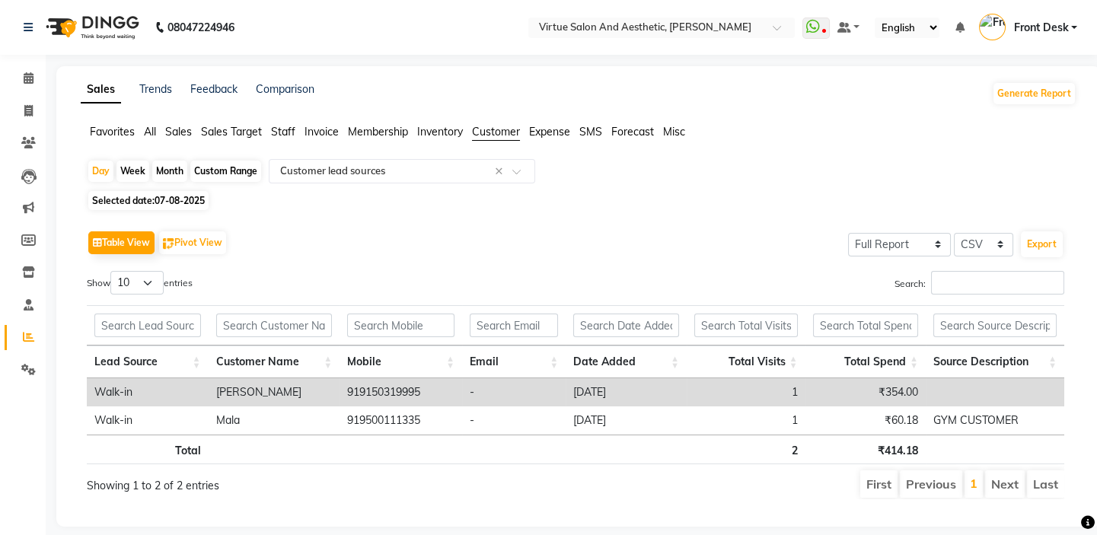
click at [170, 197] on span "07-08-2025" at bounding box center [179, 200] width 50 height 11
select select "8"
select select "2025"
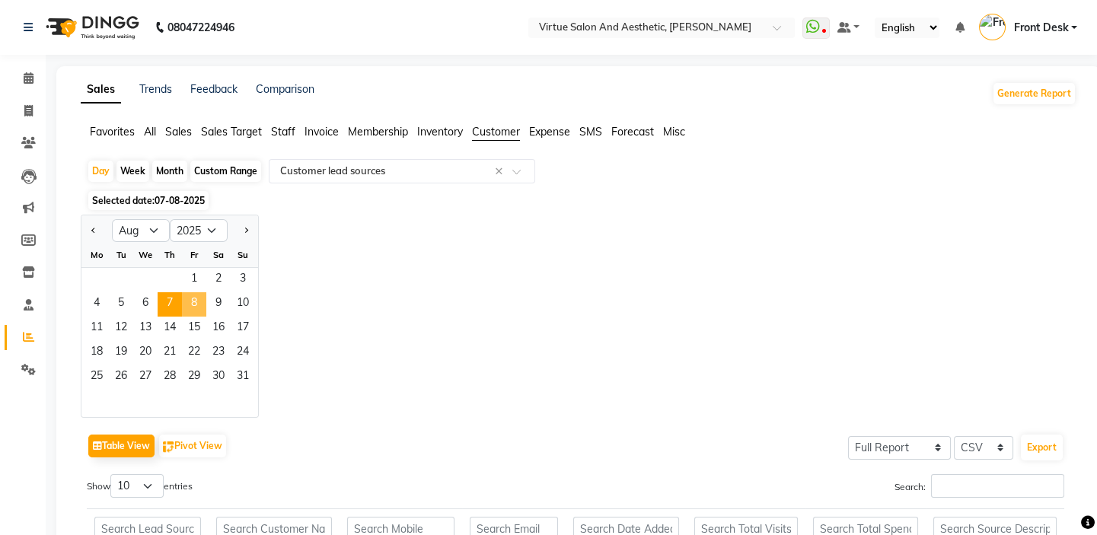
click at [197, 296] on span "8" at bounding box center [194, 304] width 24 height 24
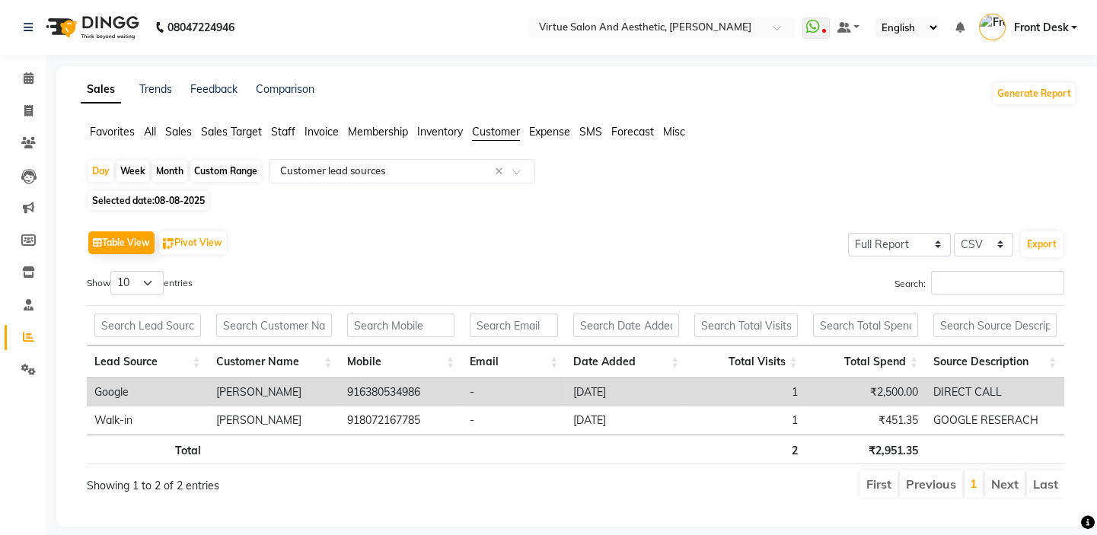
click at [185, 200] on span "08-08-2025" at bounding box center [179, 200] width 50 height 11
select select "8"
select select "2025"
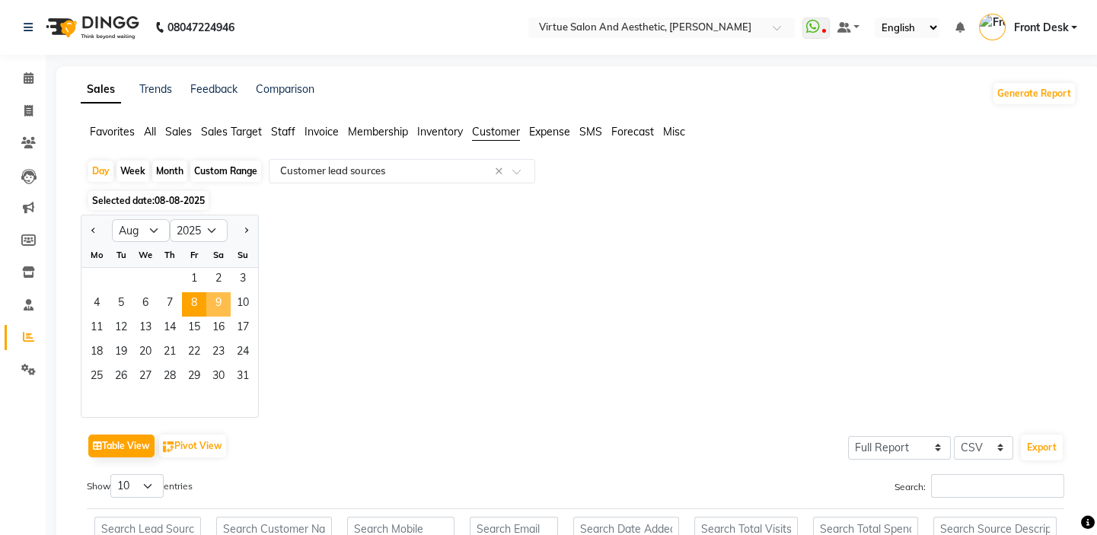
click at [216, 301] on span "9" at bounding box center [218, 304] width 24 height 24
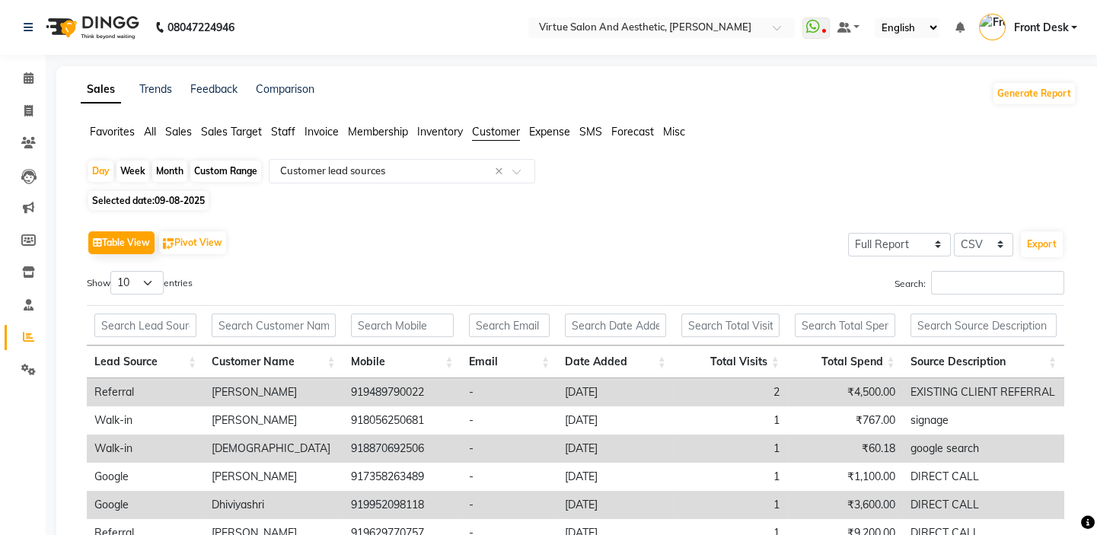
click at [132, 354] on th "Lead Source" at bounding box center [145, 362] width 117 height 33
click at [173, 205] on span "09-08-2025" at bounding box center [179, 200] width 50 height 11
select select "8"
select select "2025"
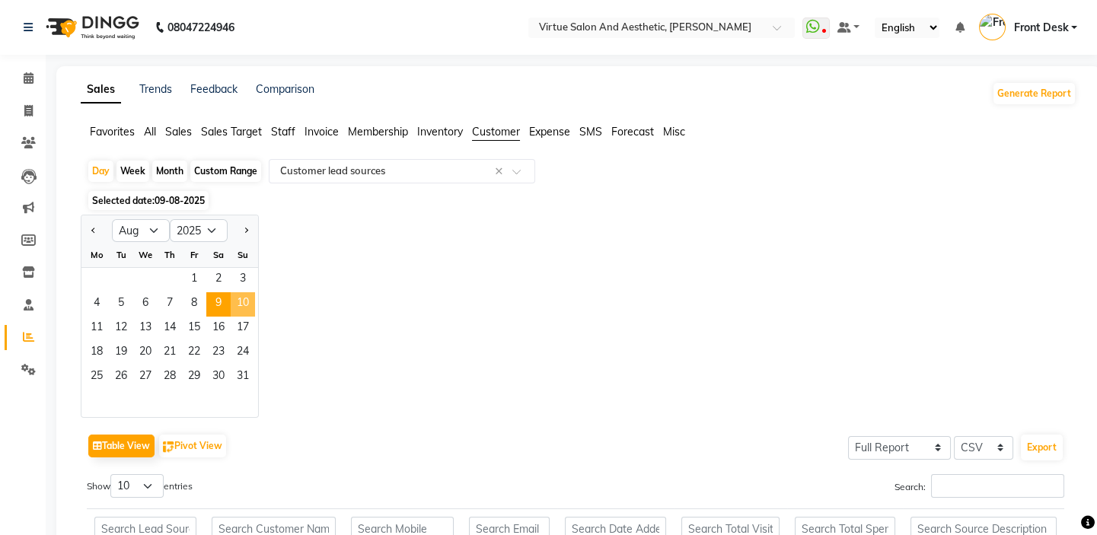
click at [237, 306] on span "10" at bounding box center [243, 304] width 24 height 24
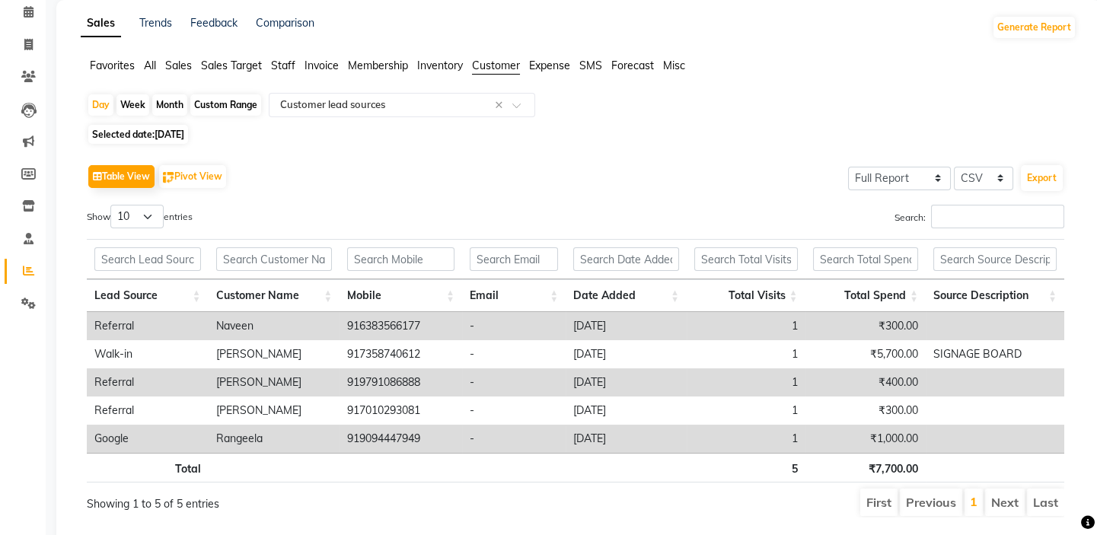
scroll to position [108, 0]
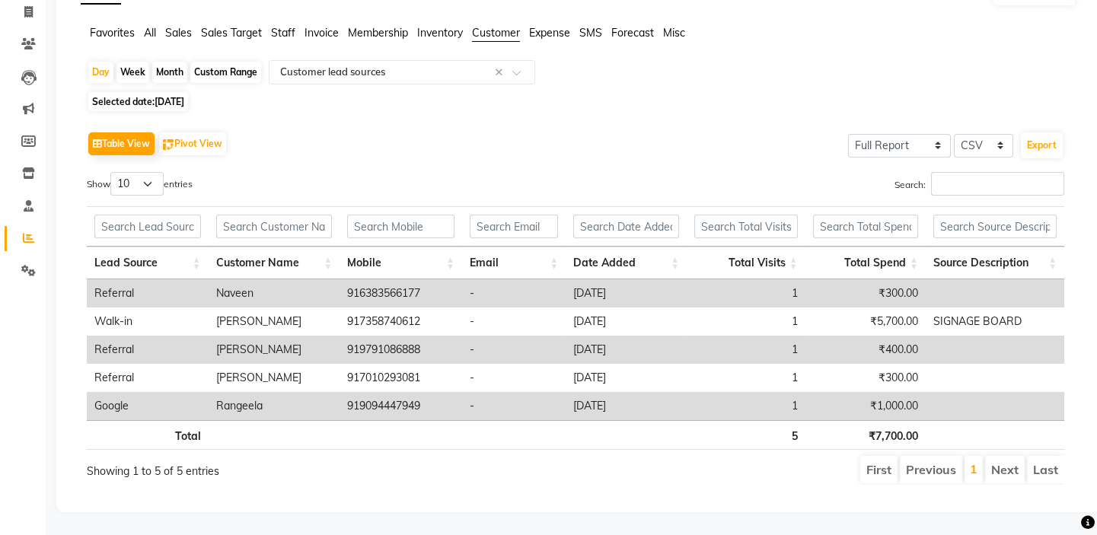
click at [122, 250] on th "Lead Source" at bounding box center [148, 263] width 122 height 33
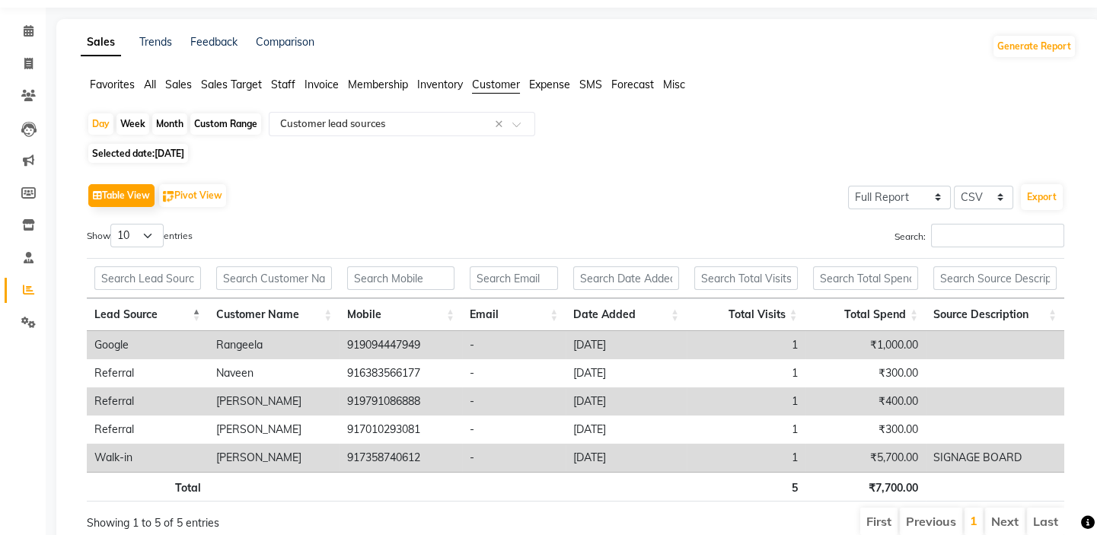
scroll to position [0, 0]
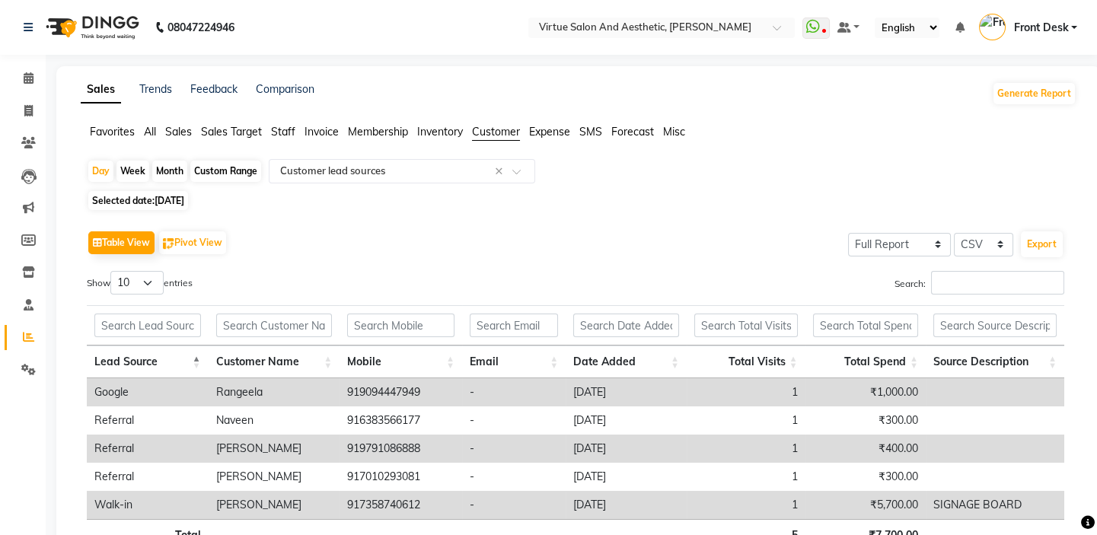
click at [177, 196] on span "[DATE]" at bounding box center [169, 200] width 30 height 11
select select "8"
select select "2025"
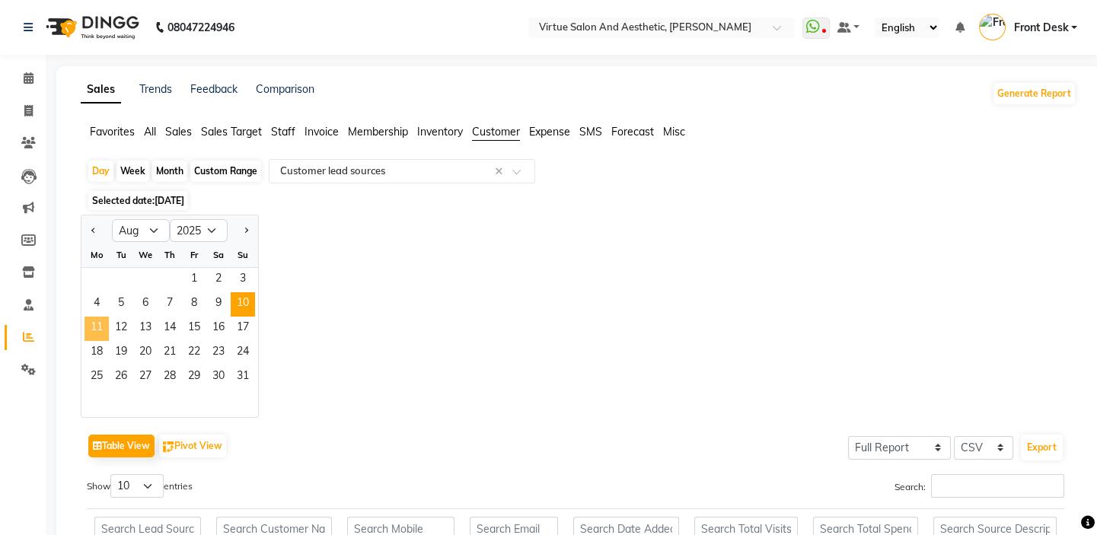
click at [98, 326] on span "11" at bounding box center [96, 329] width 24 height 24
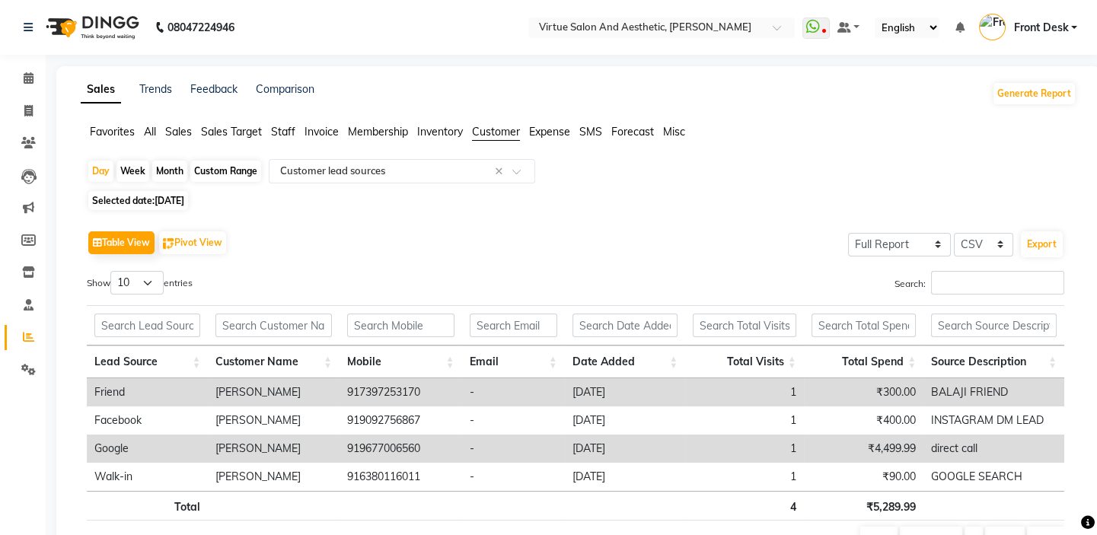
click at [140, 356] on th "Lead Source" at bounding box center [147, 362] width 121 height 33
click at [140, 355] on th "Lead Source" at bounding box center [147, 362] width 121 height 33
click at [156, 201] on span "[DATE]" at bounding box center [169, 200] width 30 height 11
select select "8"
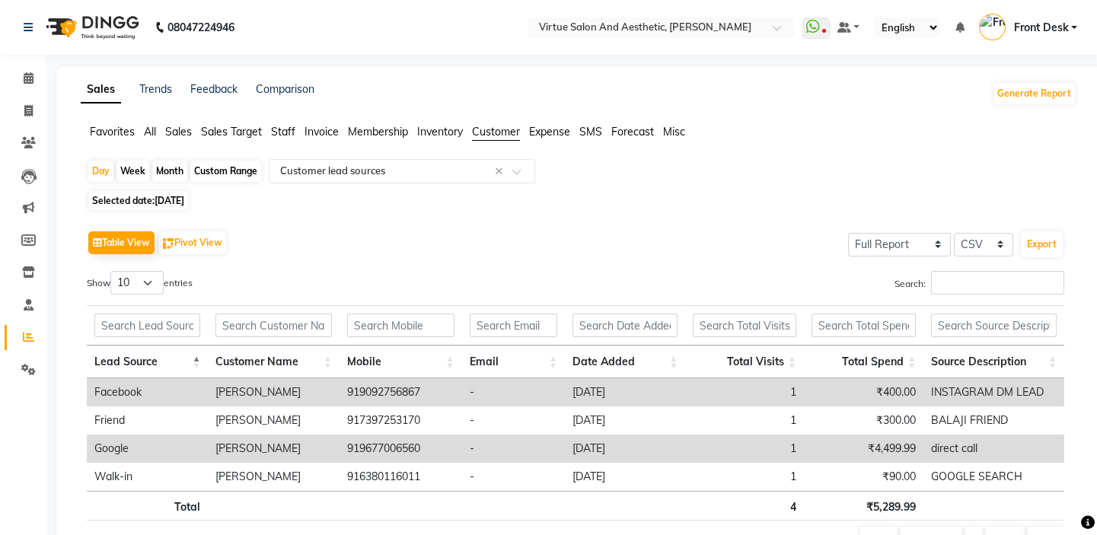
select select "2025"
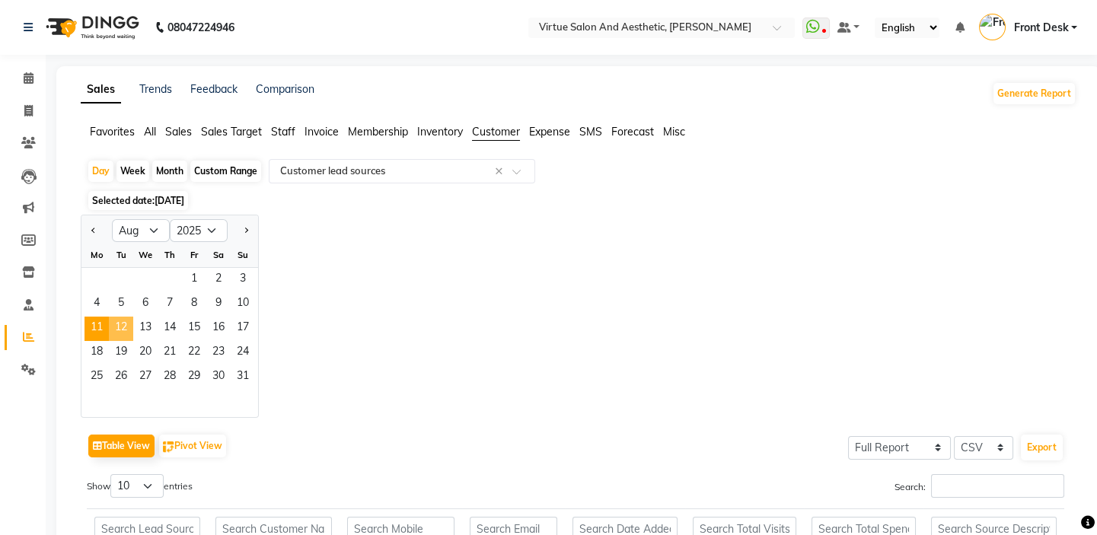
click at [119, 328] on span "12" at bounding box center [121, 329] width 24 height 24
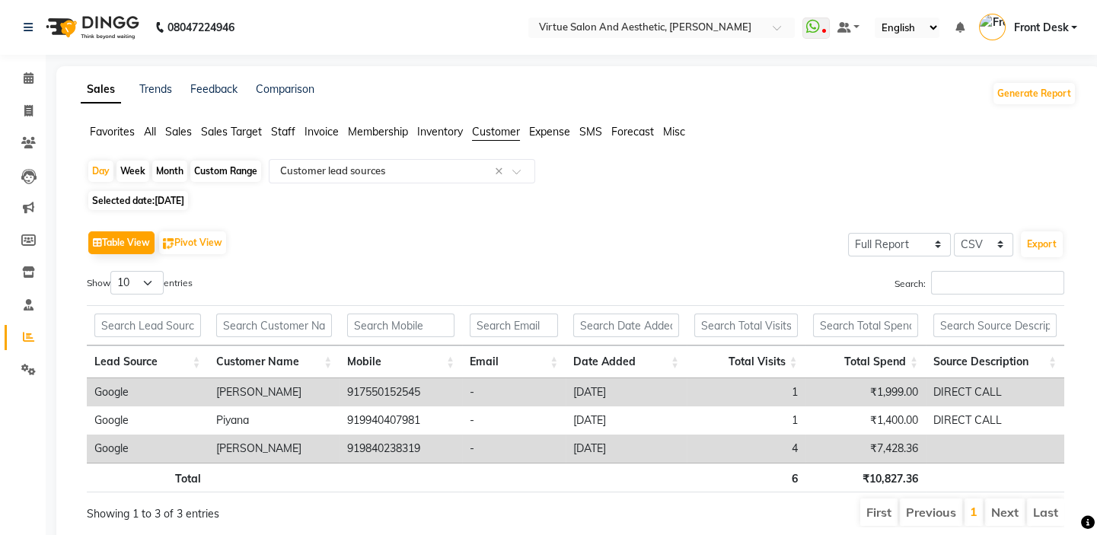
click at [174, 205] on span "[DATE]" at bounding box center [169, 200] width 30 height 11
select select "8"
select select "2025"
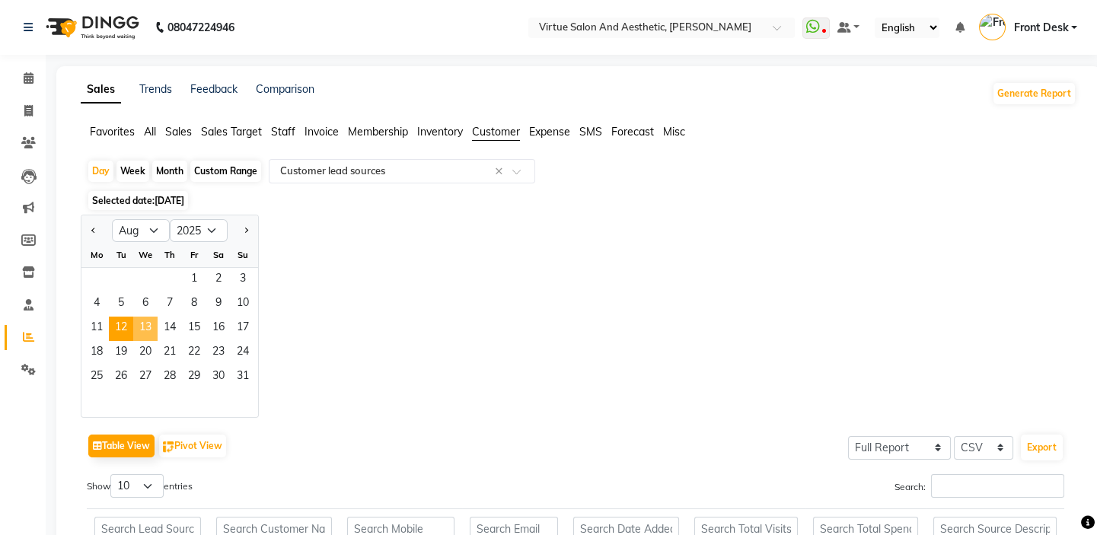
click at [145, 328] on span "13" at bounding box center [145, 329] width 24 height 24
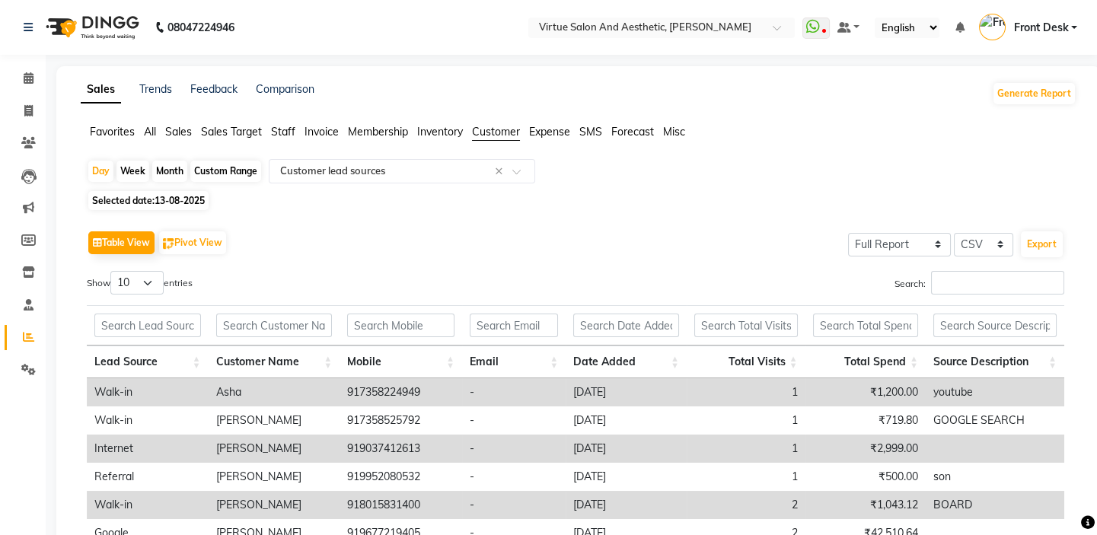
click at [139, 362] on th "Lead Source" at bounding box center [148, 362] width 122 height 33
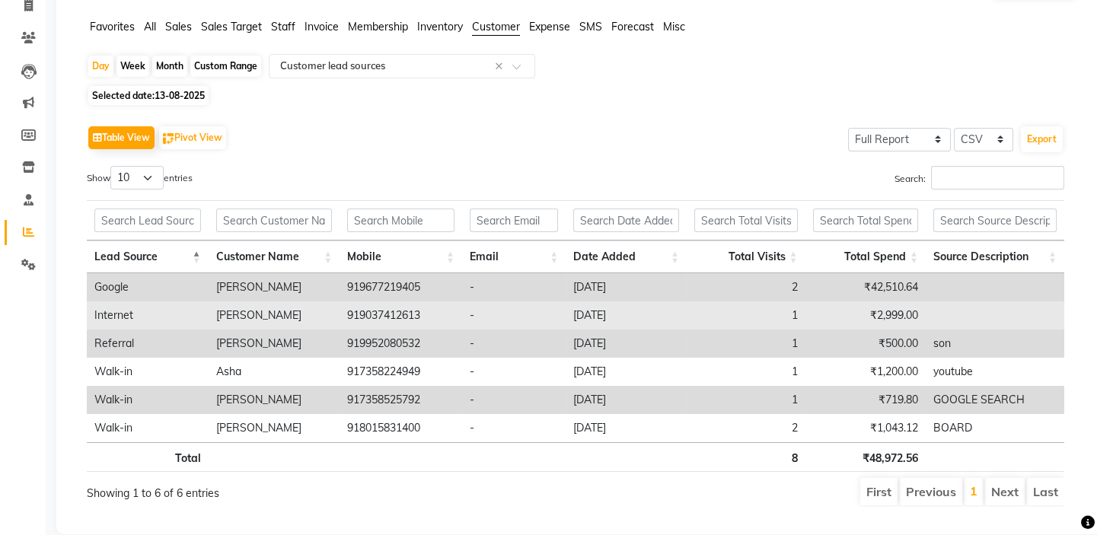
scroll to position [137, 0]
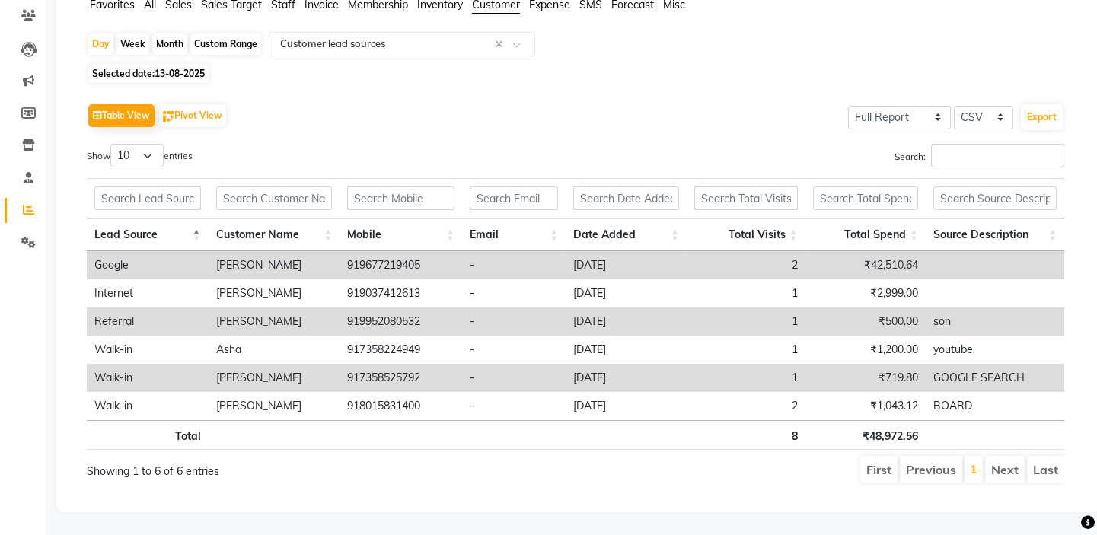
click at [172, 68] on span "13-08-2025" at bounding box center [179, 73] width 50 height 11
select select "8"
select select "2025"
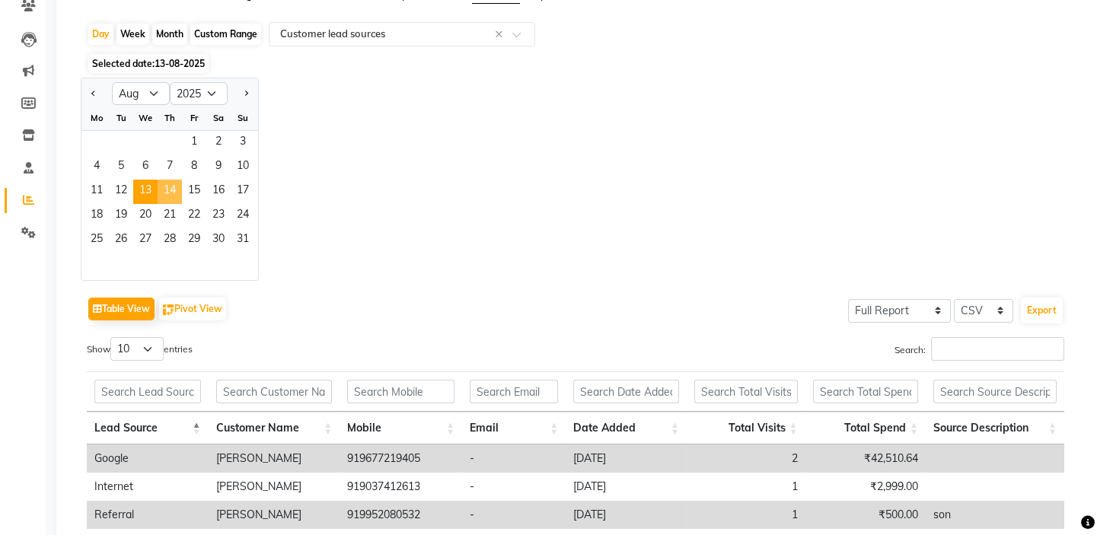
click at [177, 191] on span "14" at bounding box center [170, 192] width 24 height 24
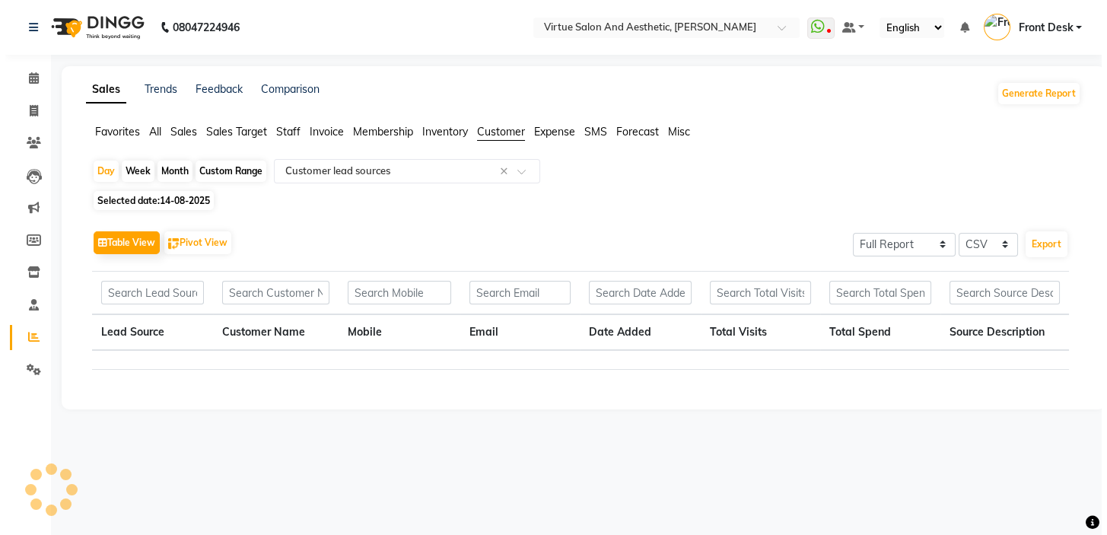
scroll to position [0, 0]
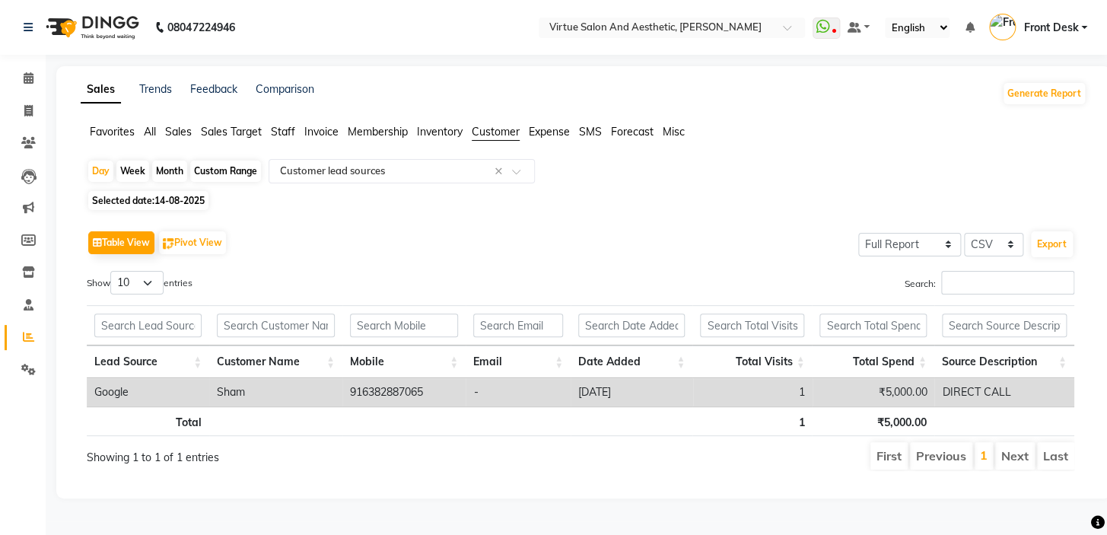
click at [181, 202] on span "14-08-2025" at bounding box center [179, 200] width 50 height 11
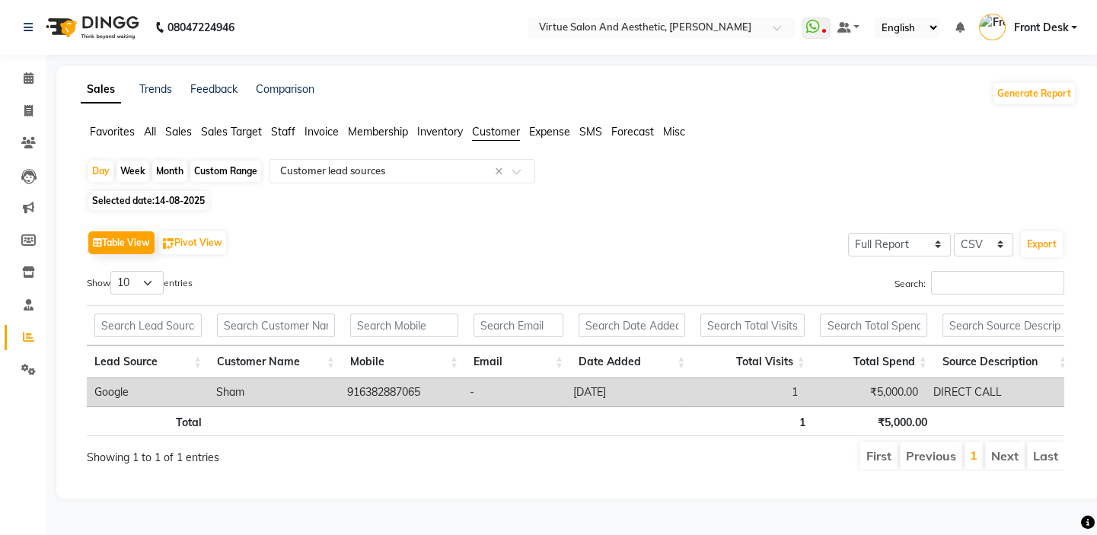
select select "8"
select select "2025"
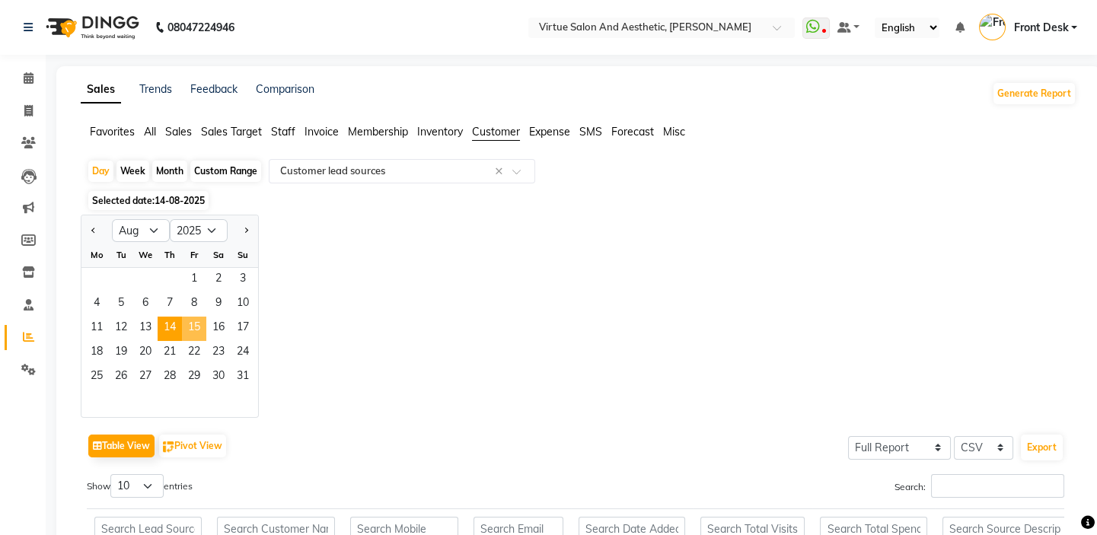
click at [192, 326] on span "15" at bounding box center [194, 329] width 24 height 24
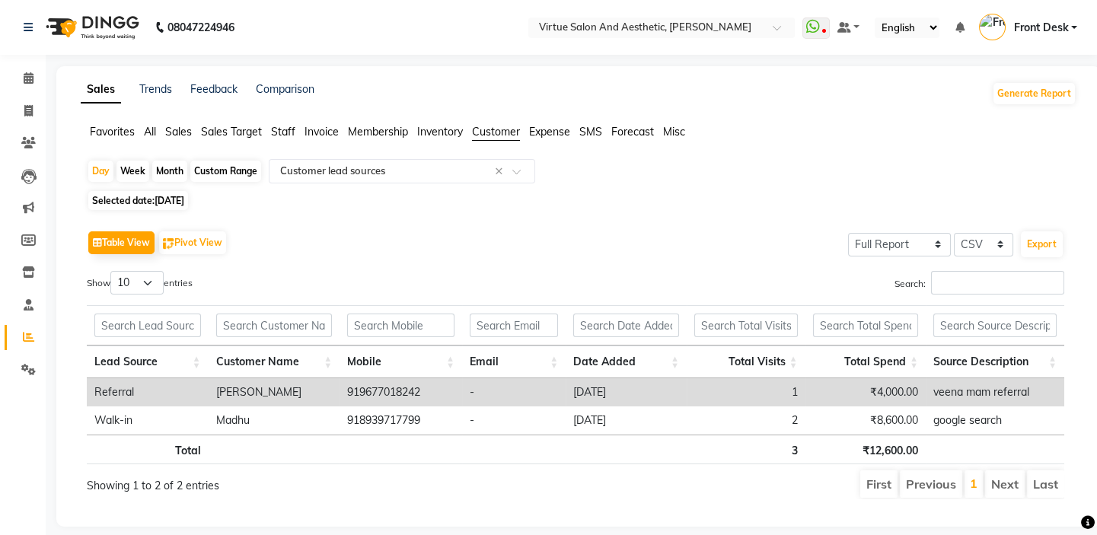
click at [186, 193] on span "Selected date: [DATE]" at bounding box center [138, 200] width 100 height 19
select select "8"
select select "2025"
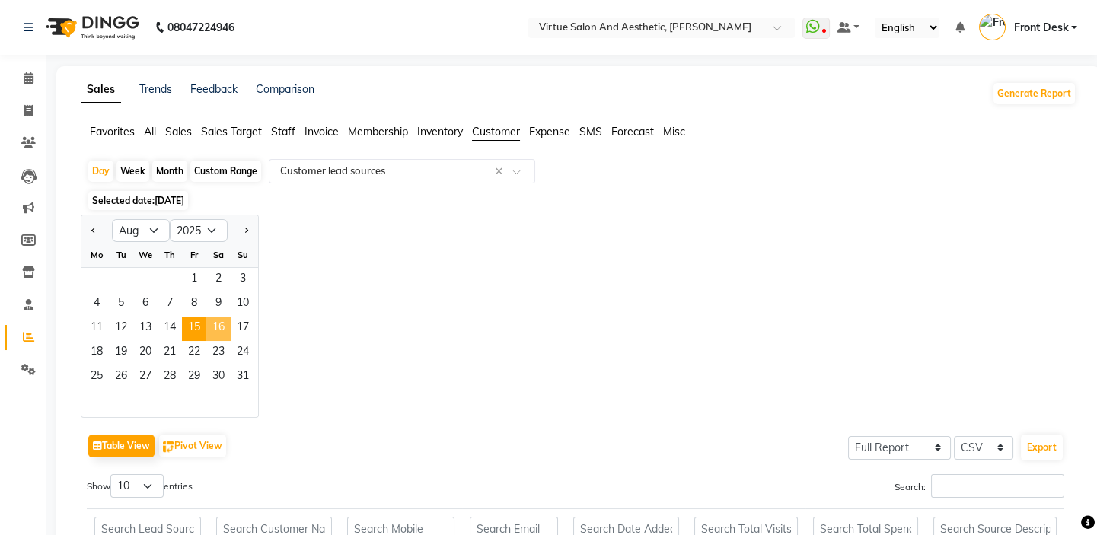
click at [221, 331] on span "16" at bounding box center [218, 329] width 24 height 24
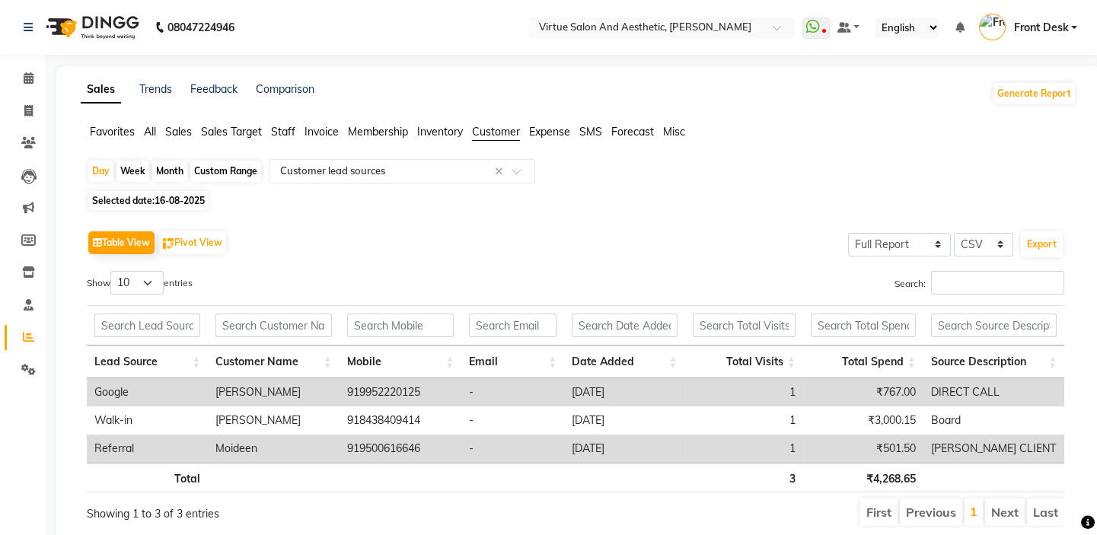
click at [176, 197] on span "16-08-2025" at bounding box center [179, 200] width 50 height 11
select select "8"
select select "2025"
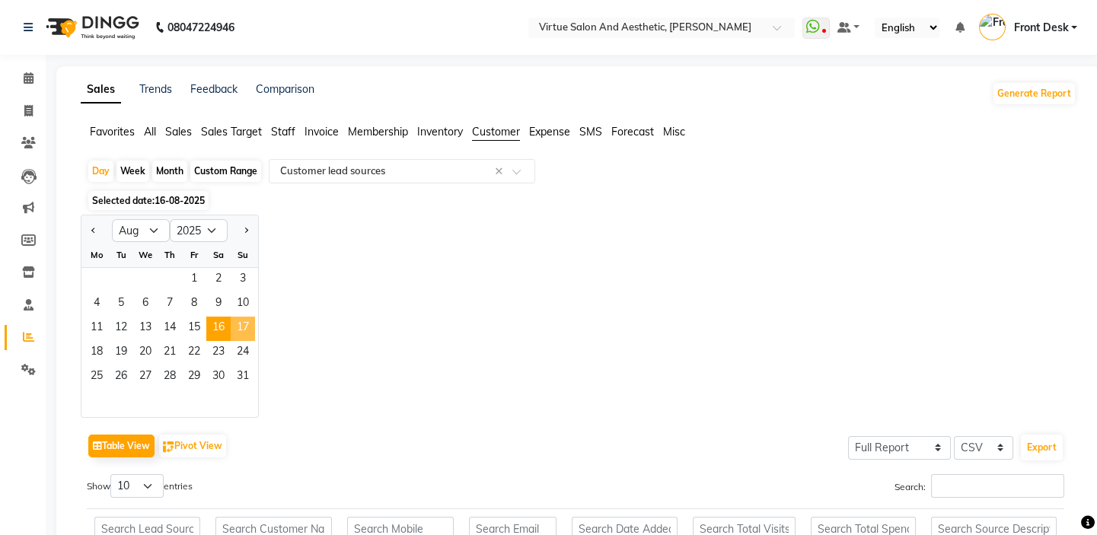
click at [239, 326] on span "17" at bounding box center [243, 329] width 24 height 24
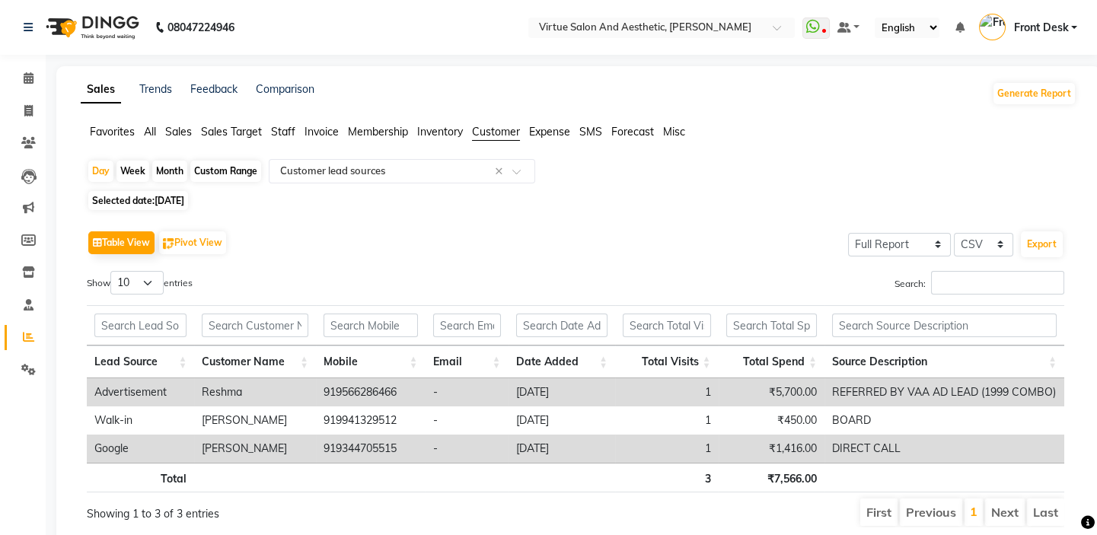
click at [145, 356] on th "Lead Source" at bounding box center [140, 362] width 107 height 33
click at [22, 112] on span at bounding box center [28, 112] width 27 height 18
select select "service"
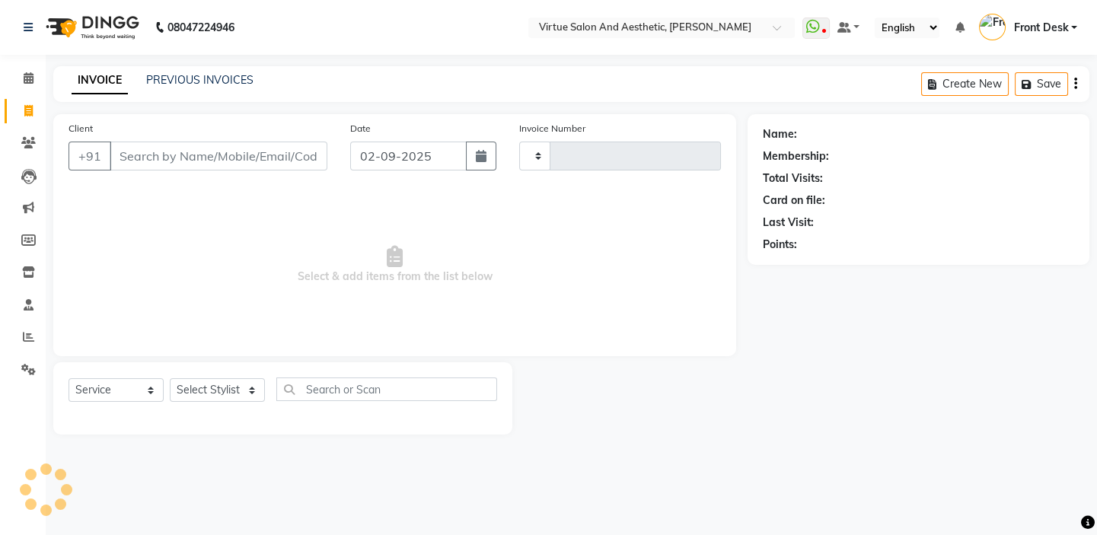
type input "1188"
select select "7053"
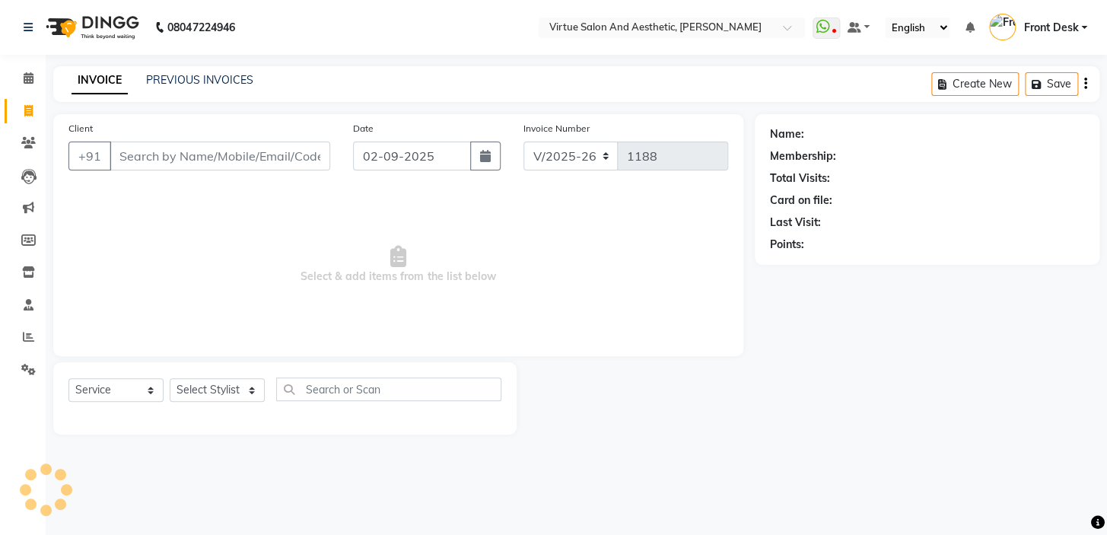
click at [155, 161] on input "Client" at bounding box center [220, 156] width 221 height 29
click at [158, 158] on input "Client" at bounding box center [220, 156] width 221 height 29
click at [174, 158] on input "988499360" at bounding box center [181, 156] width 143 height 29
type input "9884993620"
click at [279, 164] on button "Add Client" at bounding box center [291, 156] width 78 height 29
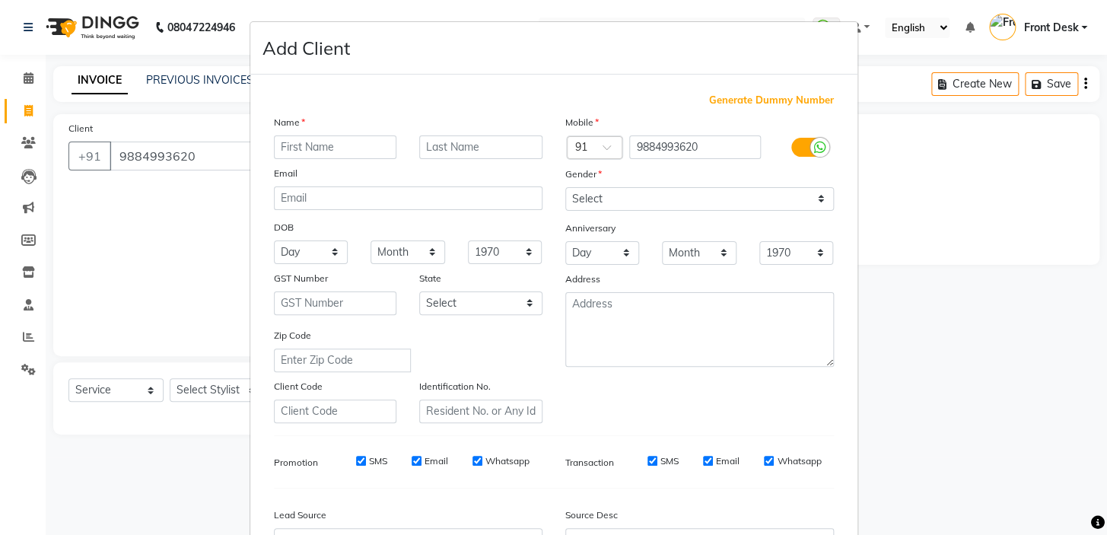
click at [304, 139] on input "text" at bounding box center [335, 147] width 123 height 24
type input "[PERSON_NAME]"
click at [620, 193] on select "Select [DEMOGRAPHIC_DATA] [DEMOGRAPHIC_DATA] Other Prefer Not To Say" at bounding box center [699, 199] width 269 height 24
select select "[DEMOGRAPHIC_DATA]"
click at [565, 187] on select "Select [DEMOGRAPHIC_DATA] [DEMOGRAPHIC_DATA] Other Prefer Not To Say" at bounding box center [699, 199] width 269 height 24
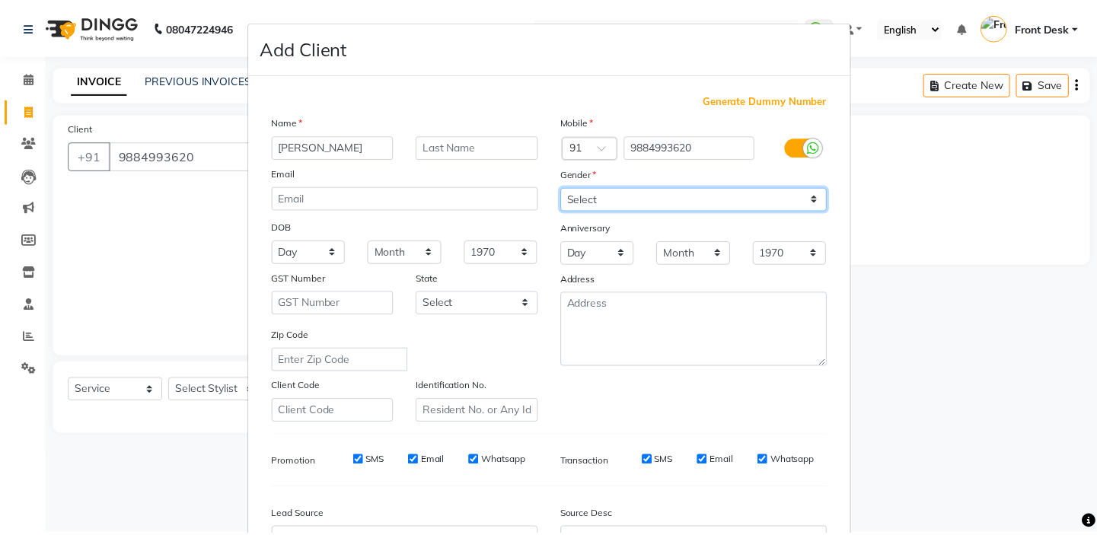
scroll to position [172, 0]
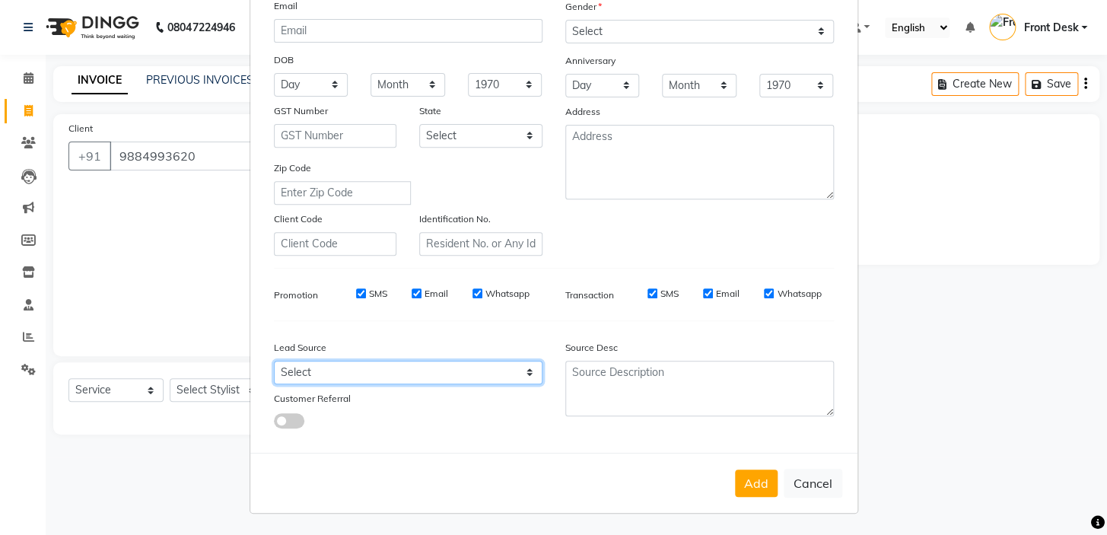
click at [303, 366] on select "Select Walk-in Referral Internet Friend Word of Mouth Advertisement Facebook Ju…" at bounding box center [408, 373] width 269 height 24
select select "48941"
click at [274, 361] on select "Select Walk-in Referral Internet Friend Word of Mouth Advertisement Facebook Ju…" at bounding box center [408, 373] width 269 height 24
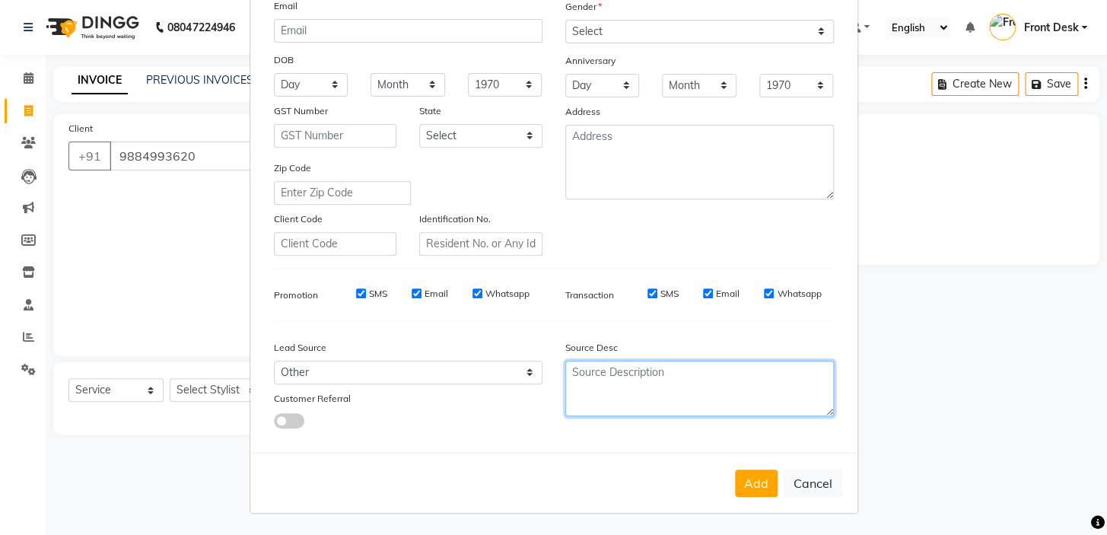
click at [624, 385] on textarea at bounding box center [699, 389] width 269 height 56
type textarea "INFLUENCER"
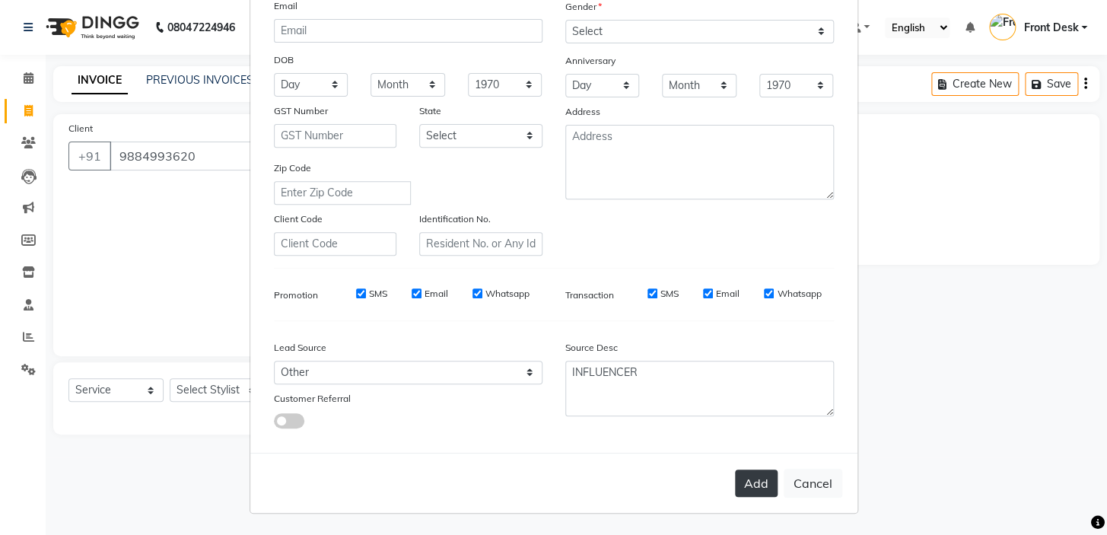
click at [753, 489] on button "Add" at bounding box center [756, 483] width 43 height 27
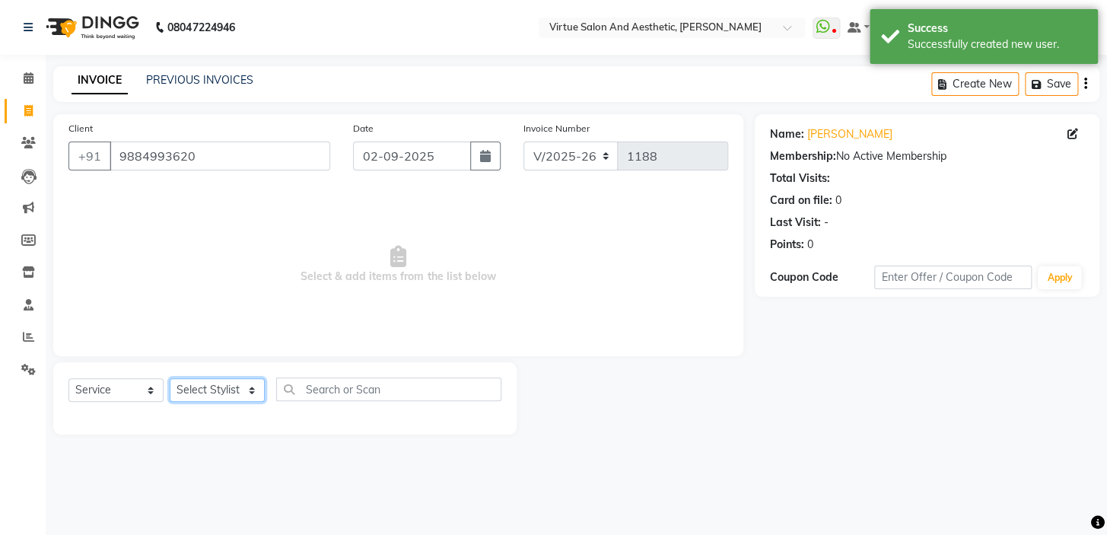
click at [233, 383] on select "Select Stylist BALAJI DIVYA FAMITHA Front Desk [PERSON_NAME] [PERSON_NAME] MILL…" at bounding box center [217, 390] width 95 height 24
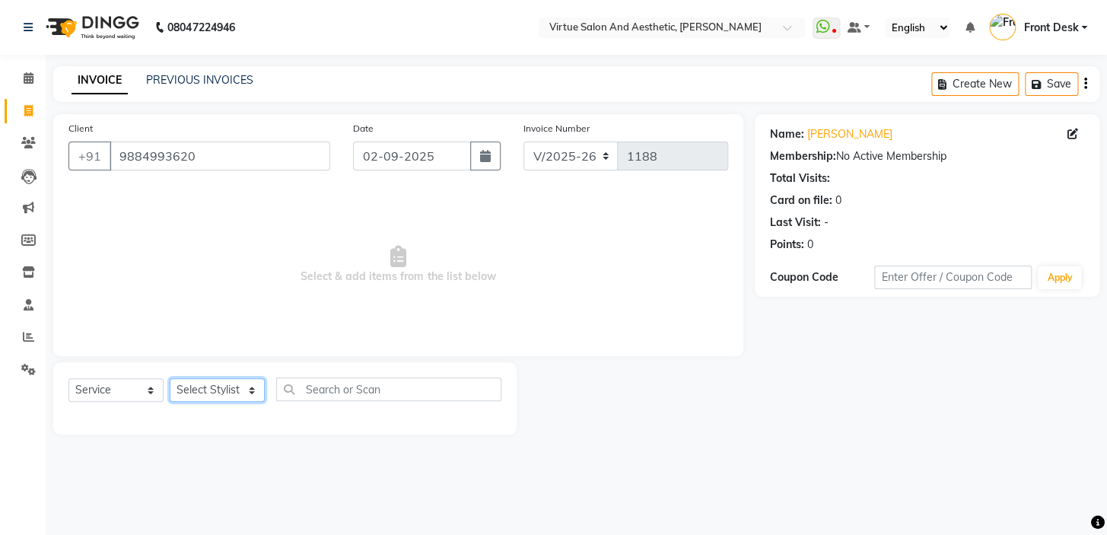
select select "58624"
click at [170, 378] on select "Select Stylist BALAJI DIVYA FAMITHA Front Desk [PERSON_NAME] [PERSON_NAME] MILL…" at bounding box center [217, 390] width 95 height 24
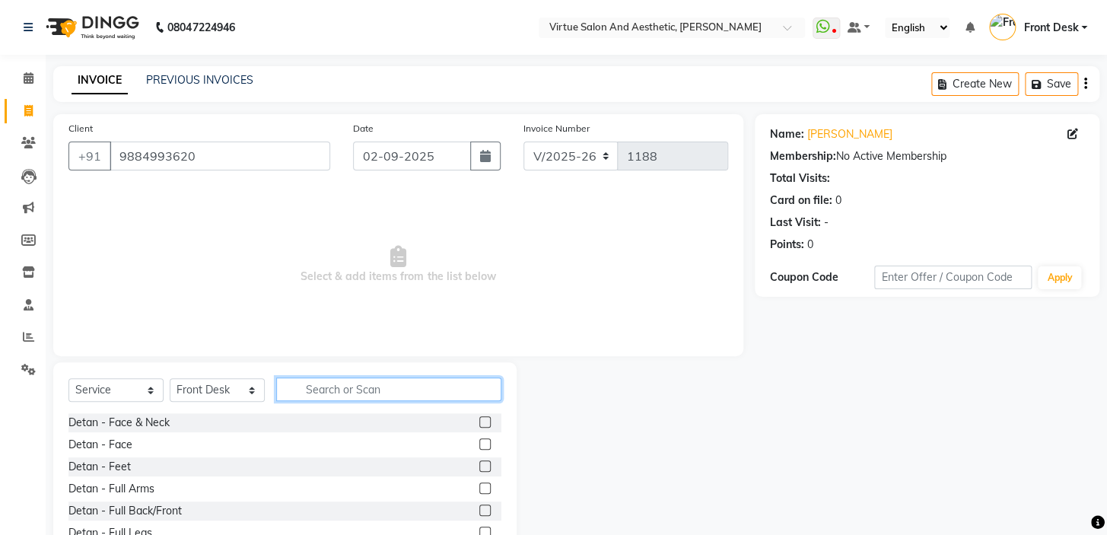
click at [345, 387] on input "text" at bounding box center [388, 389] width 225 height 24
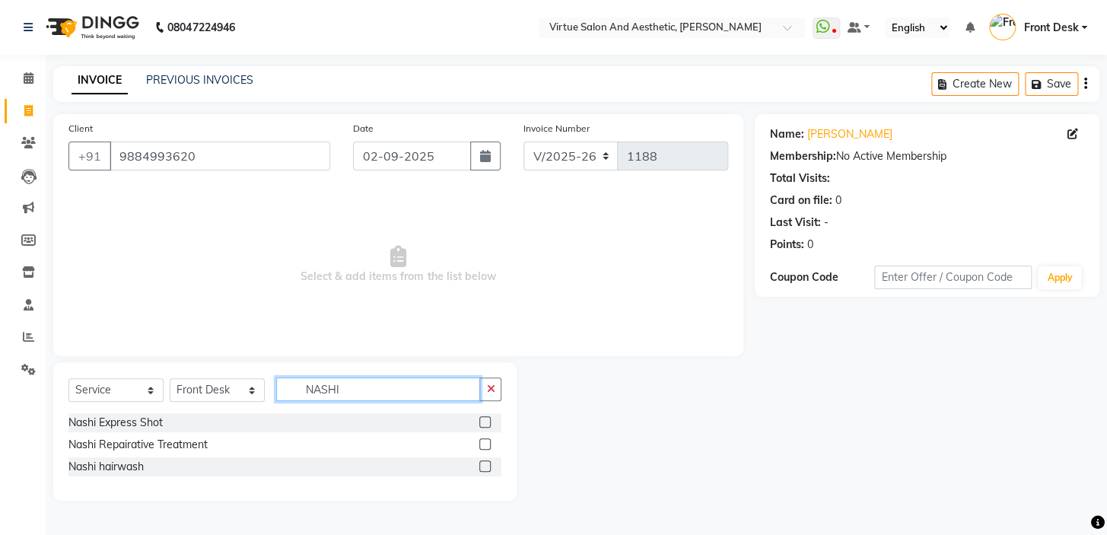
type input "NASHI"
drag, startPoint x: 100, startPoint y: 369, endPoint x: 98, endPoint y: 379, distance: 10.2
click at [98, 379] on div "Select Service Product Membership Package Voucher Prepaid Gift Card Select Styl…" at bounding box center [284, 431] width 463 height 139
click at [98, 403] on div "Select Service Product Membership Package Voucher Prepaid Gift Card Select Styl…" at bounding box center [284, 395] width 433 height 36
click at [101, 393] on select "Select Service Product Membership Package Voucher Prepaid Gift Card" at bounding box center [115, 390] width 95 height 24
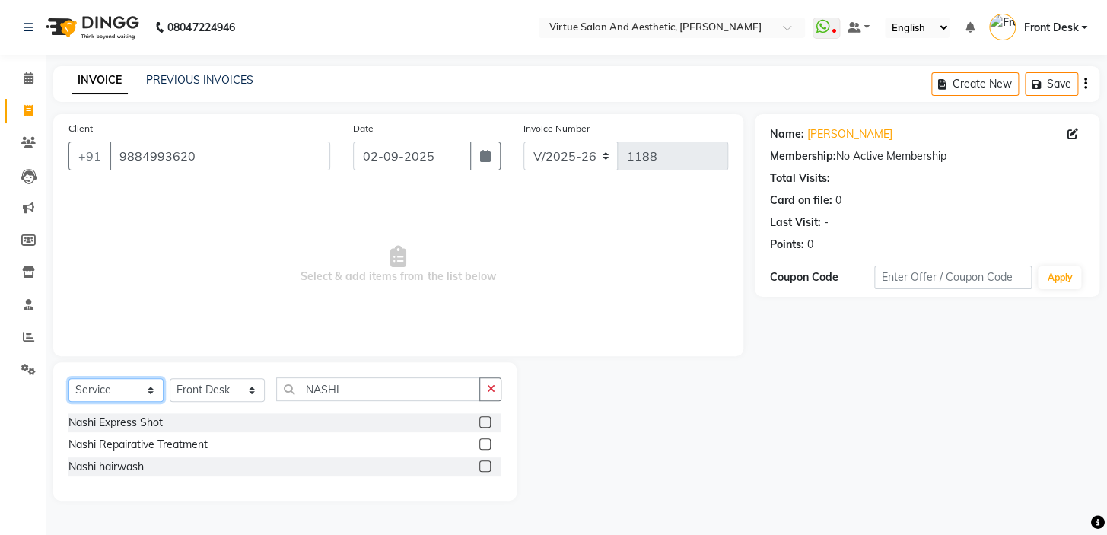
select select "product"
click at [68, 378] on select "Select Service Product Membership Package Voucher Prepaid Gift Card" at bounding box center [115, 390] width 95 height 24
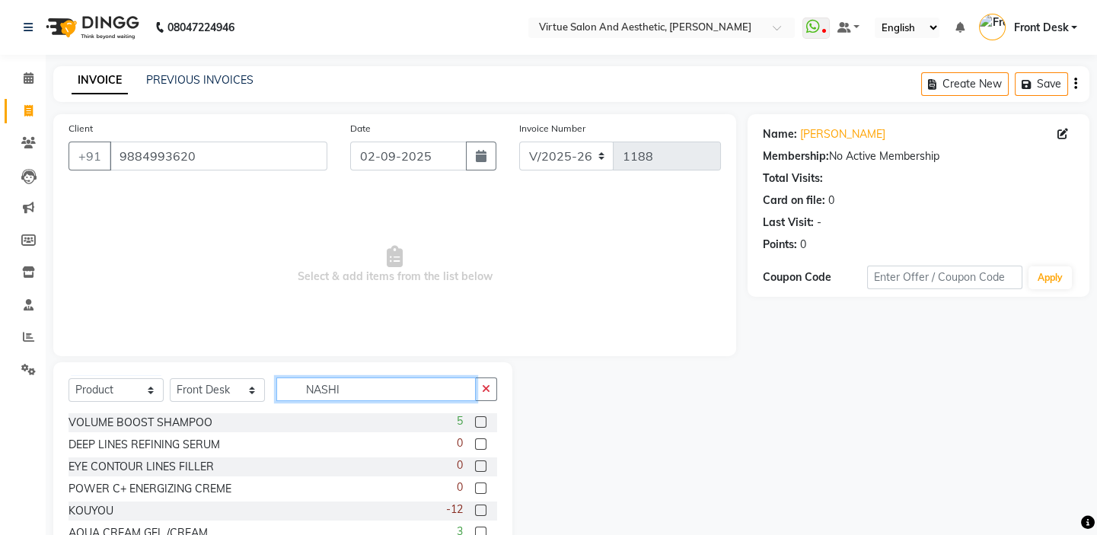
click at [372, 387] on input "NASHI" at bounding box center [375, 389] width 199 height 24
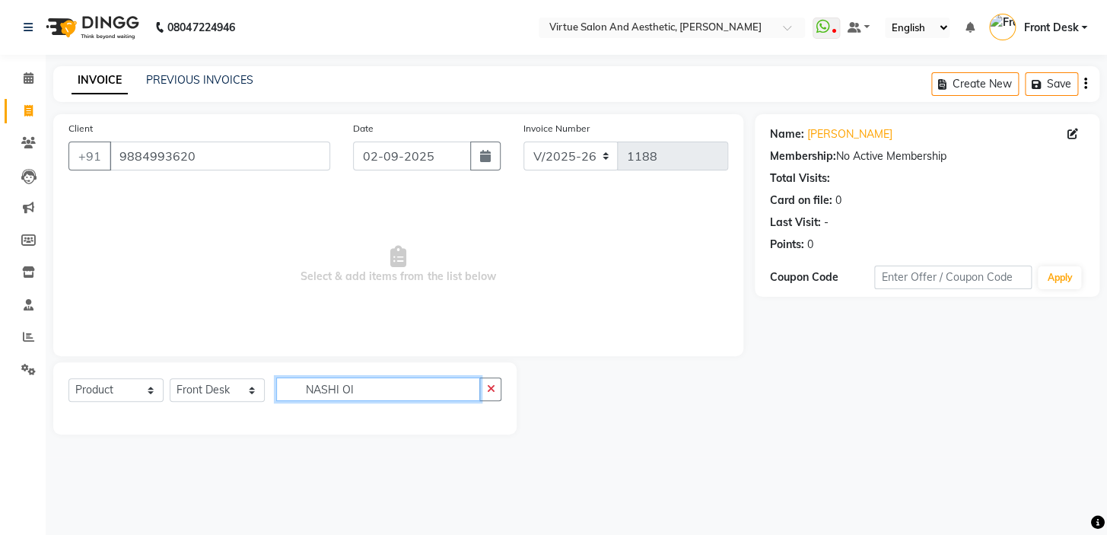
drag, startPoint x: 323, startPoint y: 390, endPoint x: 273, endPoint y: 381, distance: 51.2
click at [274, 381] on div "Select Service Product Membership Package Voucher Prepaid Gift Card Select Styl…" at bounding box center [284, 395] width 433 height 36
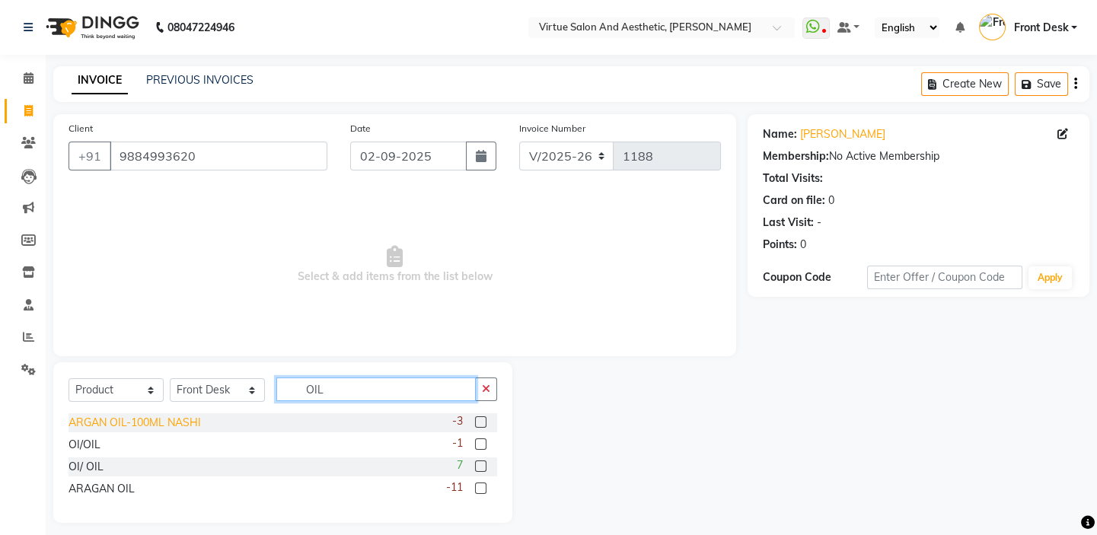
type input "OIL"
click at [139, 425] on div "ARGAN OIL-100ML NASHI" at bounding box center [134, 423] width 132 height 16
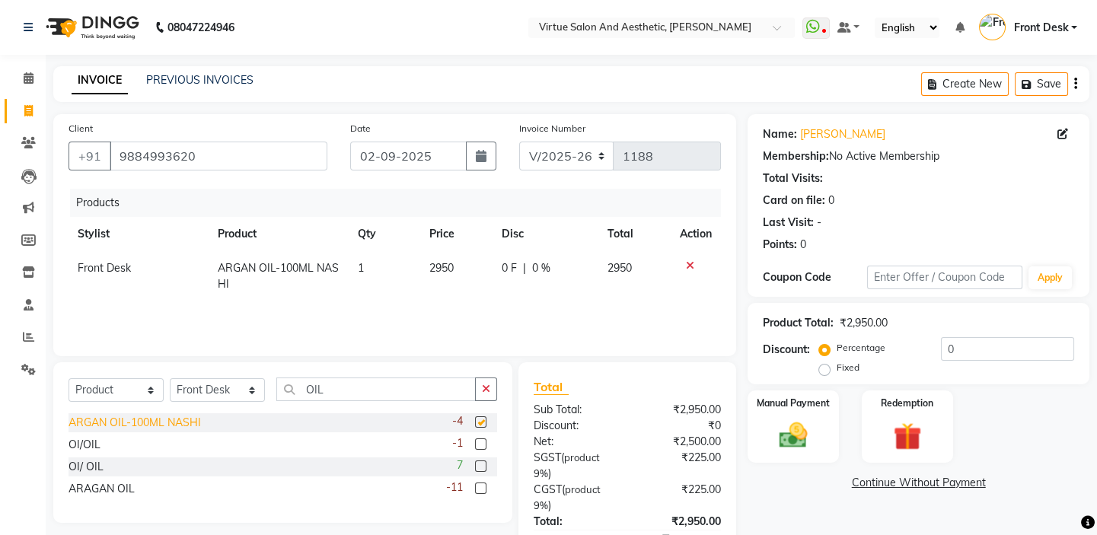
checkbox input "false"
click at [91, 497] on div "ARAGAN OIL -11" at bounding box center [282, 488] width 428 height 19
click at [95, 479] on div "ARGAN OIL-100ML NASHI -4 OI/OIL -1 OI/ OIL 7 ARAGAN OIL -11" at bounding box center [282, 457] width 428 height 88
click at [95, 483] on div "ARAGAN OIL" at bounding box center [101, 489] width 66 height 16
checkbox input "false"
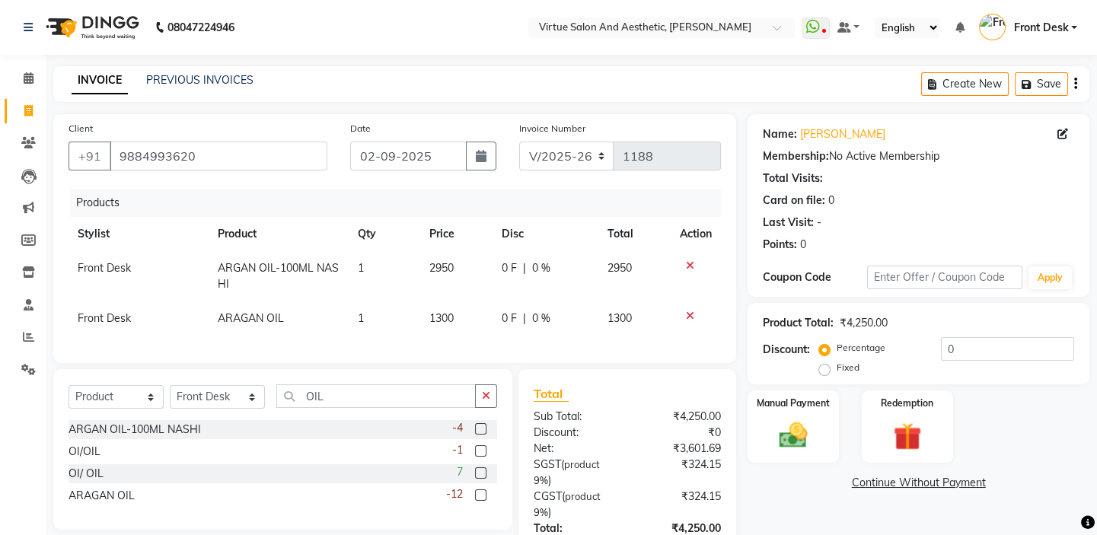
click at [689, 263] on icon at bounding box center [690, 265] width 8 height 11
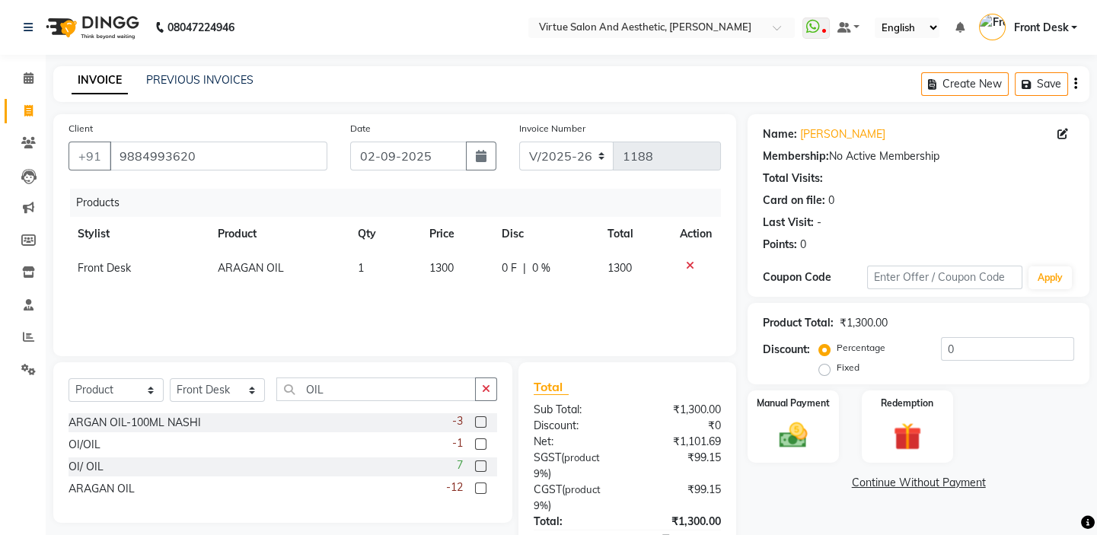
click at [512, 272] on span "0 F" at bounding box center [509, 268] width 15 height 16
select select "58624"
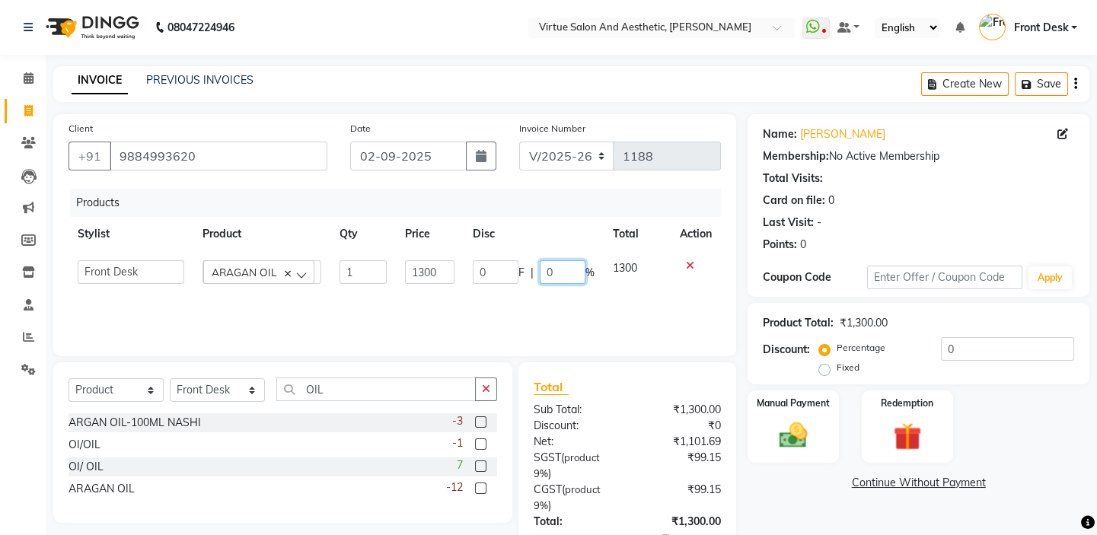
drag, startPoint x: 573, startPoint y: 273, endPoint x: 494, endPoint y: 247, distance: 83.3
click at [508, 251] on td "0 F | 0 %" at bounding box center [533, 272] width 140 height 42
type input "15"
click at [502, 198] on div "Products" at bounding box center [401, 203] width 662 height 28
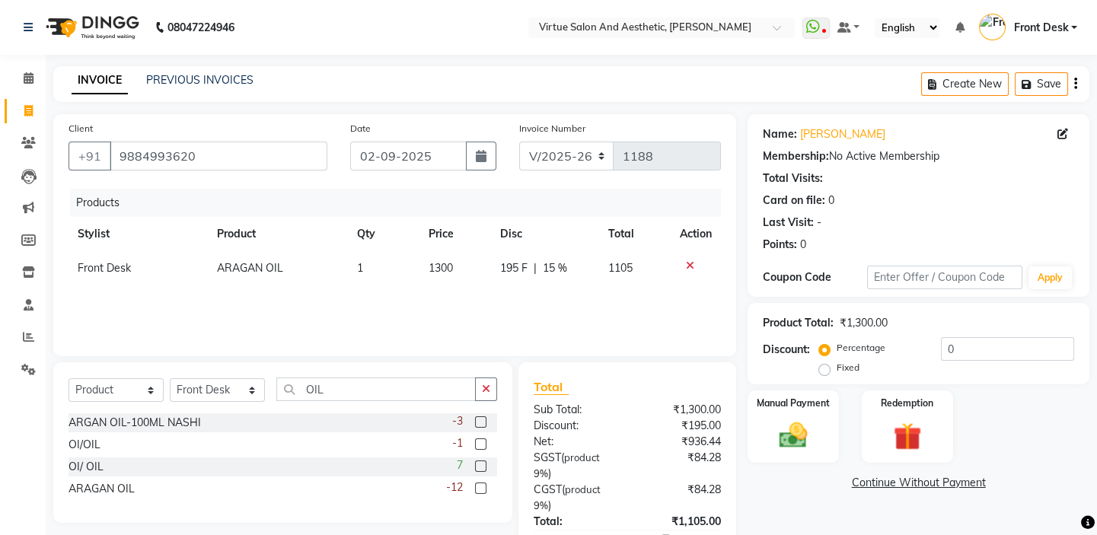
click at [589, 190] on div "Products" at bounding box center [401, 203] width 662 height 28
click at [553, 185] on div "Client [PHONE_NUMBER] Date [DATE] Invoice Number V/2025 V/[PHONE_NUMBER] Produc…" at bounding box center [394, 235] width 683 height 242
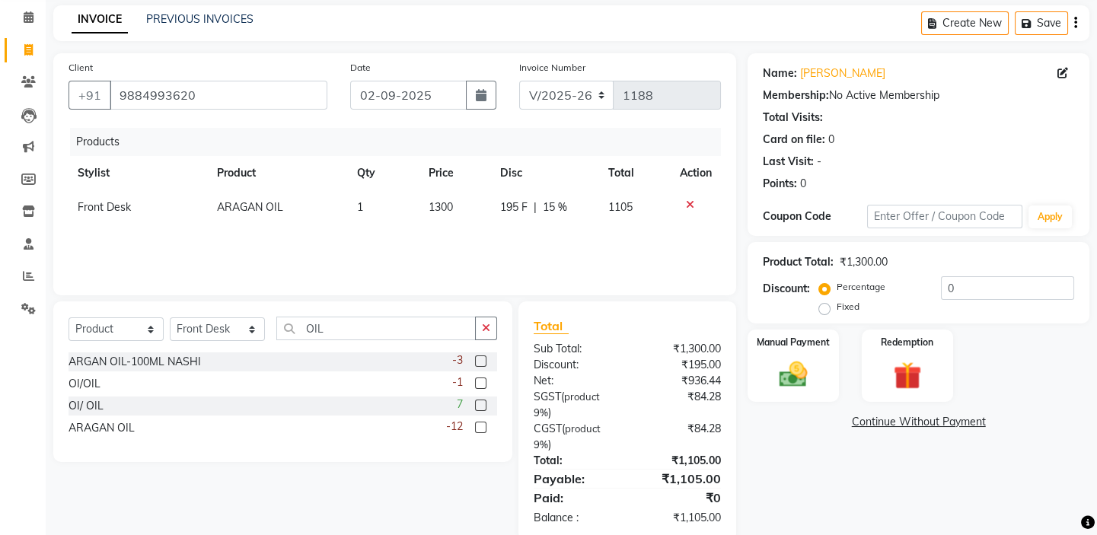
scroll to position [91, 0]
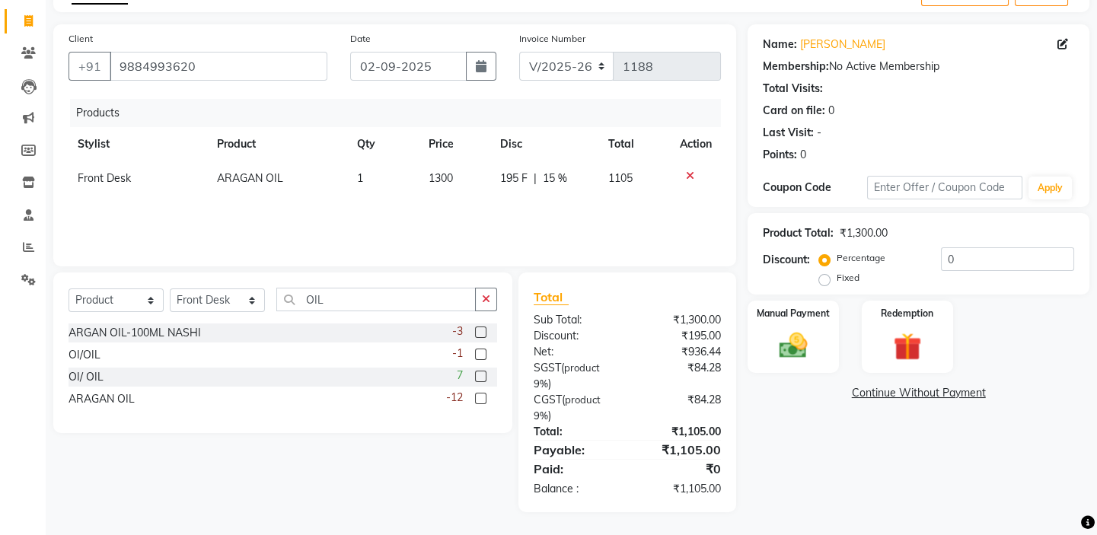
click at [559, 175] on span "15 %" at bounding box center [555, 178] width 24 height 16
select select "58624"
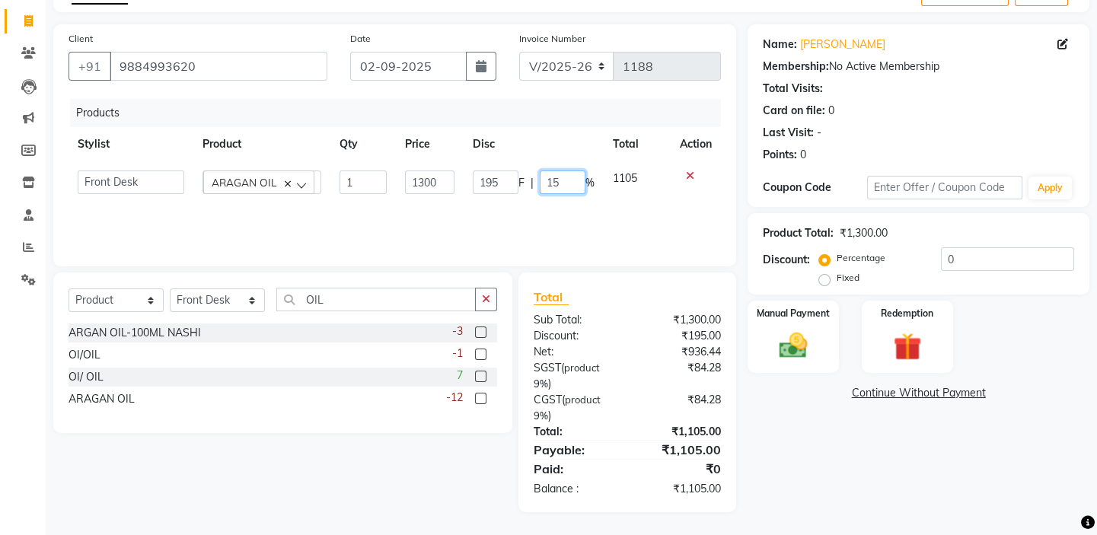
drag, startPoint x: 564, startPoint y: 182, endPoint x: 525, endPoint y: 160, distance: 44.7
click at [533, 163] on td "195 F | 15 %" at bounding box center [533, 182] width 140 height 42
type input "10"
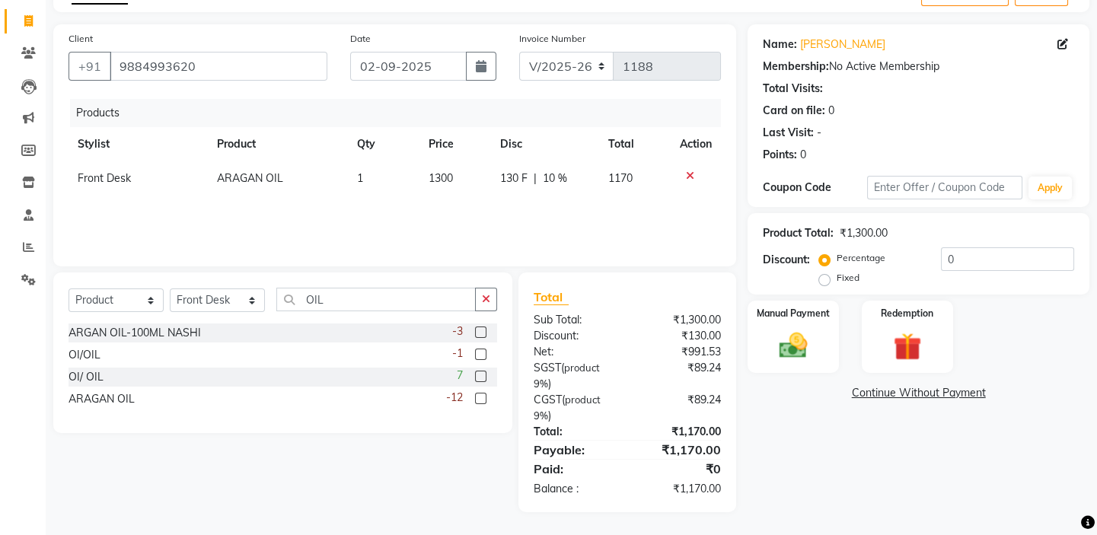
click at [518, 119] on div "Products" at bounding box center [401, 113] width 662 height 28
click at [801, 339] on img at bounding box center [792, 345] width 47 height 33
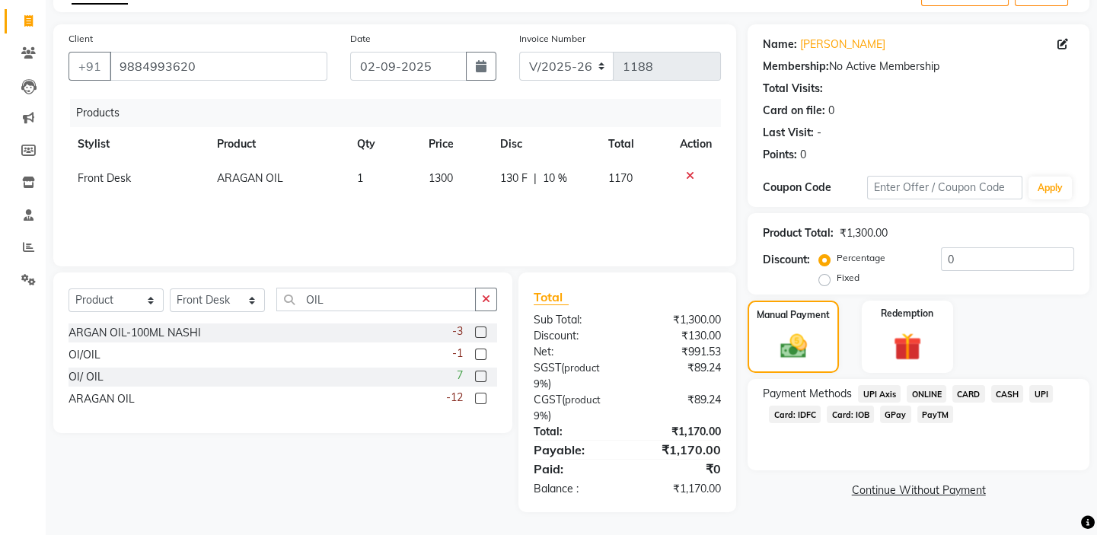
click at [1041, 390] on span "UPI" at bounding box center [1041, 394] width 24 height 18
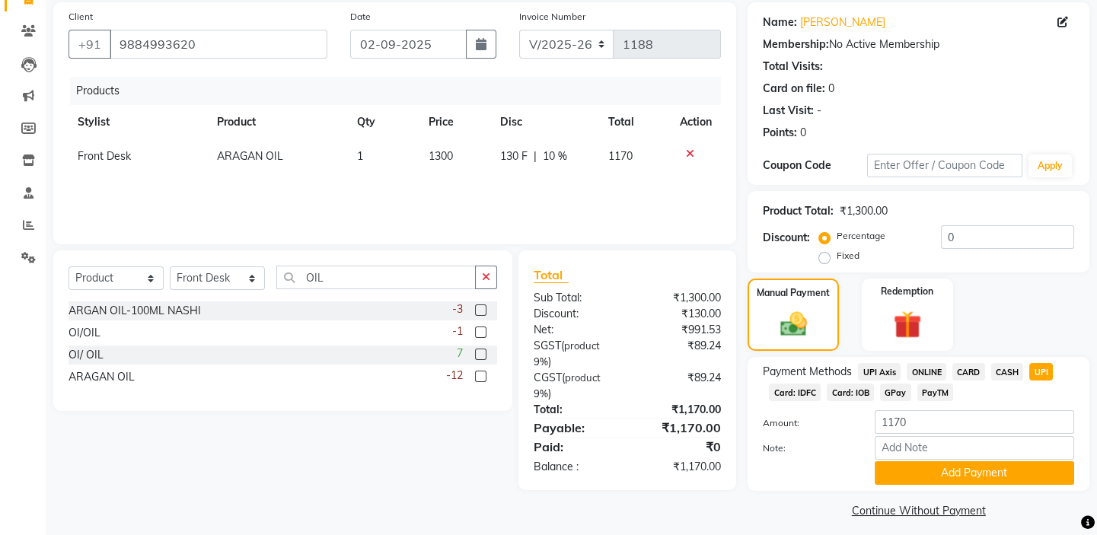
scroll to position [122, 0]
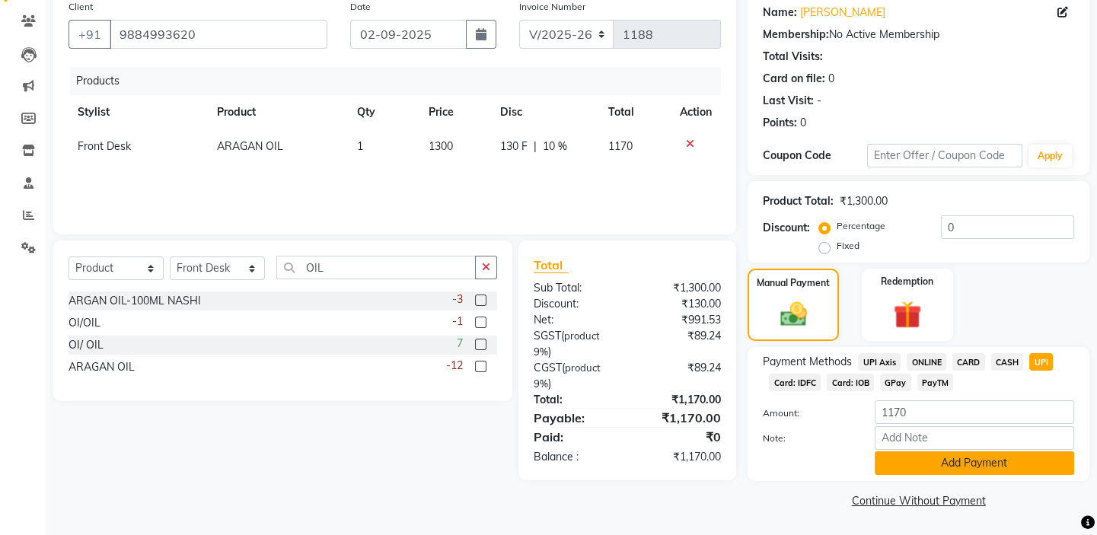
click at [974, 463] on button "Add Payment" at bounding box center [973, 463] width 199 height 24
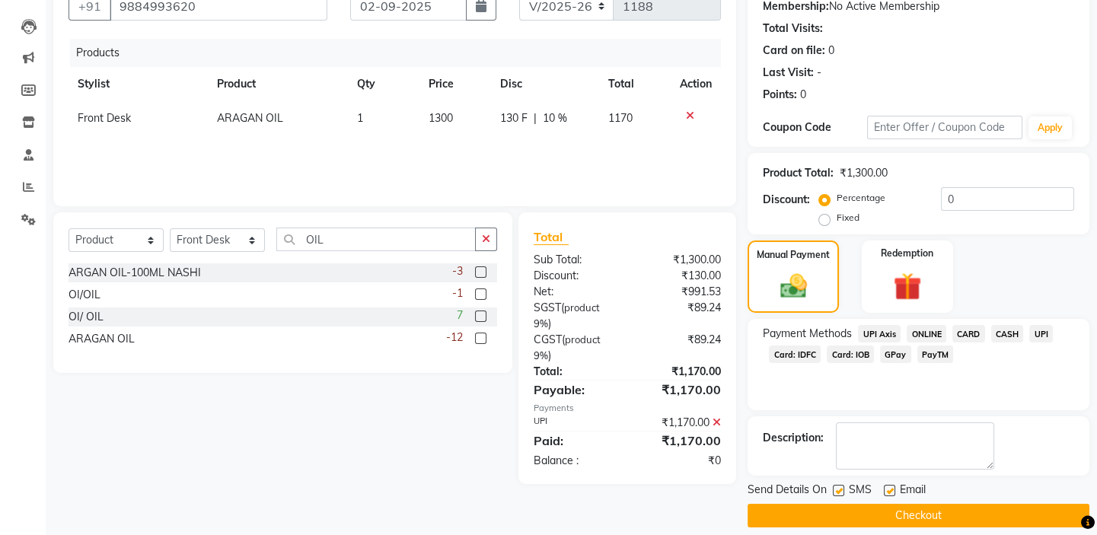
scroll to position [164, 0]
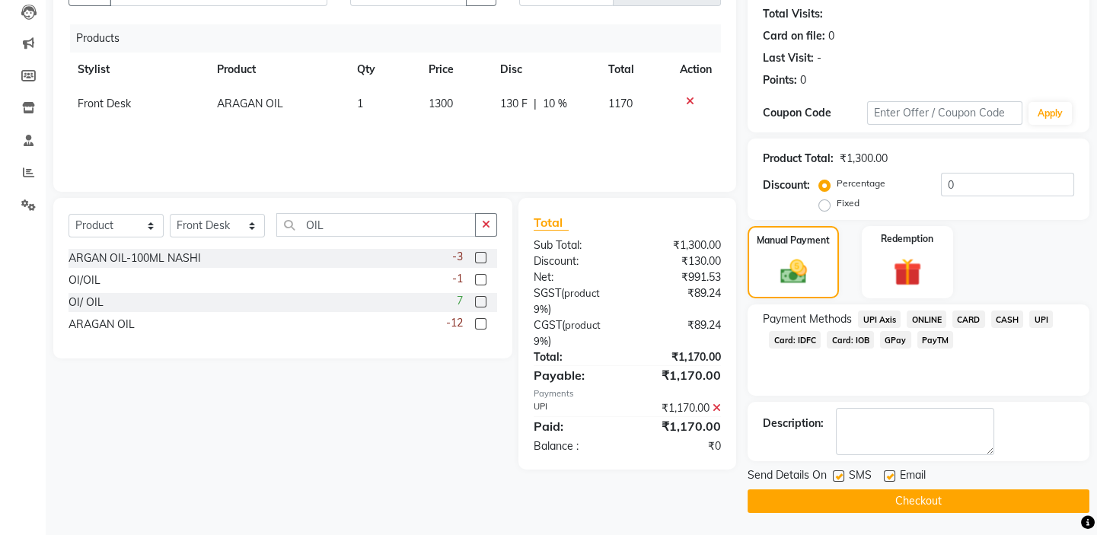
click at [905, 495] on button "Checkout" at bounding box center [918, 501] width 342 height 24
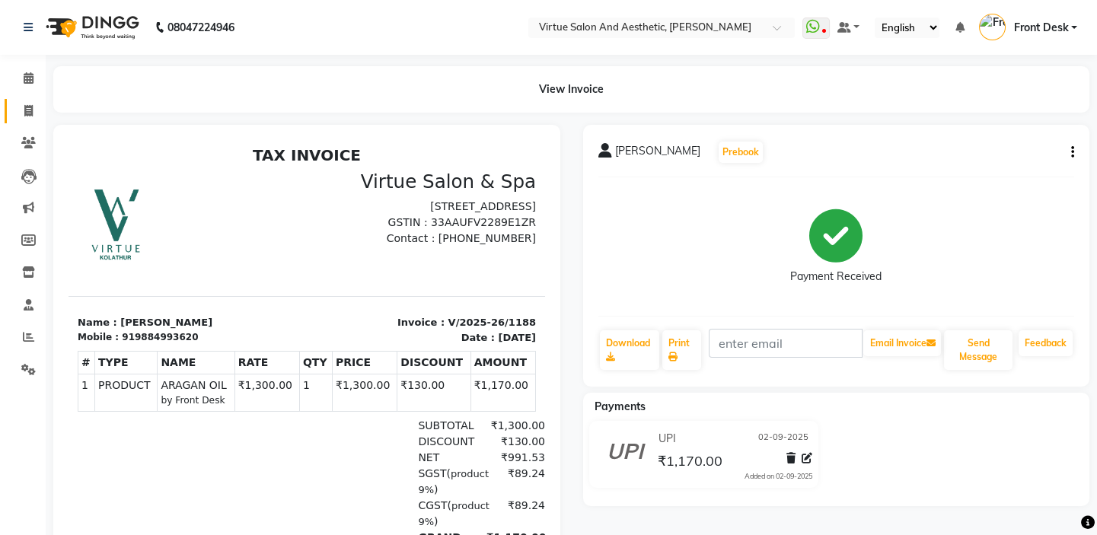
click at [26, 108] on icon at bounding box center [28, 110] width 8 height 11
select select "service"
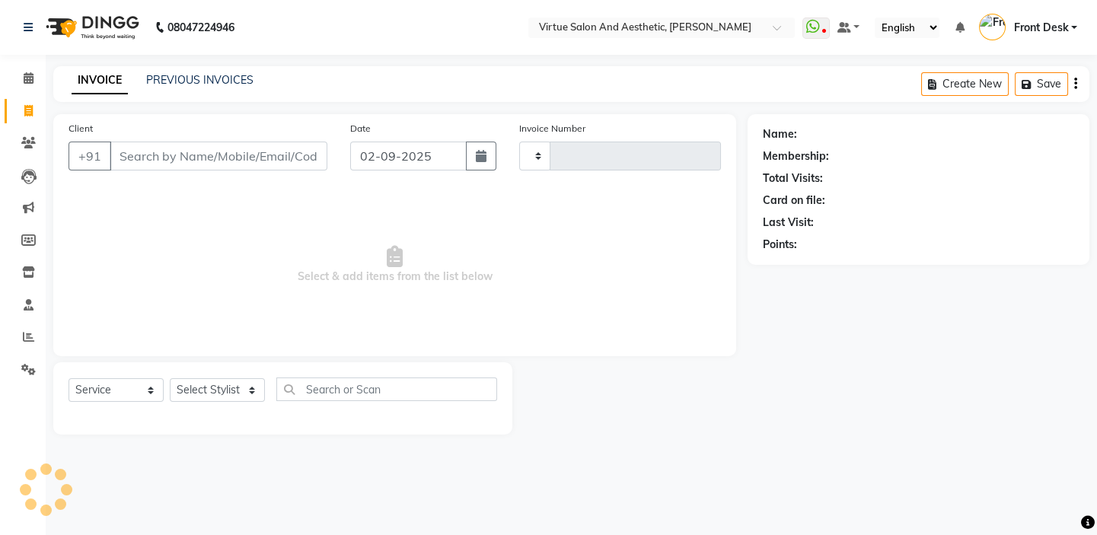
type input "1189"
select select "7053"
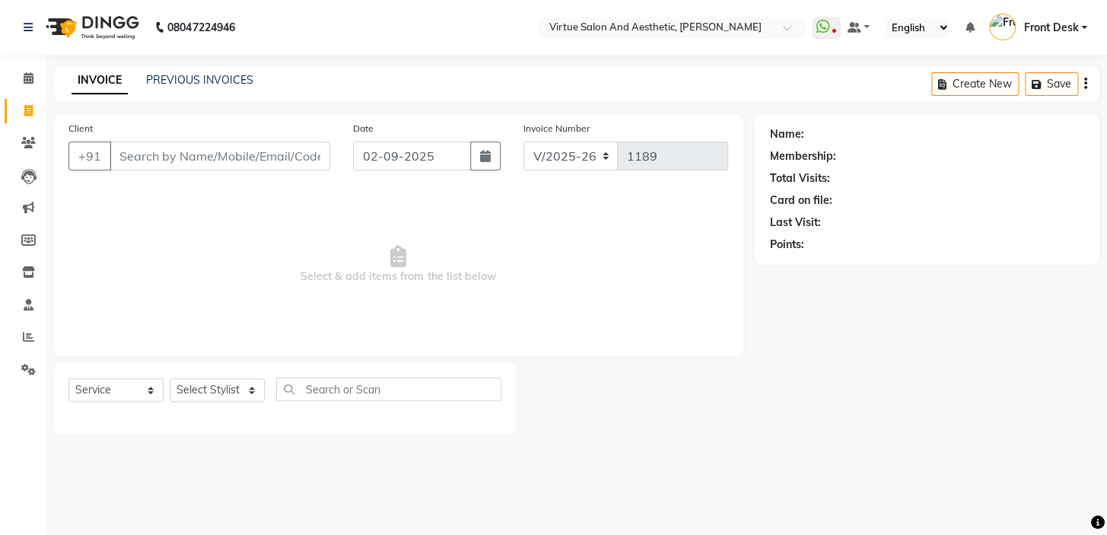
click at [139, 153] on input "Client" at bounding box center [220, 156] width 221 height 29
click at [167, 152] on input "Client" at bounding box center [220, 156] width 221 height 29
type input "9502465311"
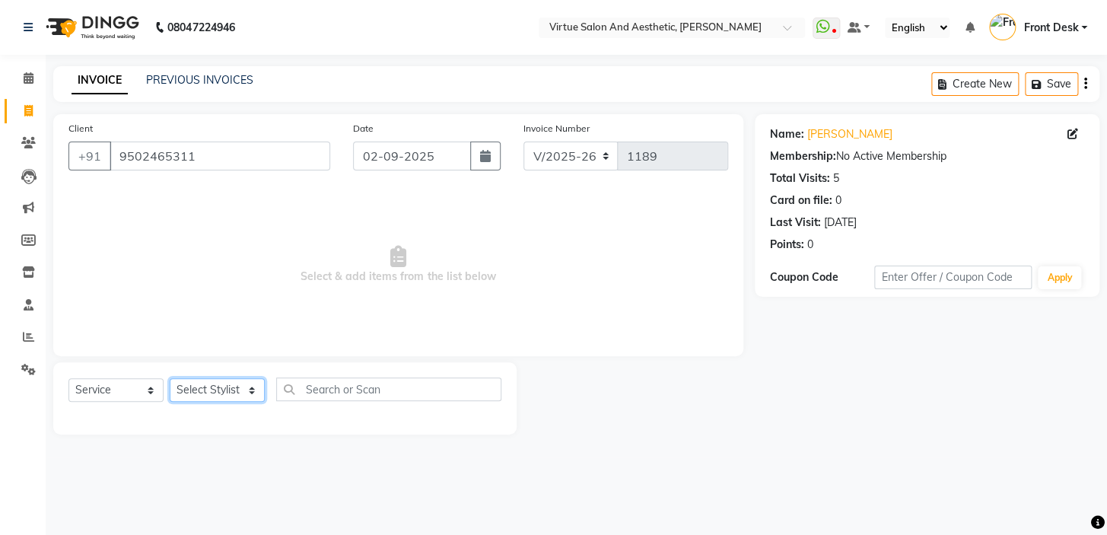
click at [206, 393] on select "Select Stylist BALAJI DIVYA FAMITHA Front Desk [PERSON_NAME] [PERSON_NAME] MILL…" at bounding box center [217, 390] width 95 height 24
select select "89159"
click at [170, 378] on select "Select Stylist BALAJI DIVYA FAMITHA Front Desk [PERSON_NAME] [PERSON_NAME] MILL…" at bounding box center [217, 390] width 95 height 24
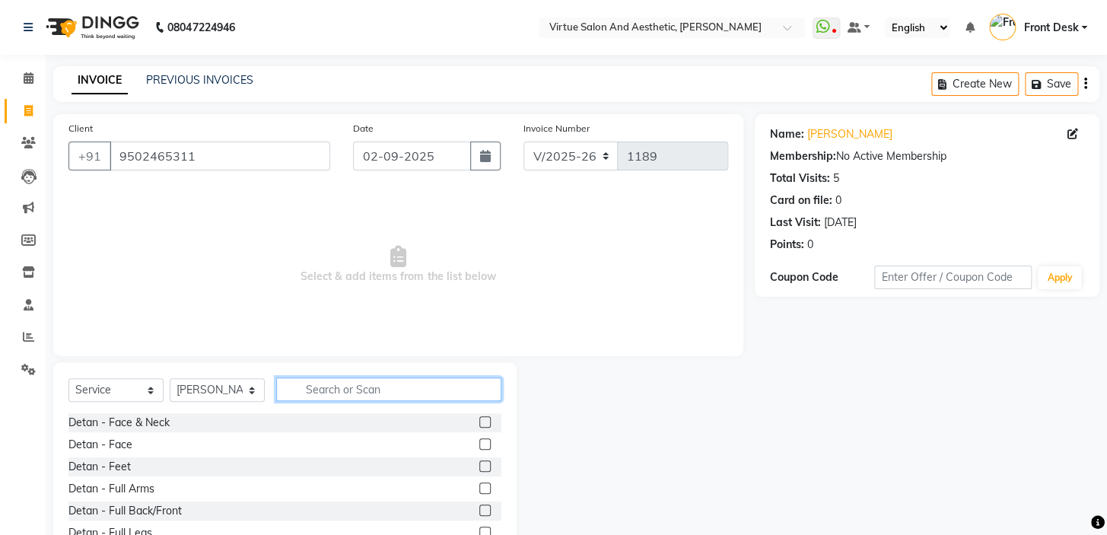
click at [329, 389] on input "text" at bounding box center [388, 389] width 225 height 24
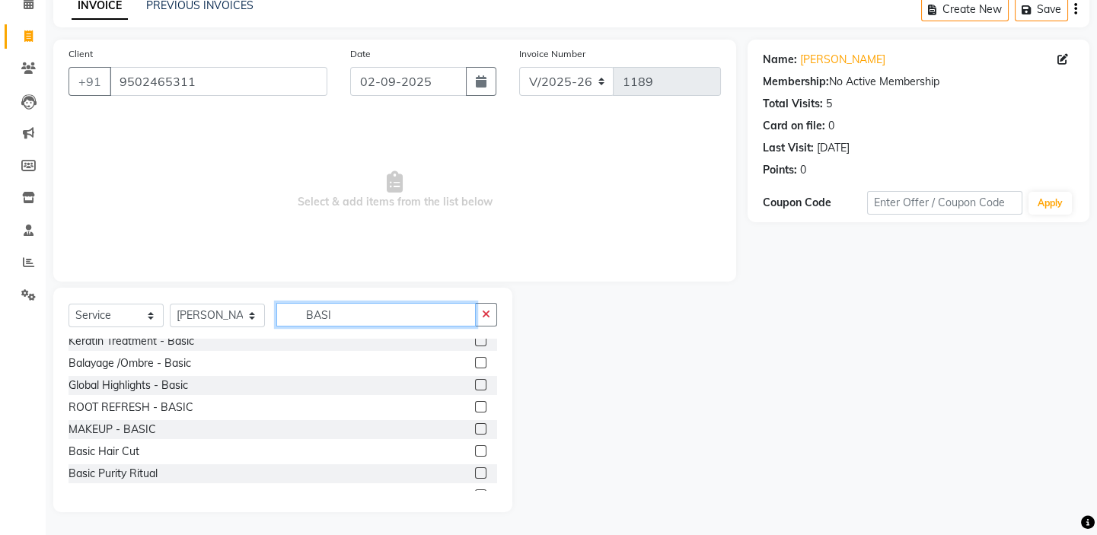
scroll to position [91, 0]
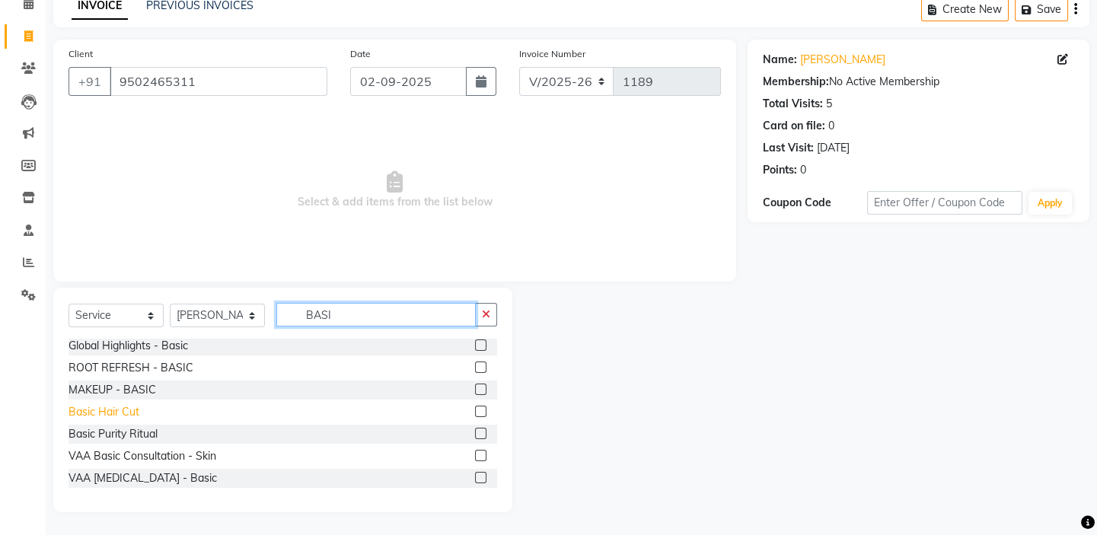
type input "BASI"
click at [120, 409] on div "Basic Hair Cut" at bounding box center [103, 412] width 71 height 16
checkbox input "false"
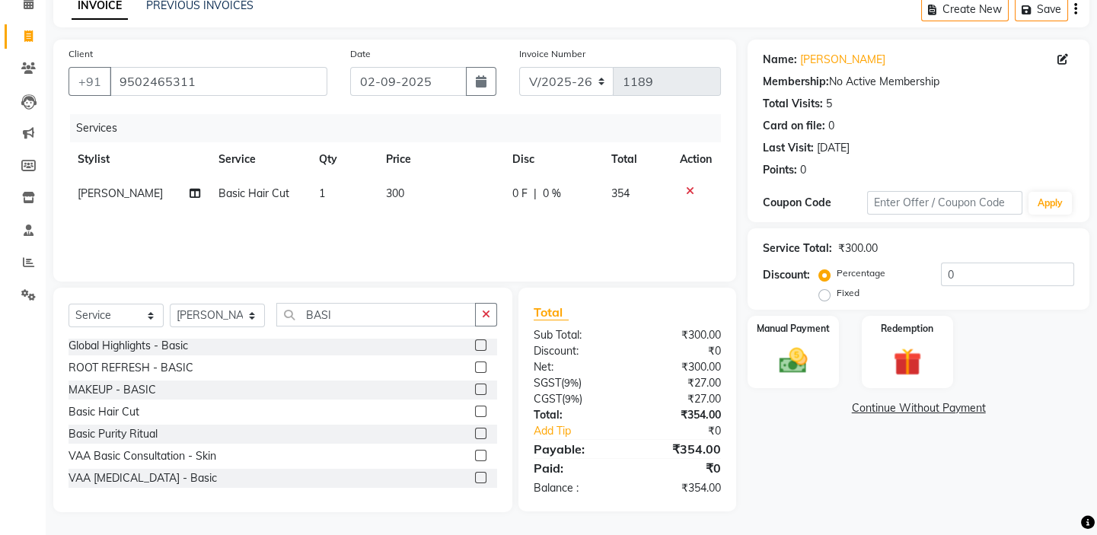
click at [1076, 9] on icon "button" at bounding box center [1075, 9] width 3 height 1
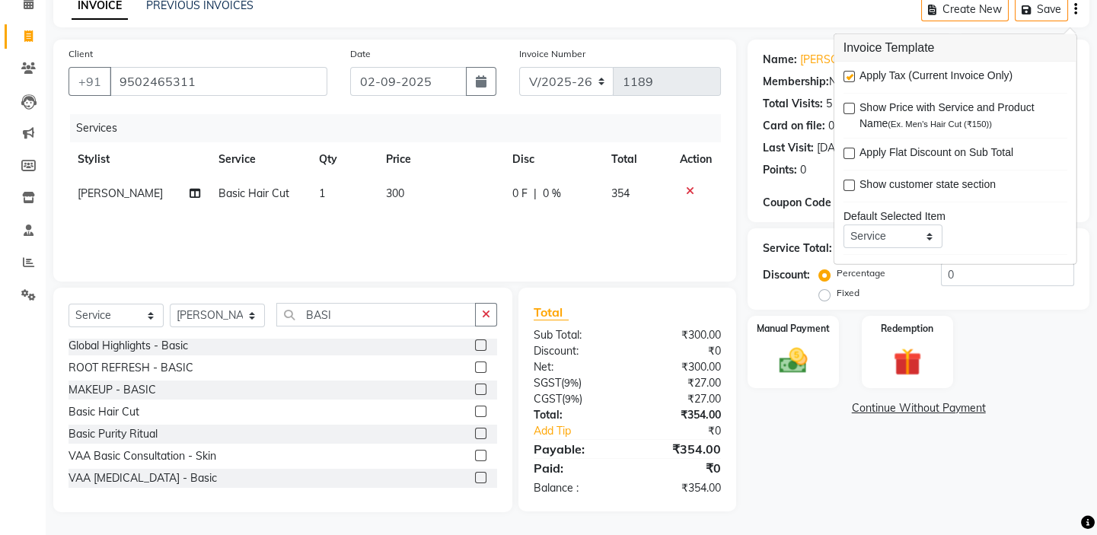
click at [847, 74] on label at bounding box center [848, 76] width 11 height 11
click at [847, 74] on input "checkbox" at bounding box center [848, 77] width 10 height 10
checkbox input "false"
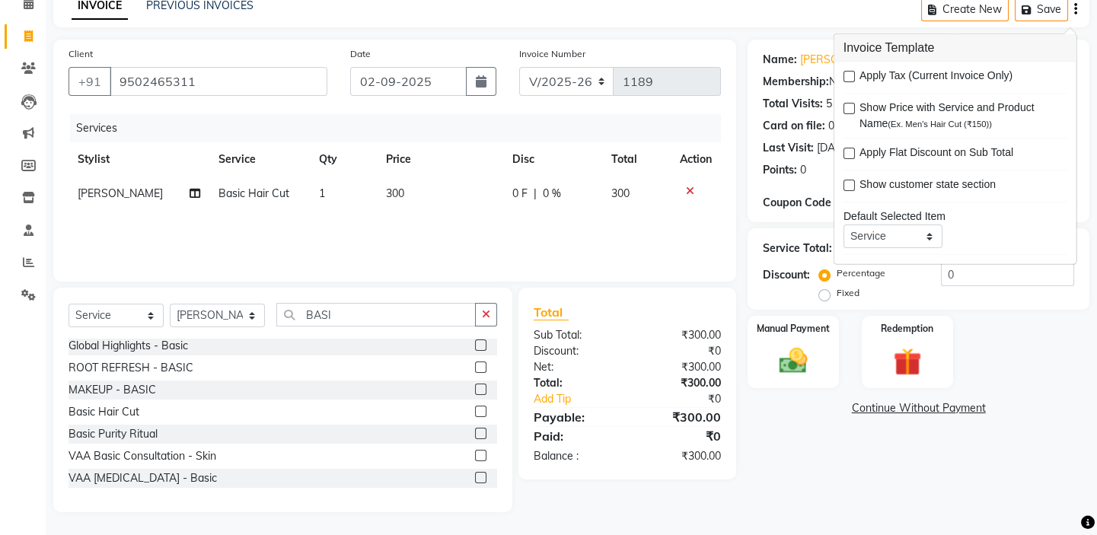
click at [822, 24] on div "INVOICE PREVIOUS INVOICES Create New Save" at bounding box center [571, 10] width 1036 height 36
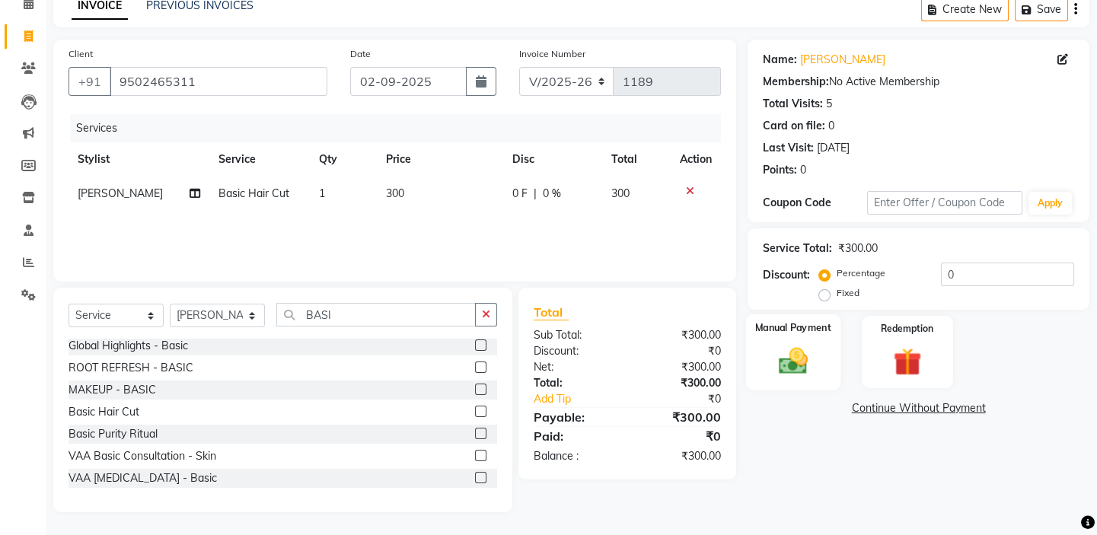
click at [779, 332] on label "Manual Payment" at bounding box center [793, 327] width 76 height 14
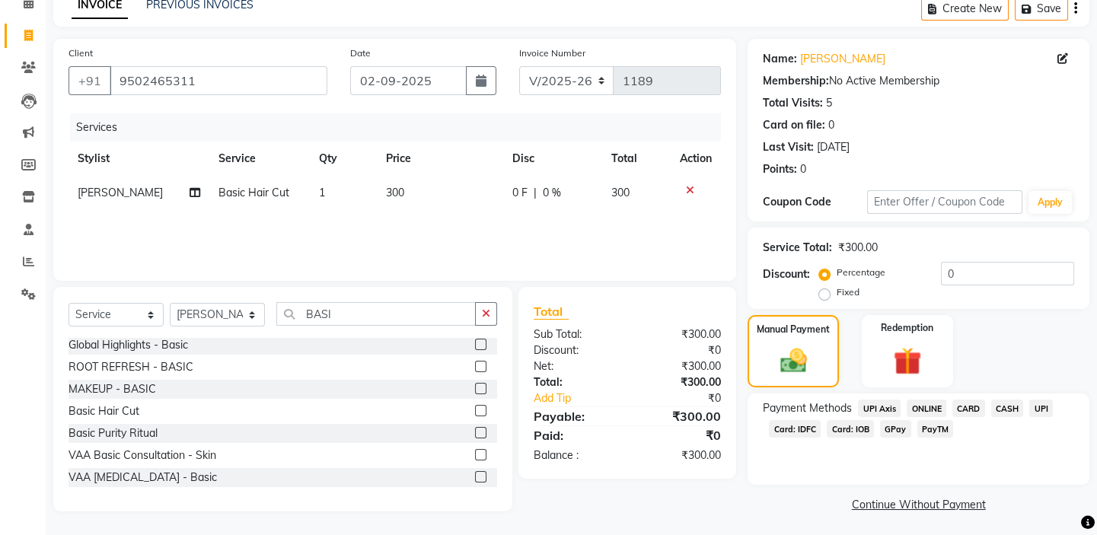
click at [1037, 410] on span "UPI" at bounding box center [1041, 409] width 24 height 18
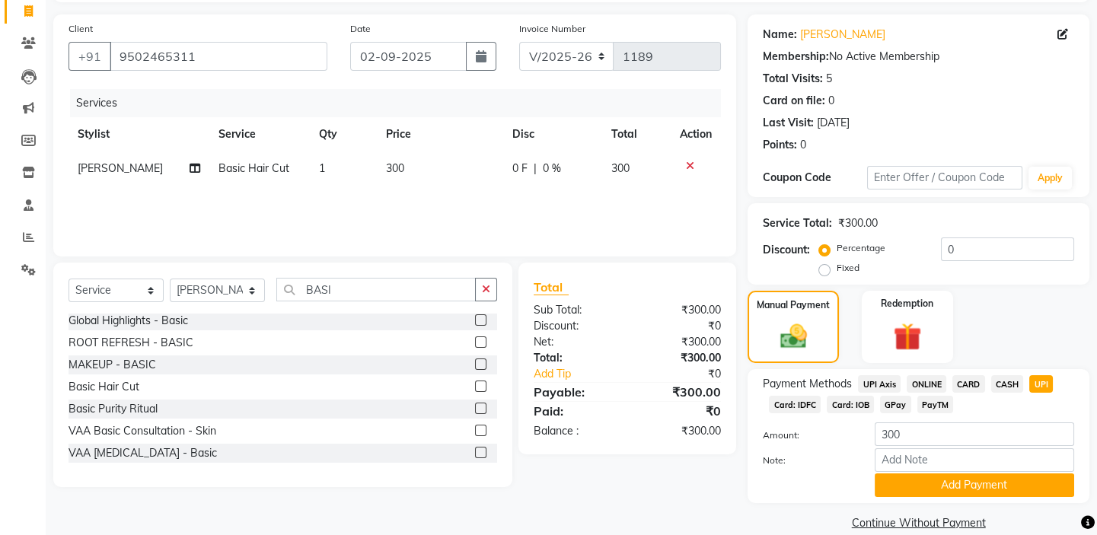
scroll to position [122, 0]
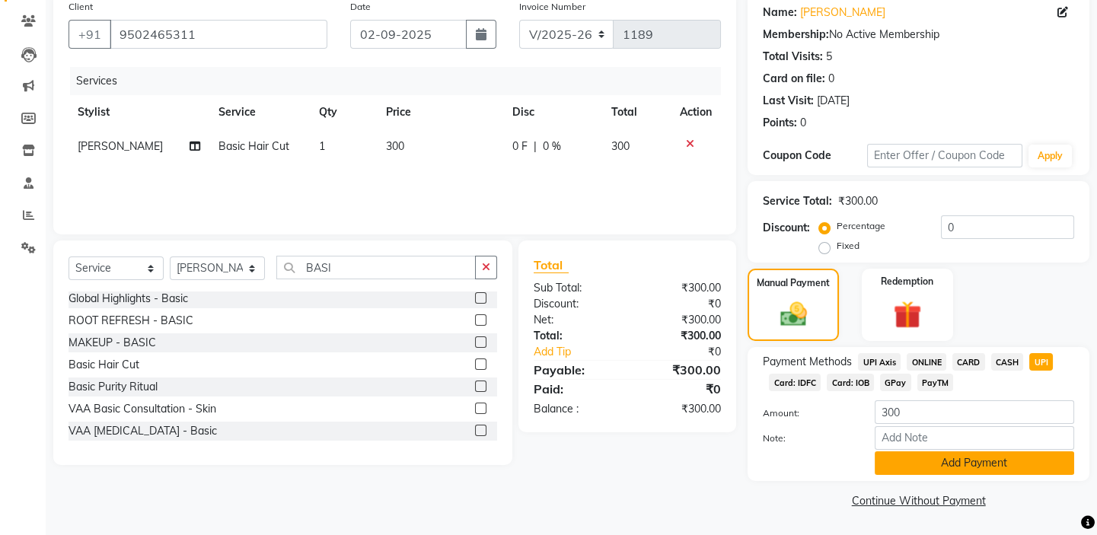
click at [932, 455] on button "Add Payment" at bounding box center [973, 463] width 199 height 24
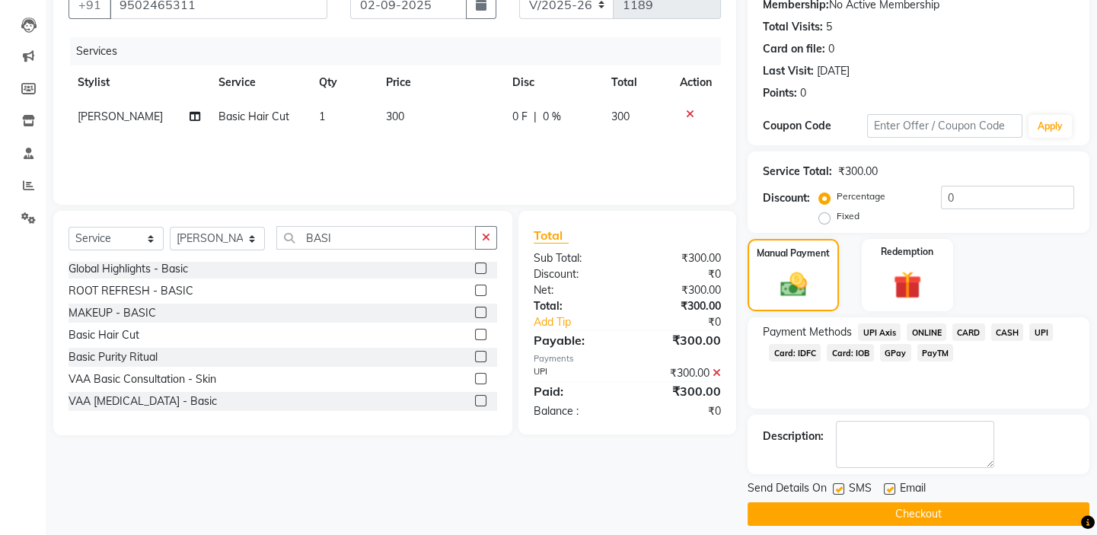
scroll to position [164, 0]
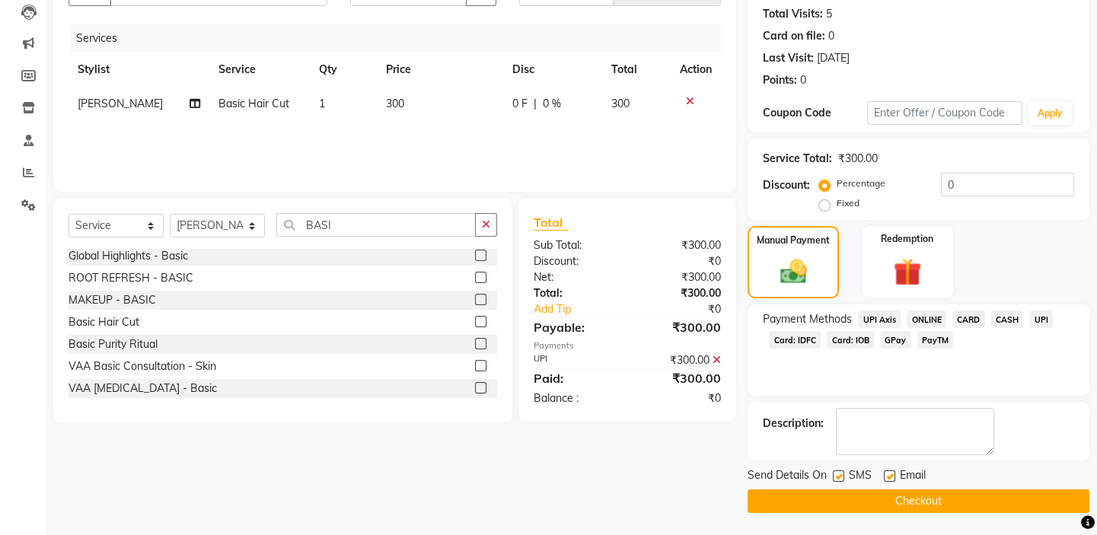
click at [914, 497] on button "Checkout" at bounding box center [918, 501] width 342 height 24
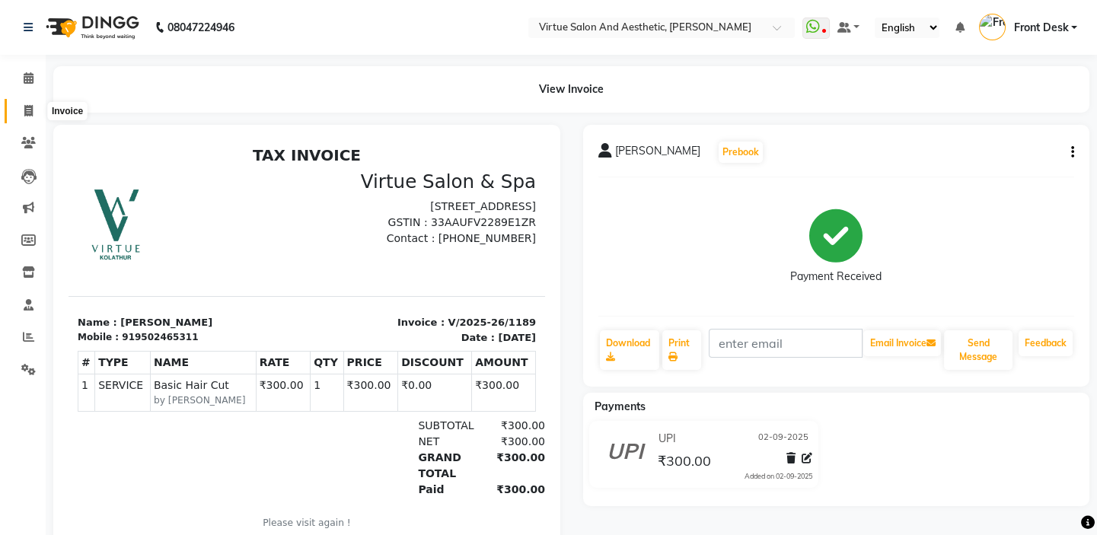
click at [22, 111] on span at bounding box center [28, 112] width 27 height 18
select select "service"
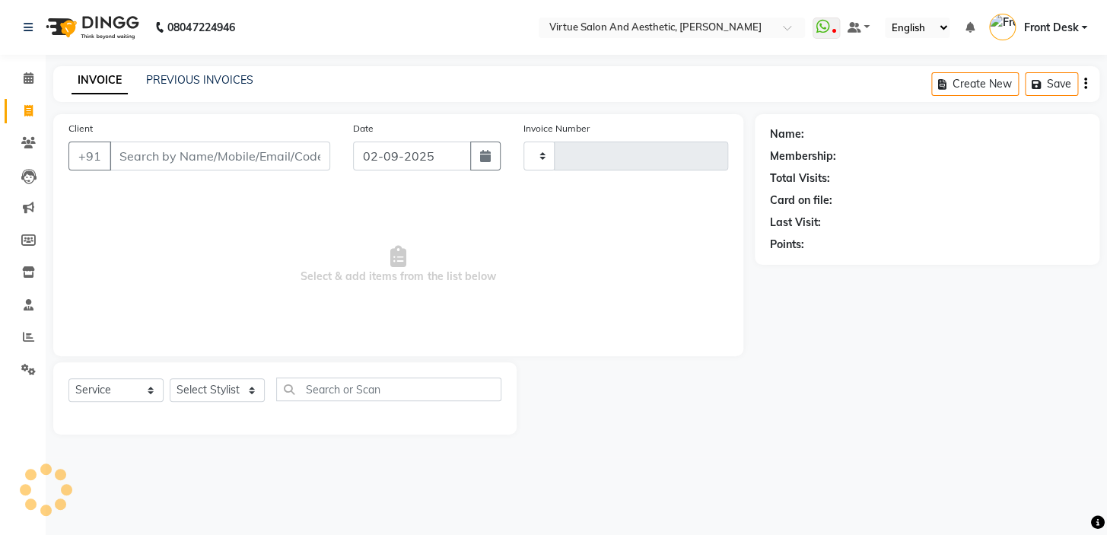
click at [158, 154] on input "Client" at bounding box center [220, 156] width 221 height 29
type input "1190"
select select "7053"
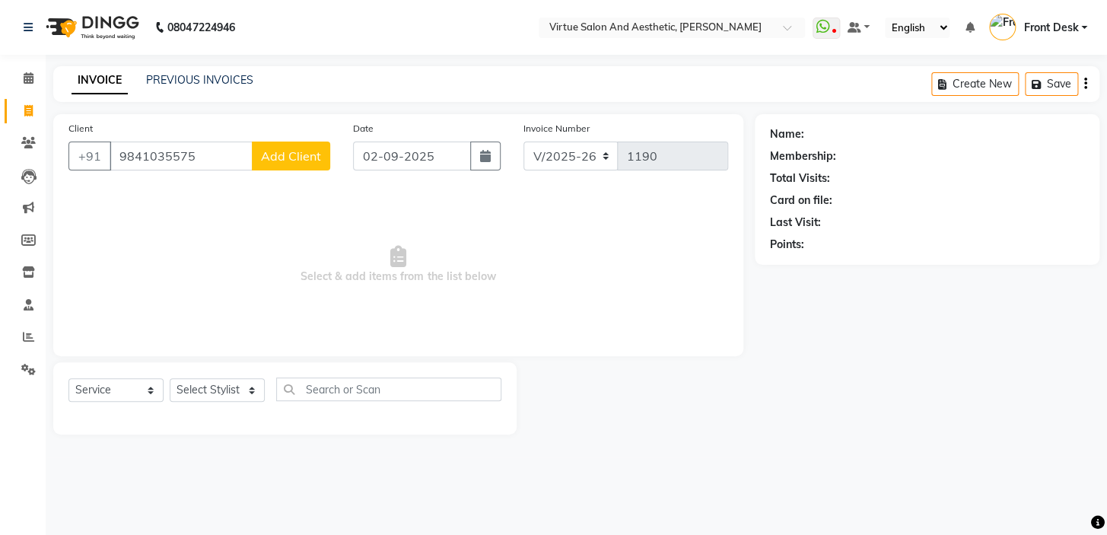
type input "9841035575"
click at [282, 154] on span "Add Client" at bounding box center [291, 155] width 60 height 15
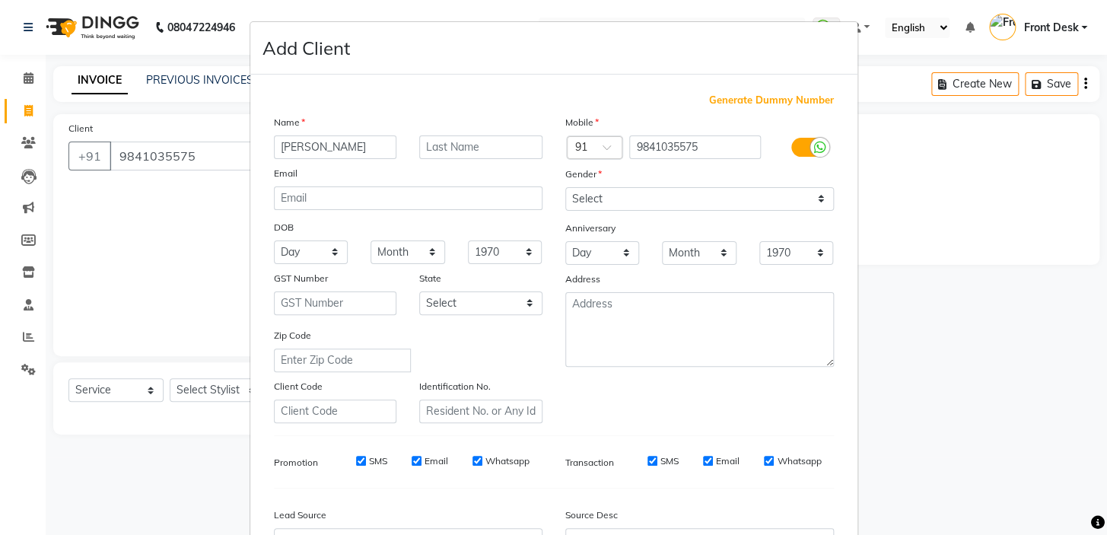
type input "[PERSON_NAME]"
click at [654, 194] on select "Select [DEMOGRAPHIC_DATA] [DEMOGRAPHIC_DATA] Other Prefer Not To Say" at bounding box center [699, 199] width 269 height 24
select select "[DEMOGRAPHIC_DATA]"
click at [565, 187] on select "Select [DEMOGRAPHIC_DATA] [DEMOGRAPHIC_DATA] Other Prefer Not To Say" at bounding box center [699, 199] width 269 height 24
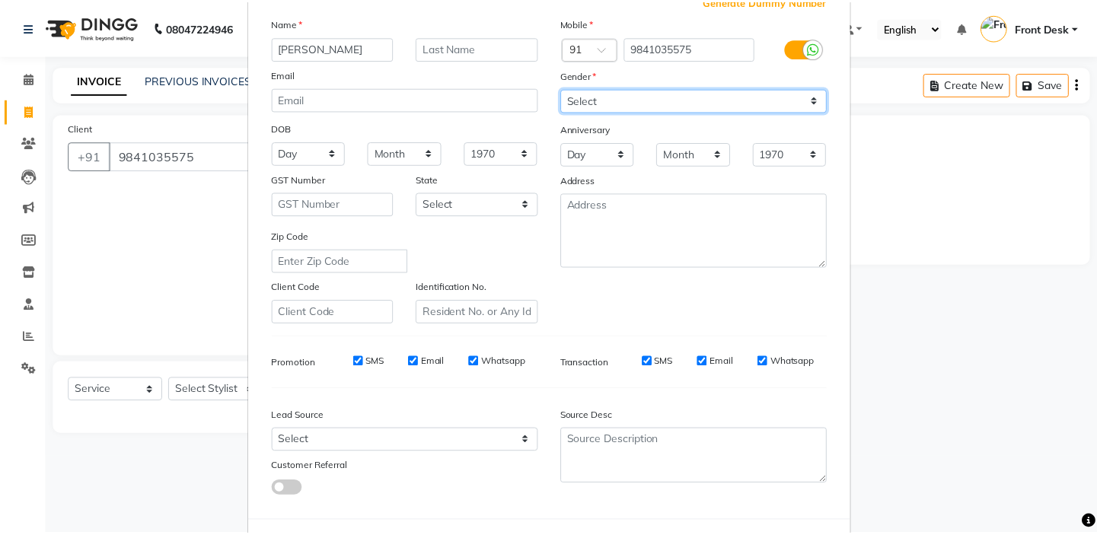
scroll to position [172, 0]
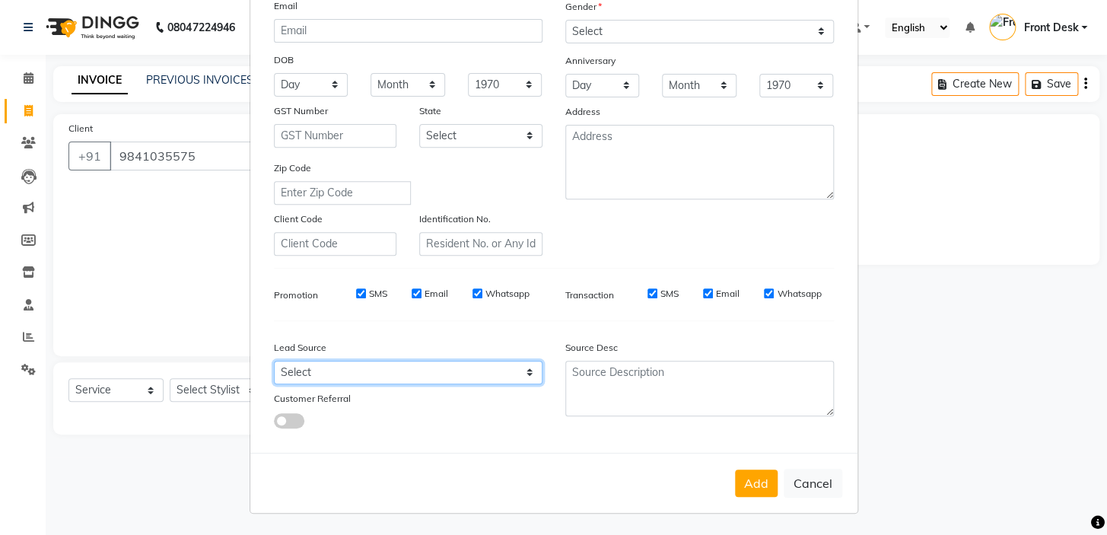
drag, startPoint x: 305, startPoint y: 371, endPoint x: 301, endPoint y: 359, distance: 12.0
click at [305, 371] on select "Select Walk-in Referral Internet Friend Word of Mouth Advertisement Facebook Ju…" at bounding box center [408, 373] width 269 height 24
select select "48932"
click at [274, 361] on select "Select Walk-in Referral Internet Friend Word of Mouth Advertisement Facebook Ju…" at bounding box center [408, 373] width 269 height 24
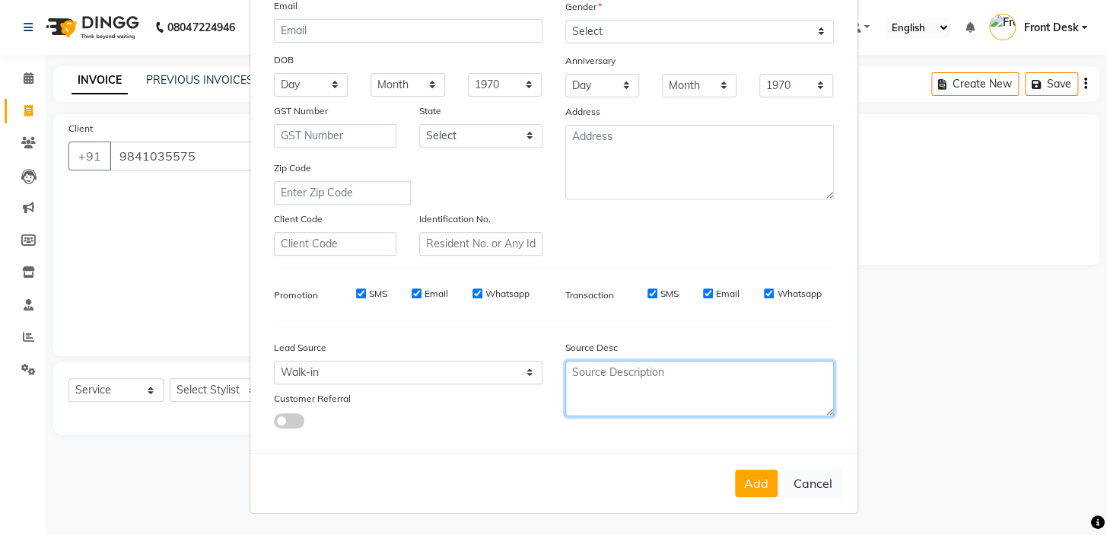
click at [670, 389] on textarea at bounding box center [699, 389] width 269 height 56
type textarea "SIGNAGE"
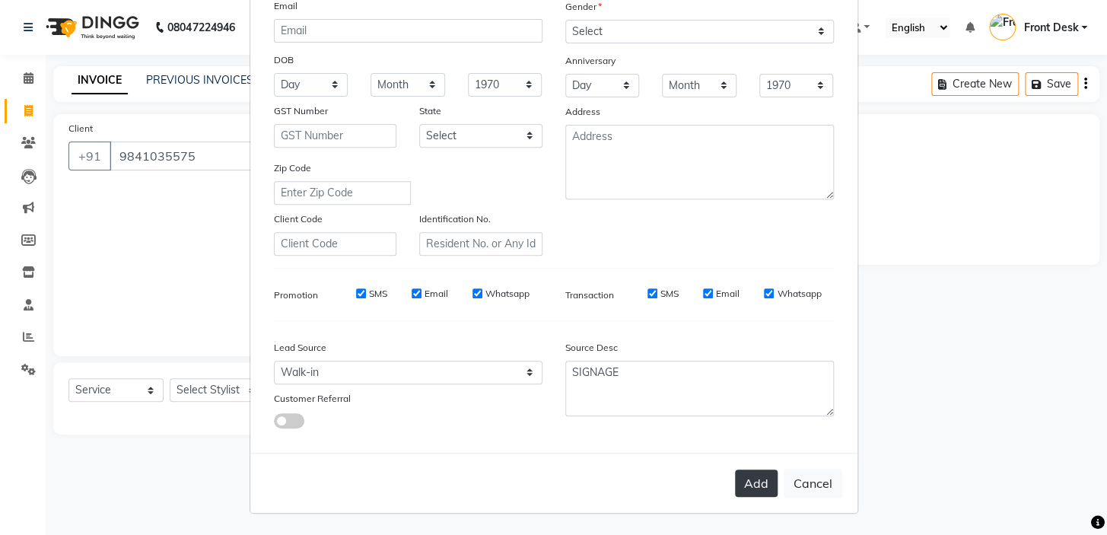
click at [745, 479] on button "Add" at bounding box center [756, 483] width 43 height 27
select select
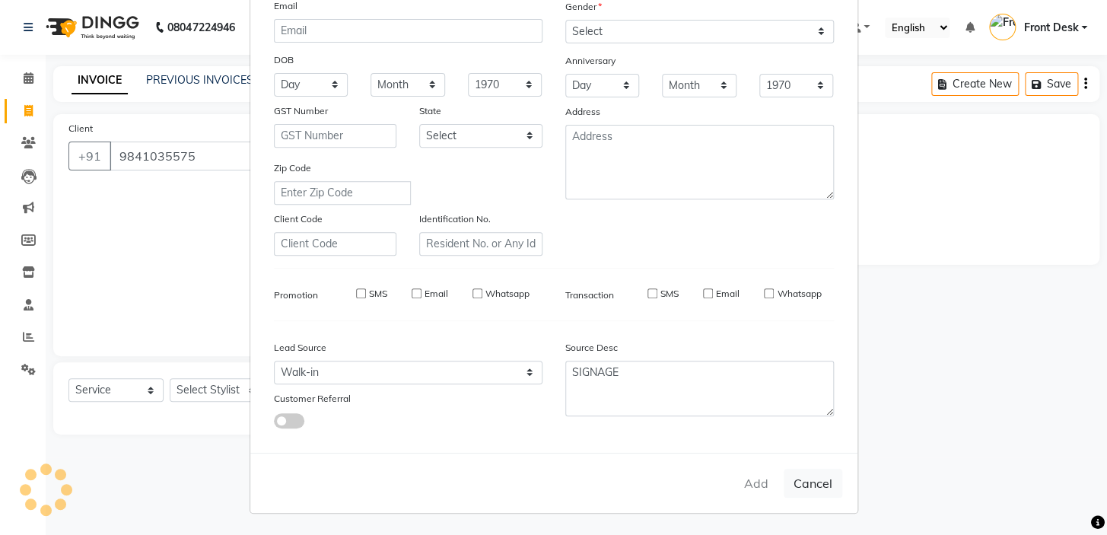
select select
checkbox input "false"
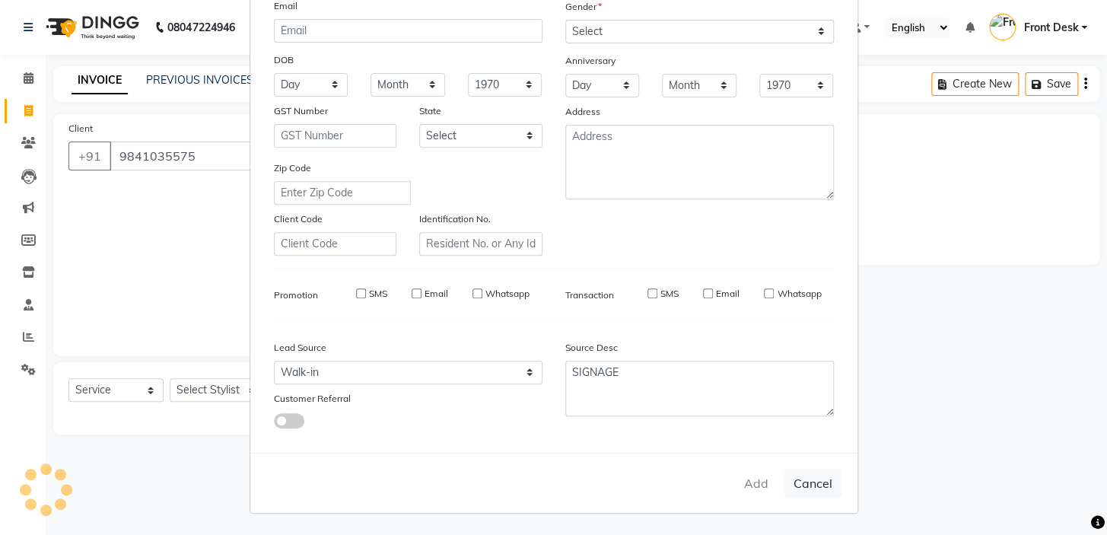
checkbox input "false"
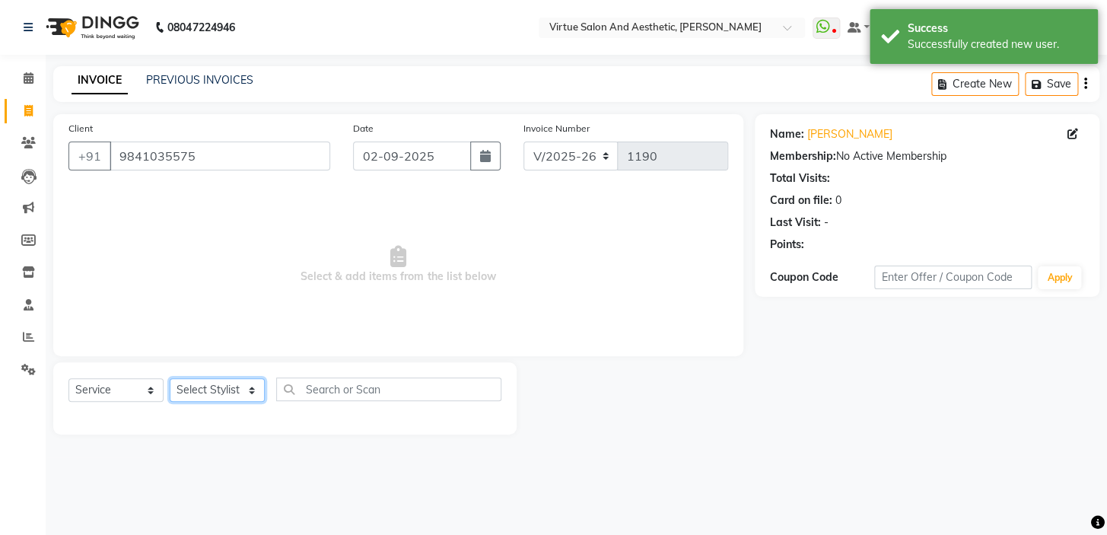
click at [234, 389] on select "Select Stylist BALAJI DIVYA FAMITHA Front Desk [PERSON_NAME] [PERSON_NAME] MILL…" at bounding box center [217, 390] width 95 height 24
select select "62507"
click at [170, 378] on select "Select Stylist BALAJI DIVYA FAMITHA Front Desk [PERSON_NAME] [PERSON_NAME] MILL…" at bounding box center [217, 390] width 95 height 24
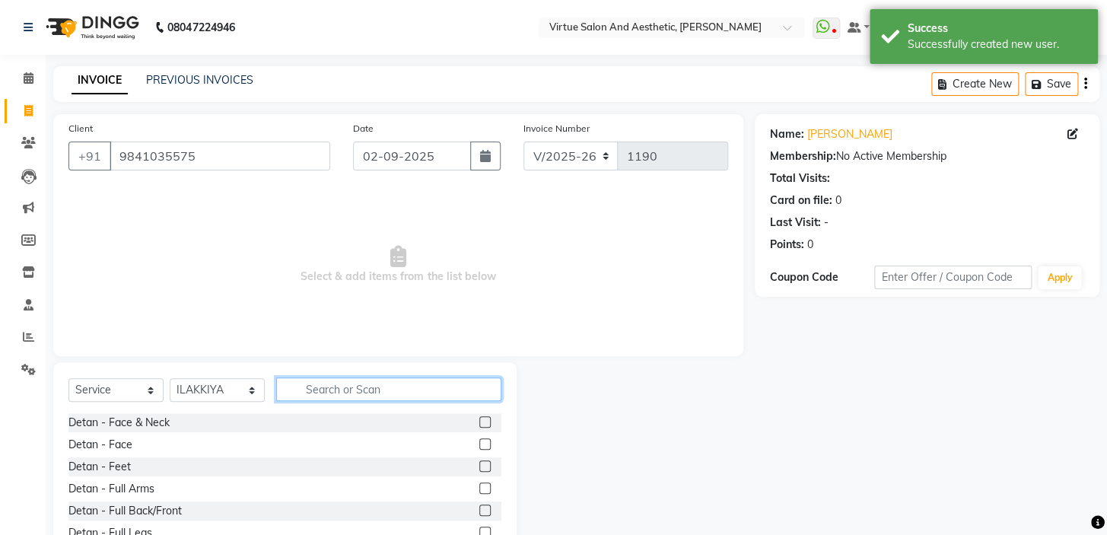
click at [355, 393] on input "text" at bounding box center [388, 389] width 225 height 24
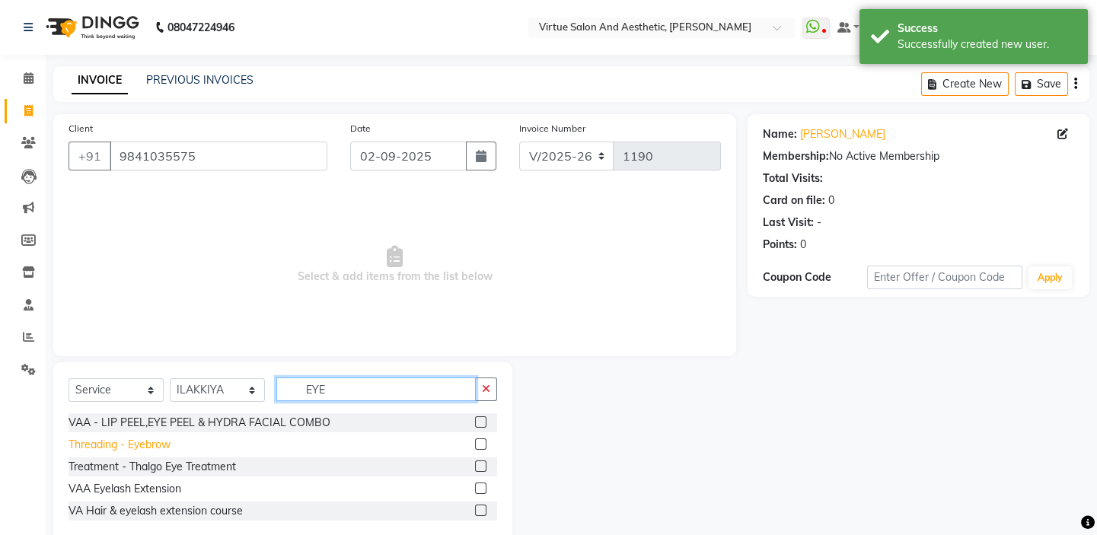
type input "EYE"
click at [146, 438] on div "Threading - Eyebrow" at bounding box center [119, 445] width 102 height 16
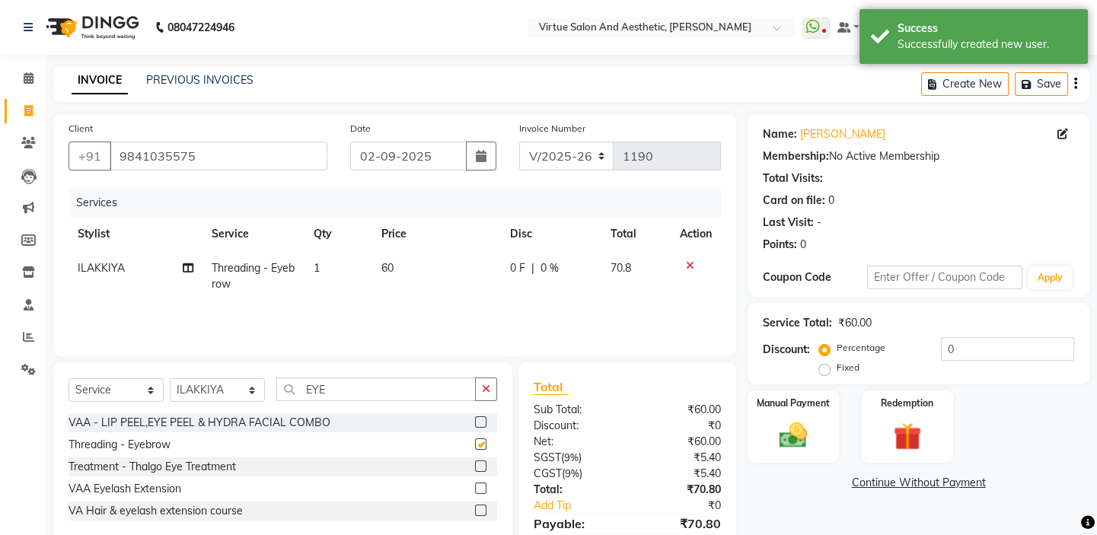
checkbox input "false"
drag, startPoint x: 344, startPoint y: 394, endPoint x: 259, endPoint y: 366, distance: 89.8
click at [266, 368] on div "Select Service Product Membership Package Voucher Prepaid Gift Card Select Styl…" at bounding box center [282, 453] width 459 height 183
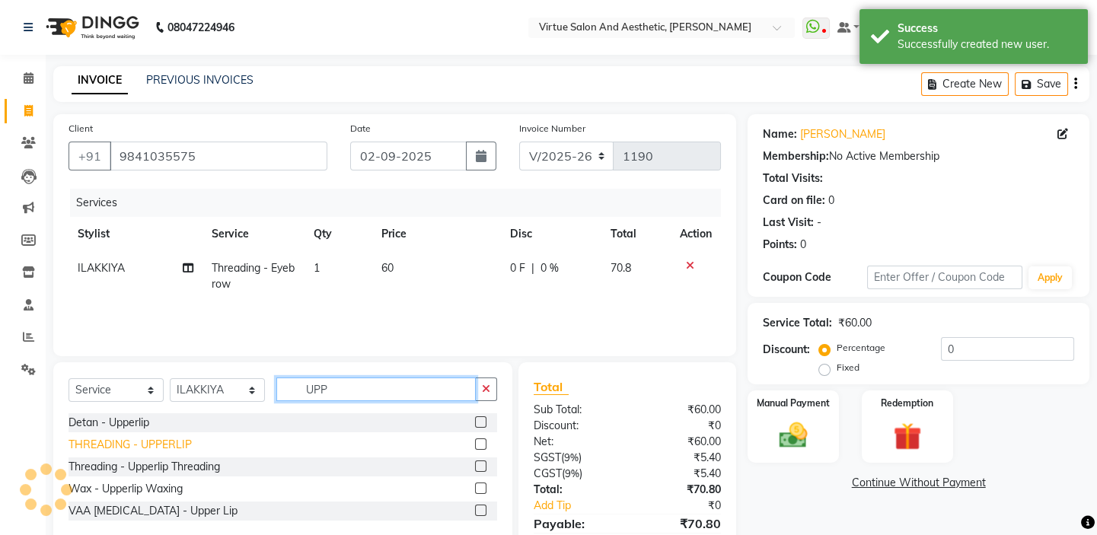
type input "UPP"
click at [164, 442] on div "THREADING - UPPERLIP" at bounding box center [129, 445] width 123 height 16
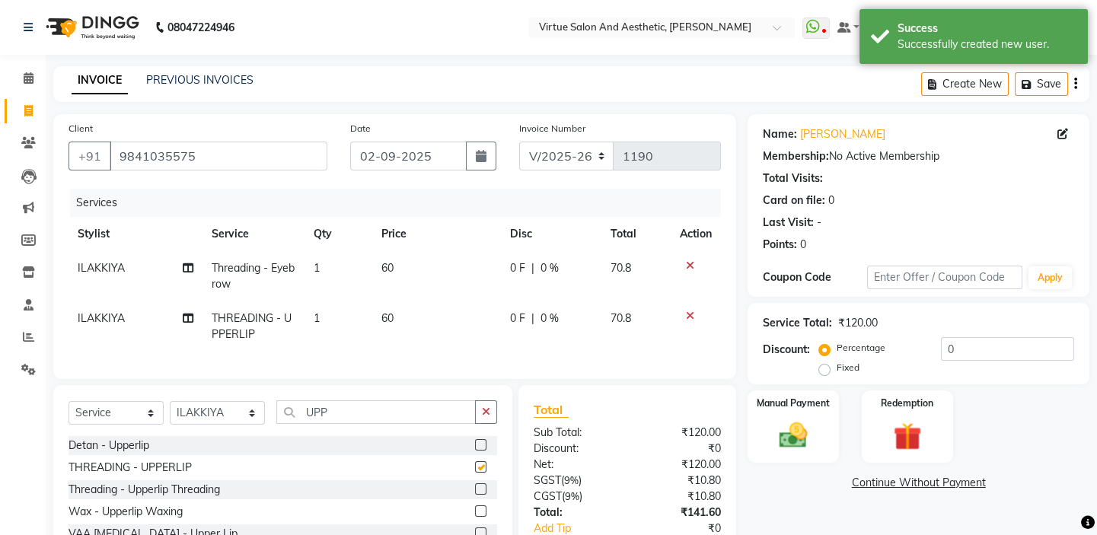
checkbox input "false"
click at [421, 318] on td "60" at bounding box center [436, 326] width 129 height 50
select select "62507"
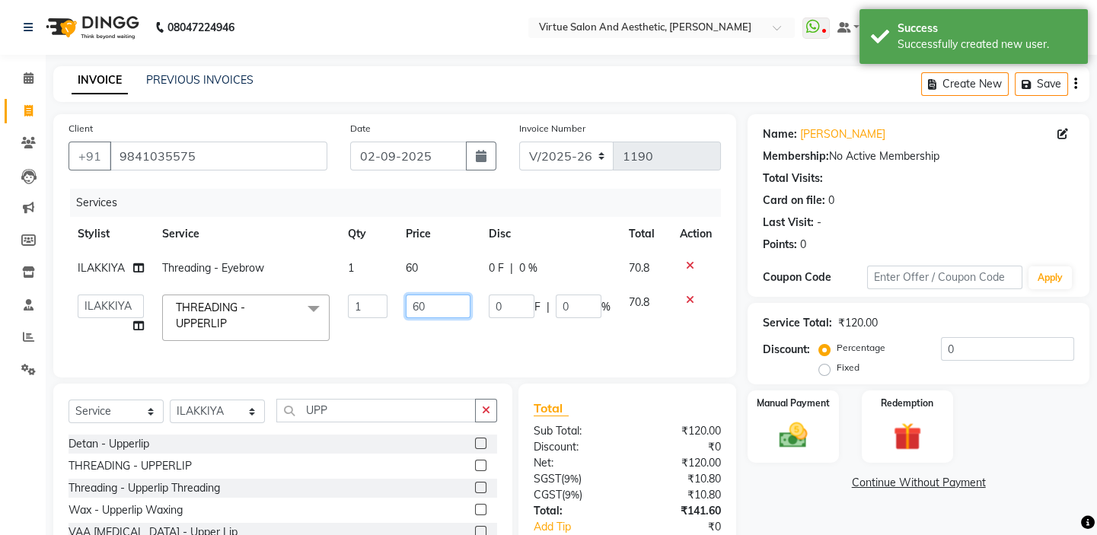
drag, startPoint x: 411, startPoint y: 288, endPoint x: 388, endPoint y: 283, distance: 23.4
click at [393, 283] on tbody "ILAKKIYA Threading - Eyebrow 1 60 0 F | 0 % 70.8 BALAJI DIVYA FAMITHA Front Des…" at bounding box center [394, 300] width 652 height 99
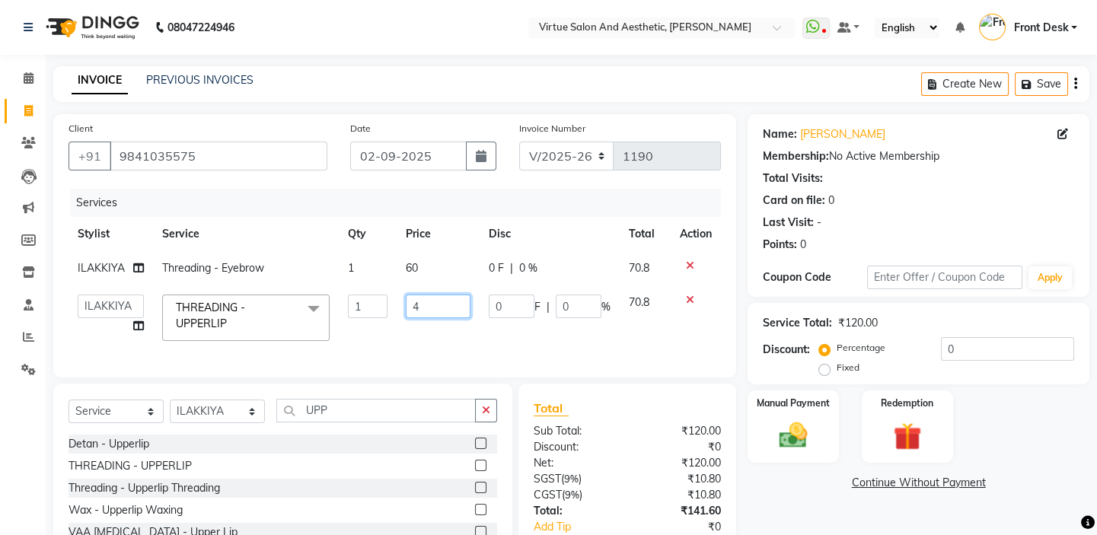
type input "40"
click at [482, 205] on div "Services" at bounding box center [401, 203] width 662 height 28
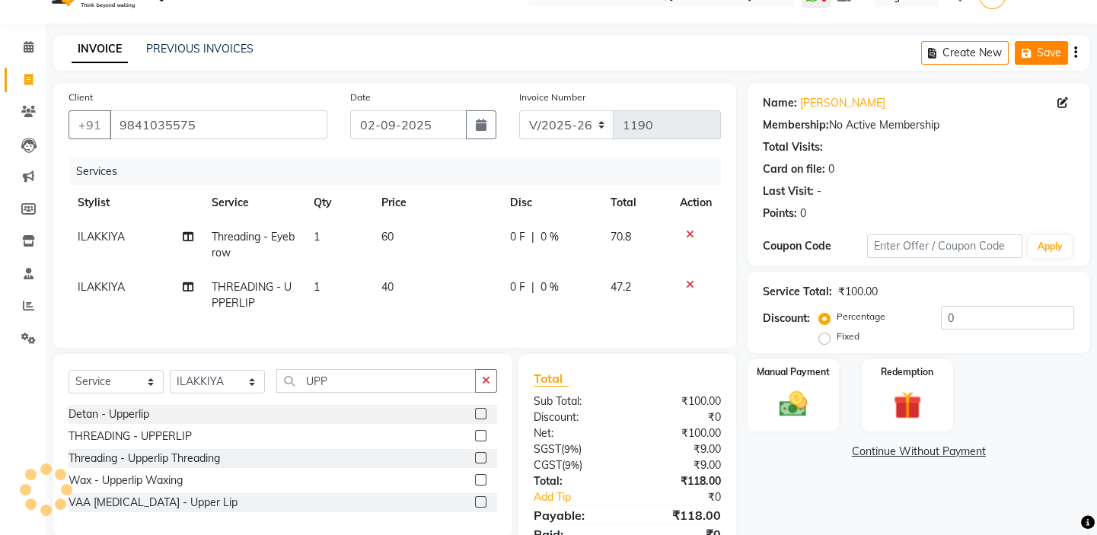
scroll to position [0, 0]
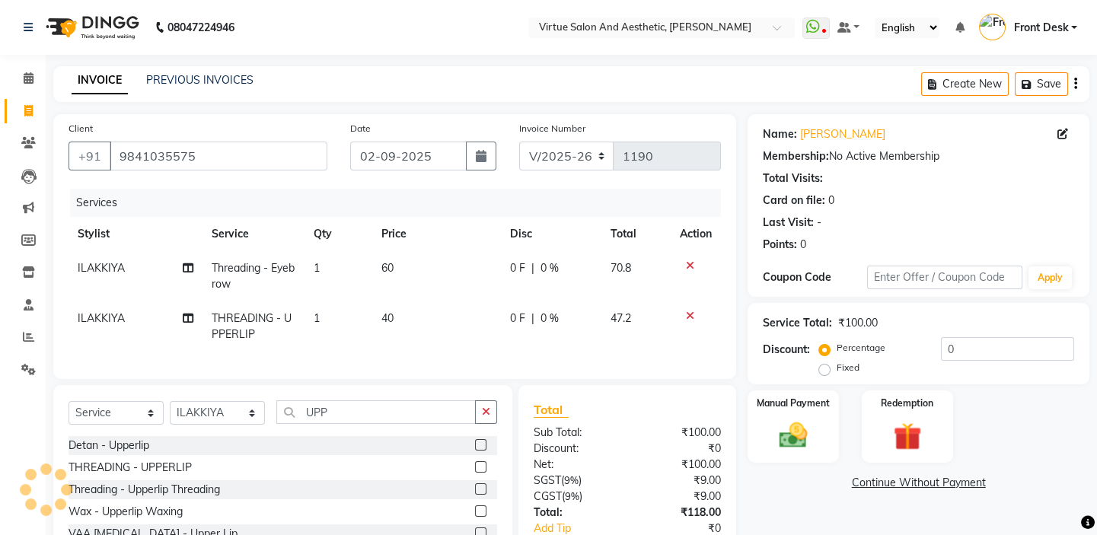
click at [1074, 84] on icon "button" at bounding box center [1075, 84] width 3 height 1
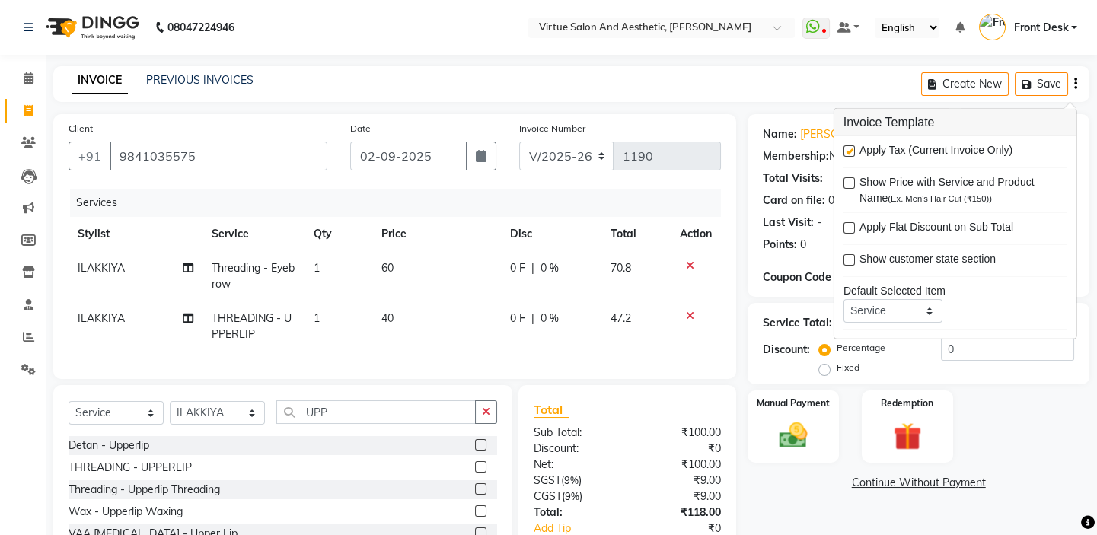
drag, startPoint x: 846, startPoint y: 152, endPoint x: 741, endPoint y: 89, distance: 122.6
click at [845, 151] on label at bounding box center [848, 150] width 11 height 11
click at [845, 151] on input "checkbox" at bounding box center [848, 152] width 10 height 10
checkbox input "false"
click at [741, 87] on div "INVOICE PREVIOUS INVOICES Create New Save" at bounding box center [571, 84] width 1036 height 36
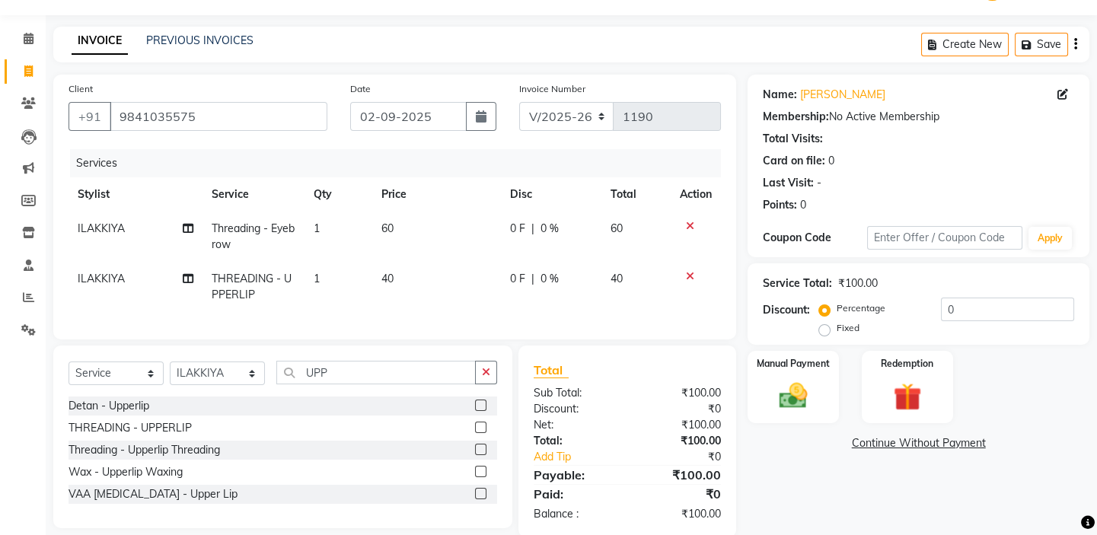
scroll to position [75, 0]
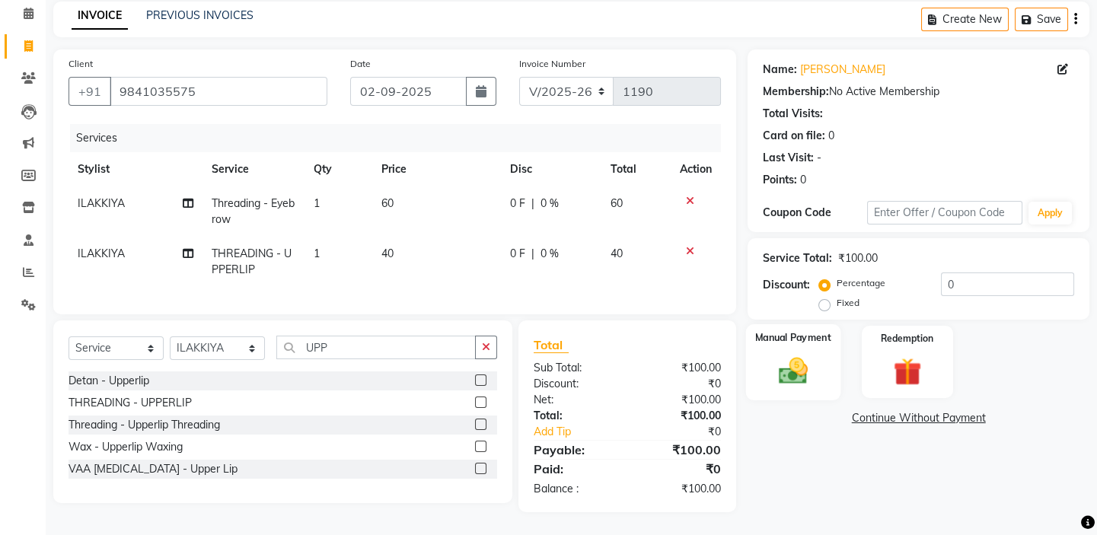
click at [794, 340] on div "Manual Payment" at bounding box center [793, 361] width 94 height 75
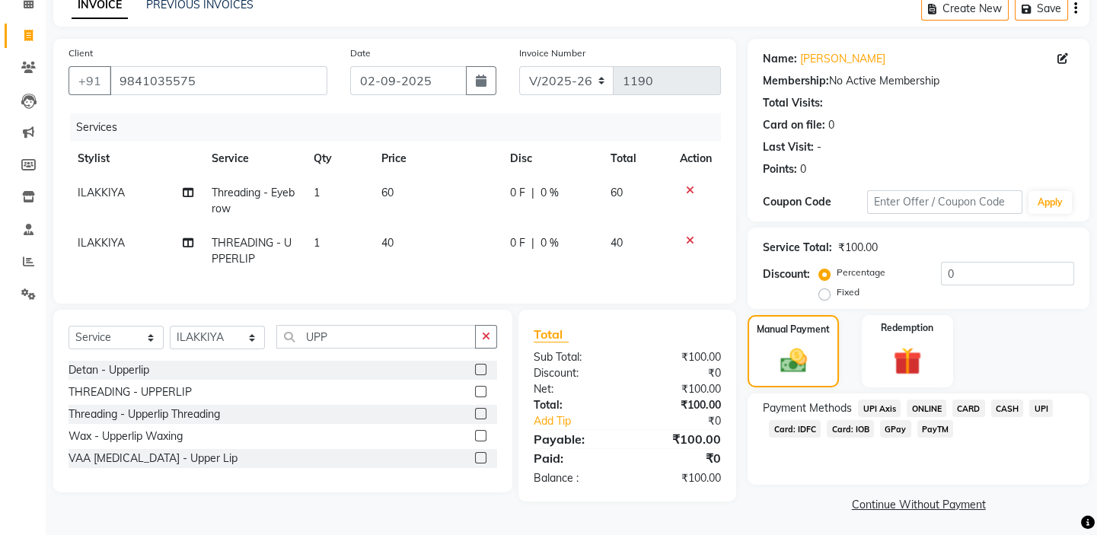
click at [1011, 406] on span "CASH" at bounding box center [1007, 409] width 33 height 18
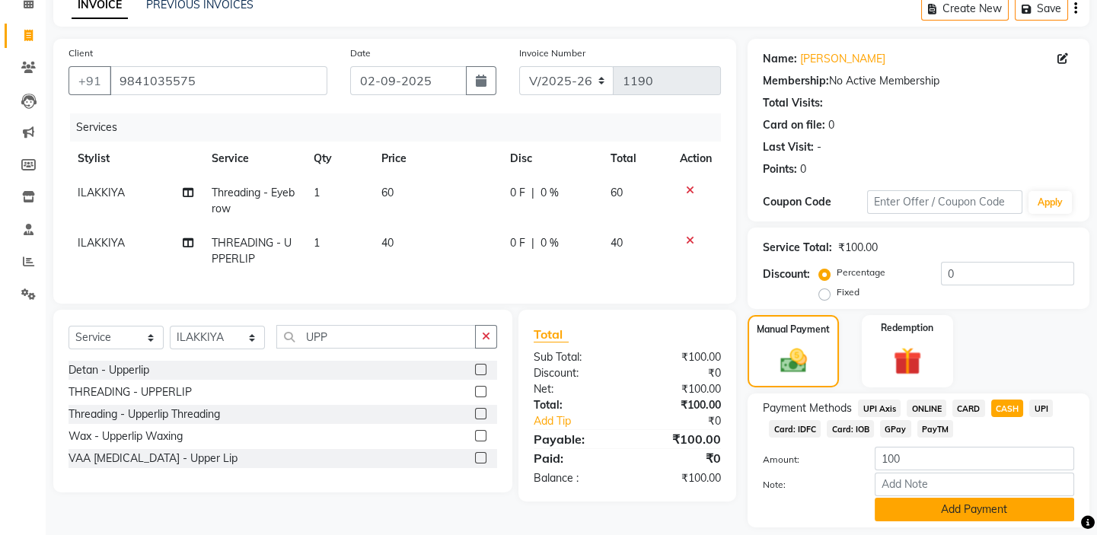
click at [979, 500] on button "Add Payment" at bounding box center [973, 510] width 199 height 24
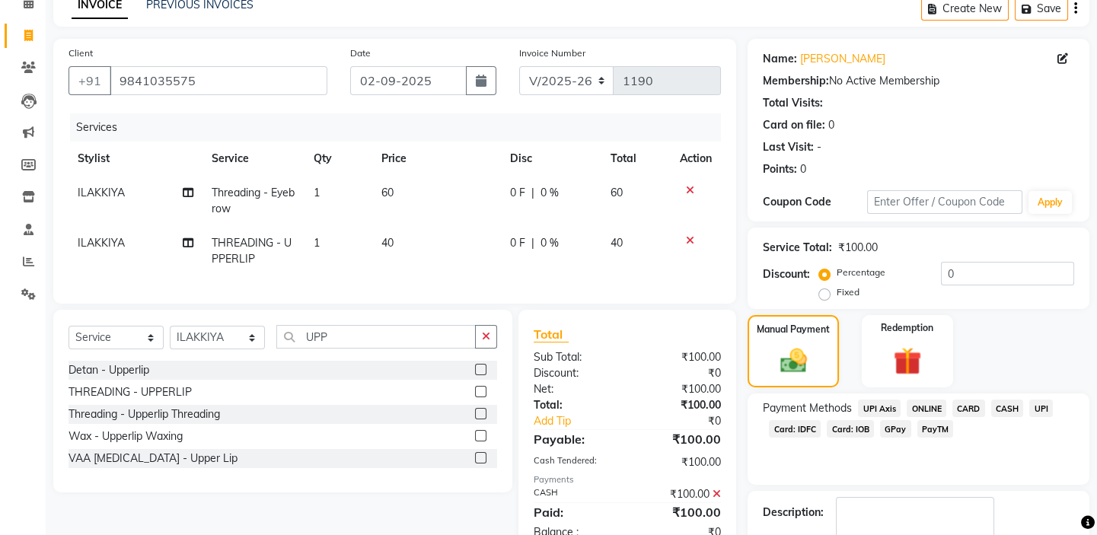
scroll to position [164, 0]
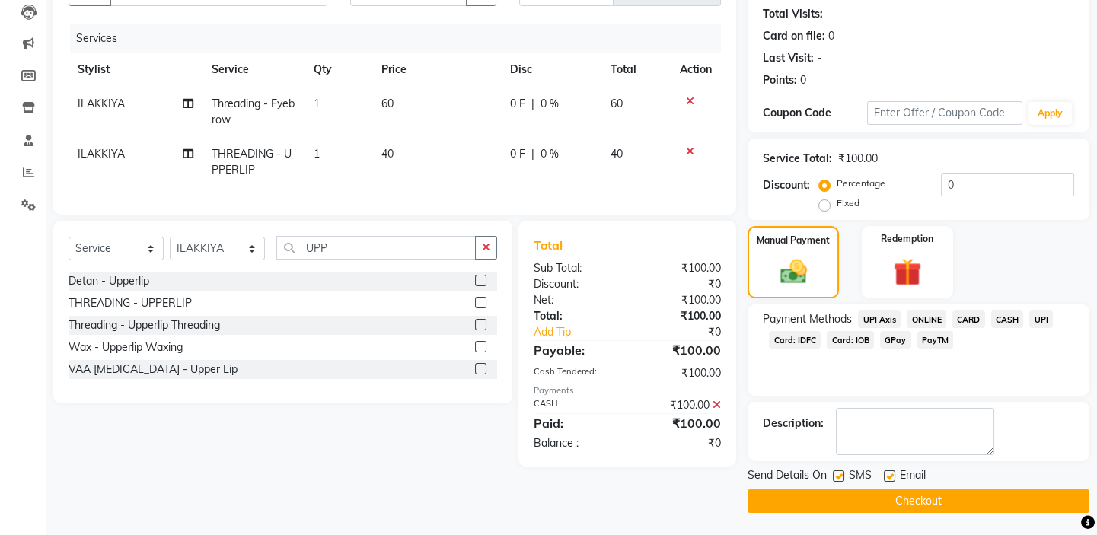
click at [927, 502] on button "Checkout" at bounding box center [918, 501] width 342 height 24
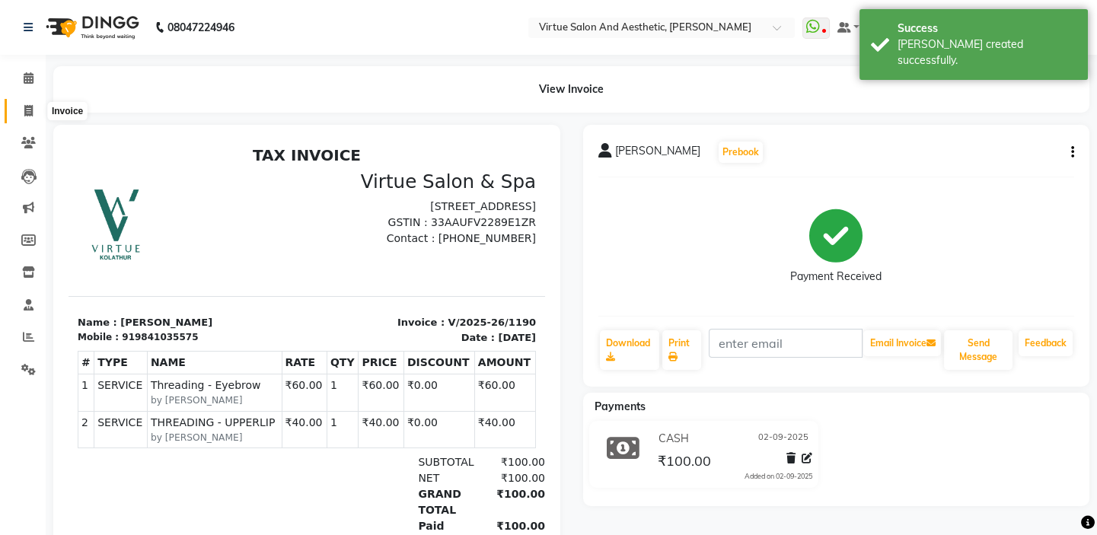
click at [18, 117] on span at bounding box center [28, 112] width 27 height 18
select select "service"
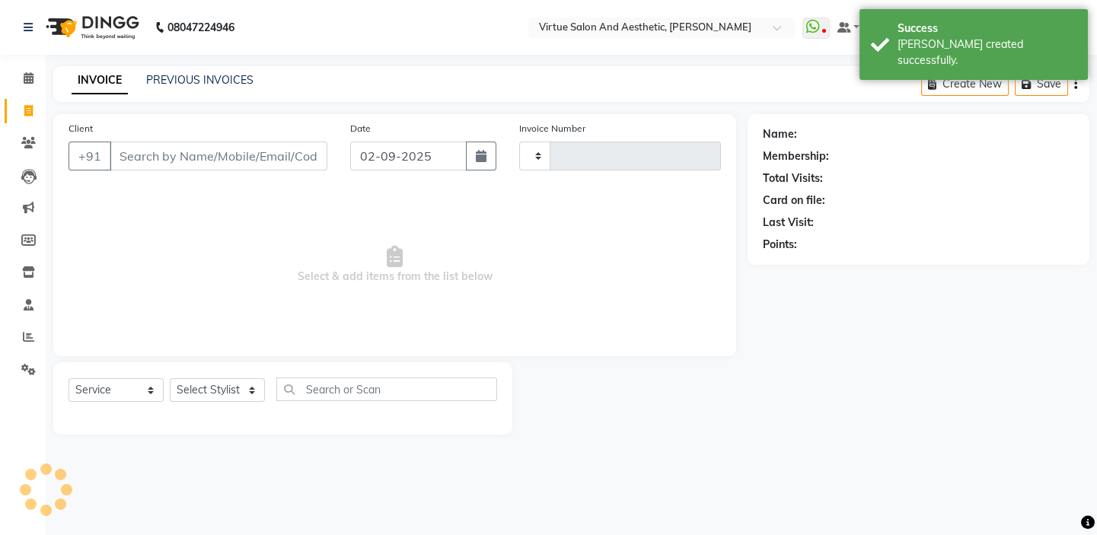
type input "1191"
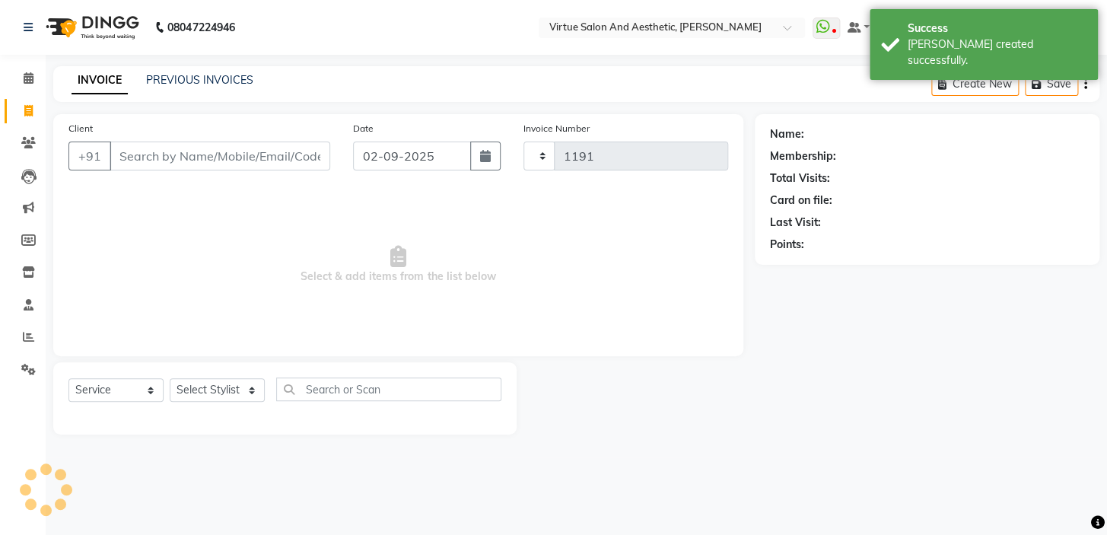
select select "7053"
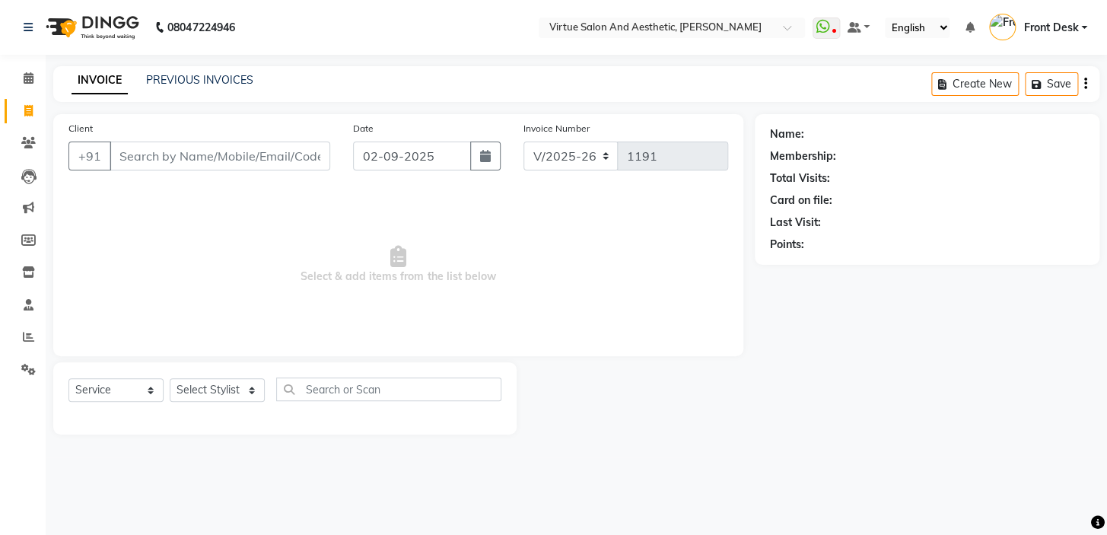
click at [237, 190] on span "Select & add items from the list below" at bounding box center [398, 265] width 660 height 152
drag, startPoint x: 396, startPoint y: 275, endPoint x: 540, endPoint y: 256, distance: 145.8
click at [533, 260] on span "Select & add items from the list below" at bounding box center [398, 265] width 660 height 152
click at [537, 253] on span "Select & add items from the list below" at bounding box center [398, 265] width 660 height 152
